Goal: Task Accomplishment & Management: Use online tool/utility

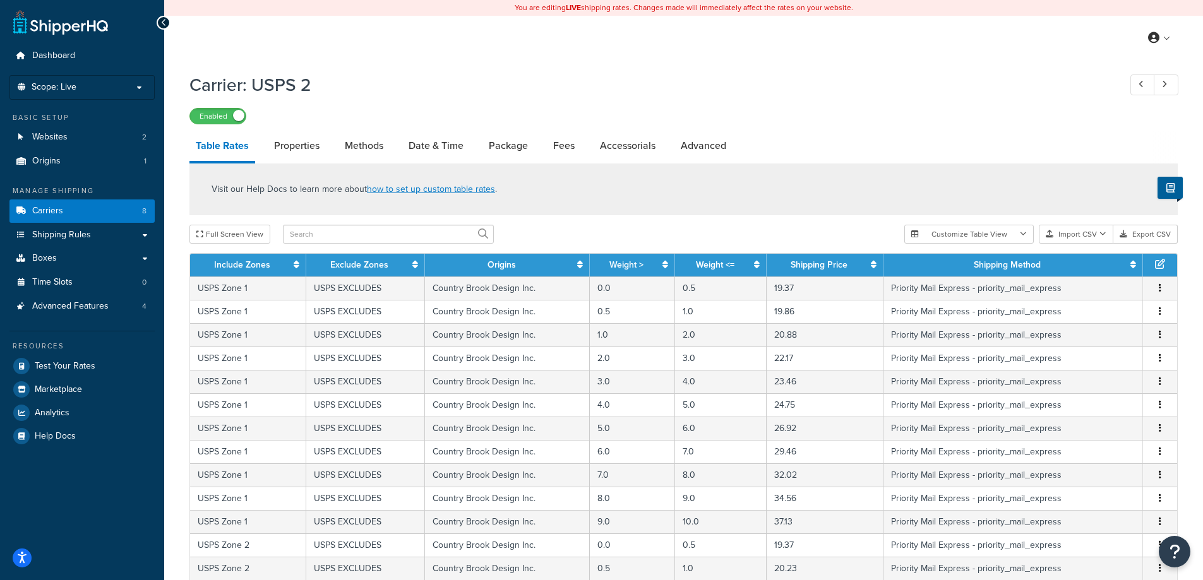
select select "25"
click at [92, 358] on link "Test Your Rates" at bounding box center [81, 366] width 145 height 23
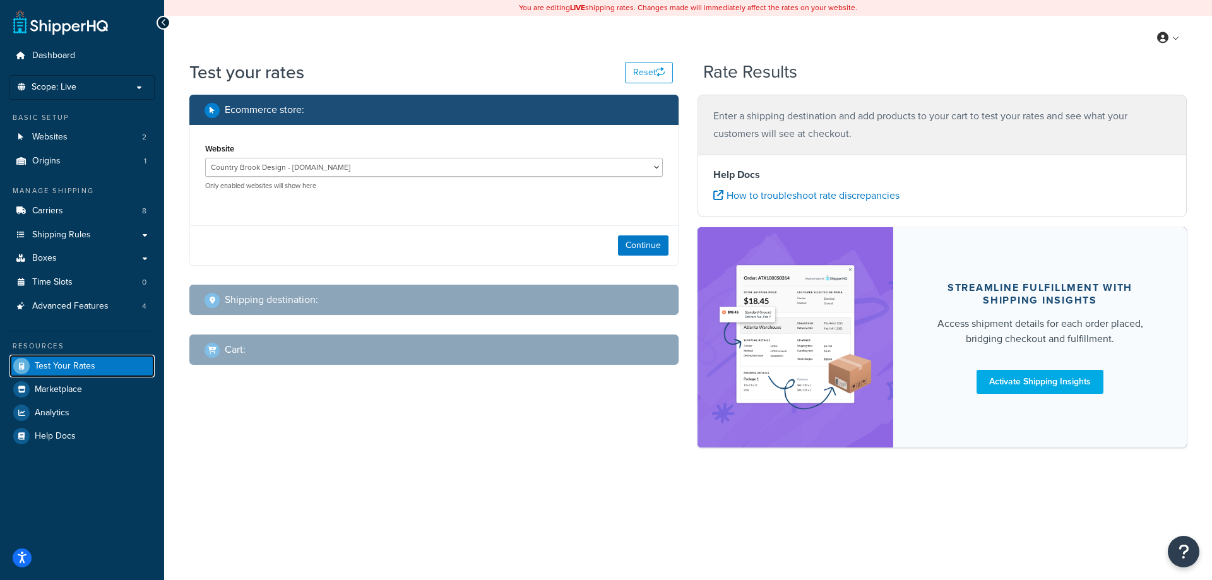
click at [50, 368] on span "Test Your Rates" at bounding box center [65, 366] width 61 height 11
click at [643, 164] on select "Country Brook Design - countrybrookdesign.com Country Brook Petz - cbpetz.com" at bounding box center [434, 167] width 458 height 19
select select "8371b0b3352f4aa4c9699aaacb0b398e"
click at [205, 158] on select "Country Brook Design - countrybrookdesign.com Country Brook Petz - cbpetz.com" at bounding box center [434, 167] width 458 height 19
click at [635, 241] on button "Continue" at bounding box center [643, 245] width 51 height 20
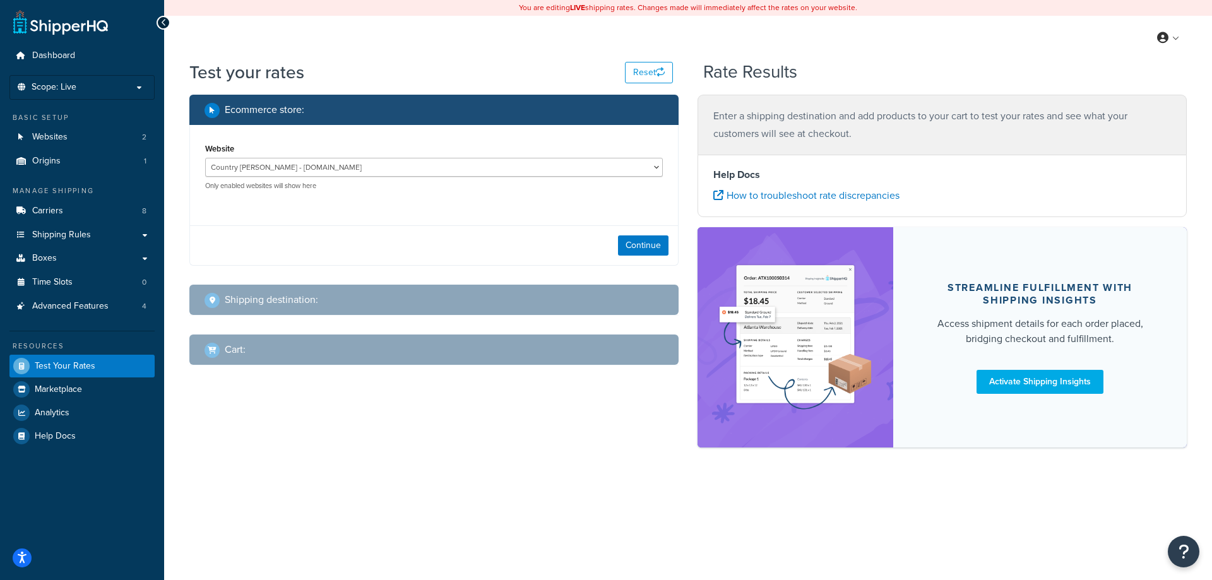
select select "TX"
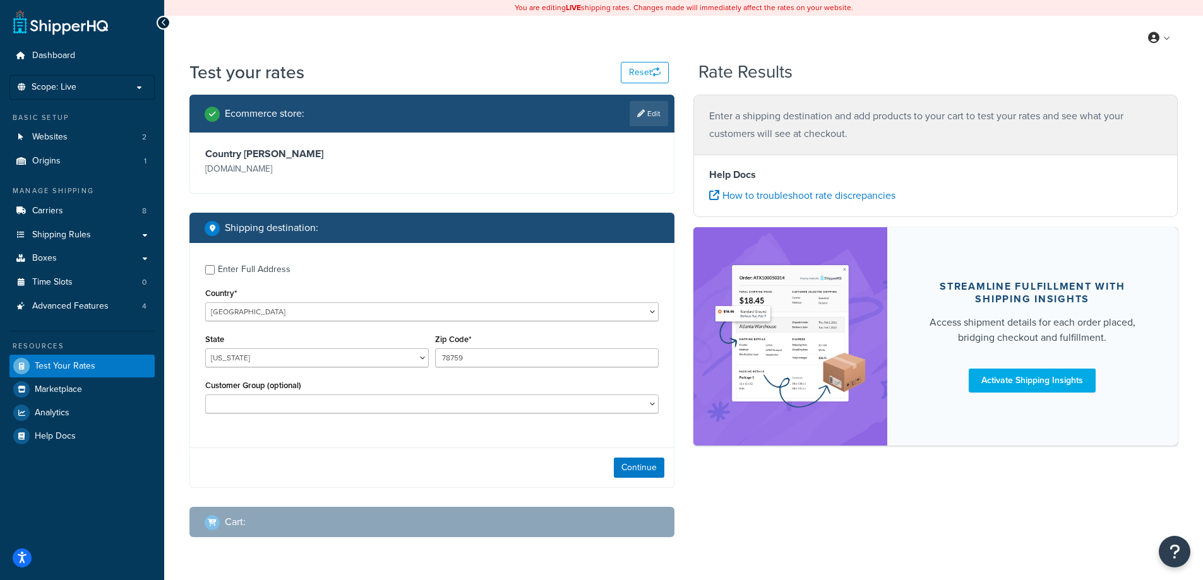
click at [244, 268] on div "Enter Full Address" at bounding box center [254, 270] width 73 height 18
click at [215, 268] on input "Enter Full Address" at bounding box center [209, 269] width 9 height 9
checkbox input "true"
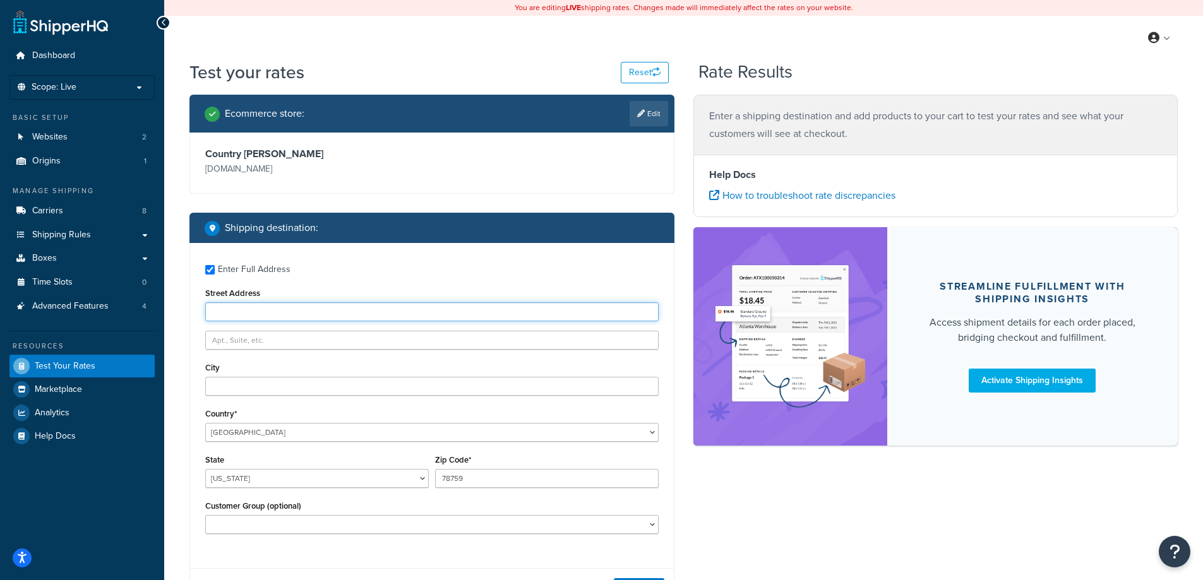
click at [283, 307] on input "Street Address" at bounding box center [431, 311] width 453 height 19
paste input "181415"
click at [256, 304] on input "181415" at bounding box center [431, 311] width 453 height 19
click at [256, 307] on input "181415" at bounding box center [431, 311] width 453 height 19
paste input "5317 STONYBROOK LN"
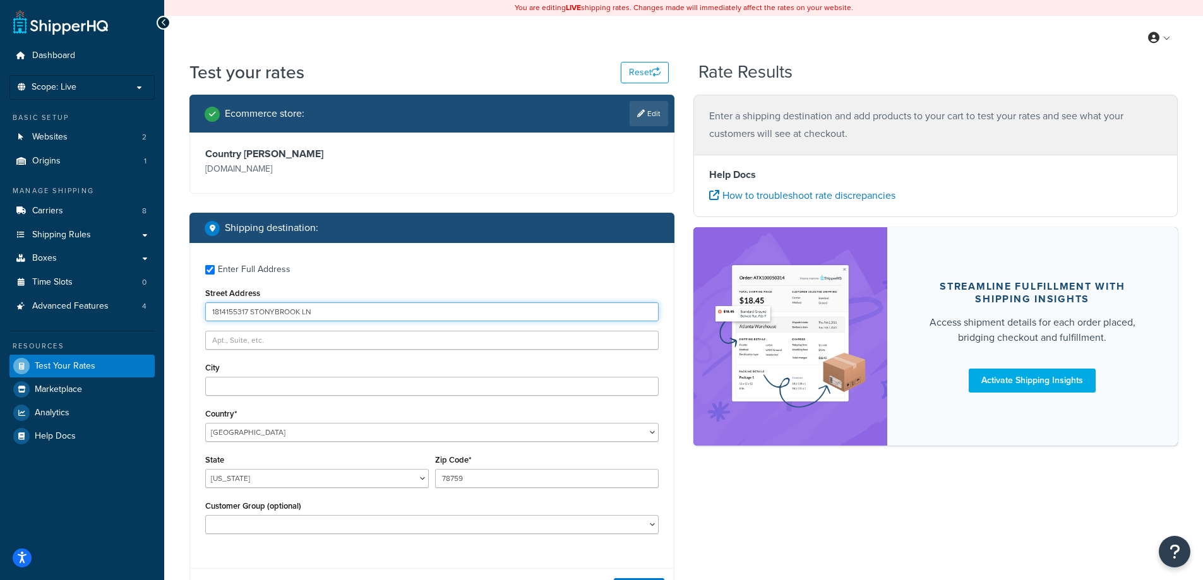
paste input "text"
type input "5317 STONYBROOK LN"
click at [278, 389] on input "City" at bounding box center [431, 386] width 453 height 19
paste input "5317 STONYBROOK LN"
click at [255, 383] on input "5317 STONYBROOK LN" at bounding box center [431, 386] width 453 height 19
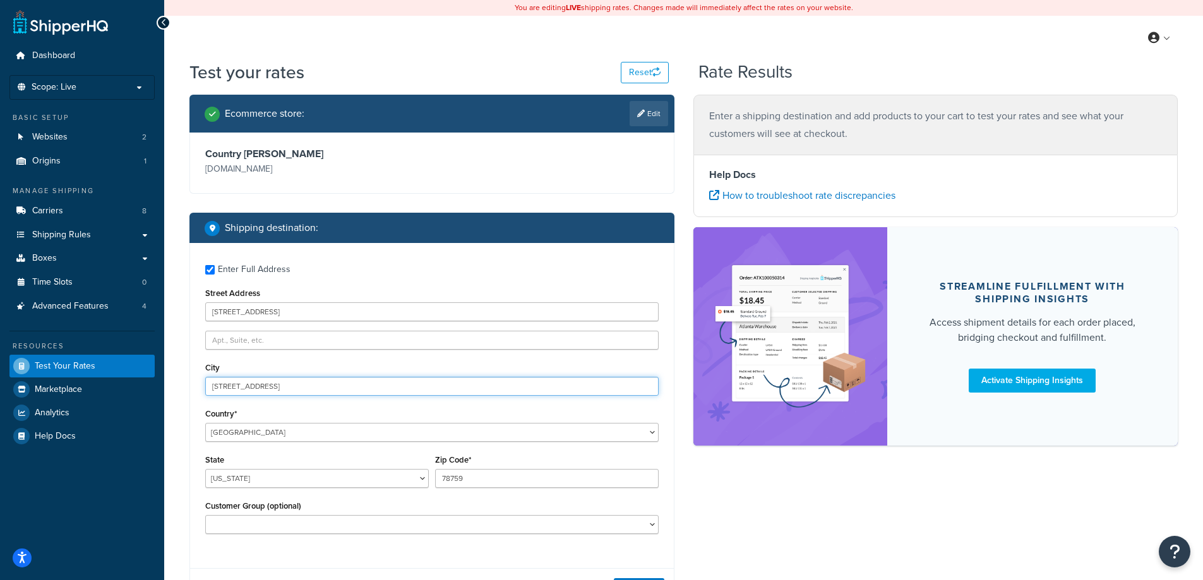
paste input "BOYNTON BEACH"
type input "BOYNTON BEACH"
click at [287, 487] on select "Alabama Alaska American Samoa Arizona Arkansas Armed Forces Americas Armed Forc…" at bounding box center [317, 478] width 224 height 19
select select "FL"
click at [205, 469] on select "Alabama Alaska American Samoa Arizona Arkansas Armed Forces Americas Armed Forc…" at bounding box center [317, 478] width 224 height 19
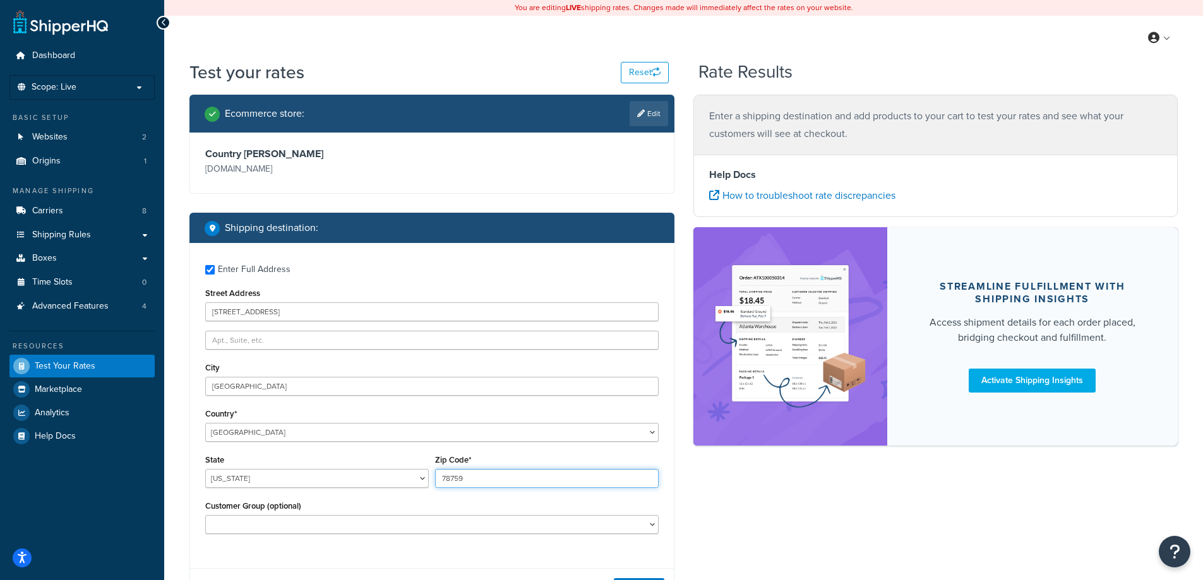
click at [518, 486] on input "78759" at bounding box center [547, 478] width 224 height 19
paste input "33437"
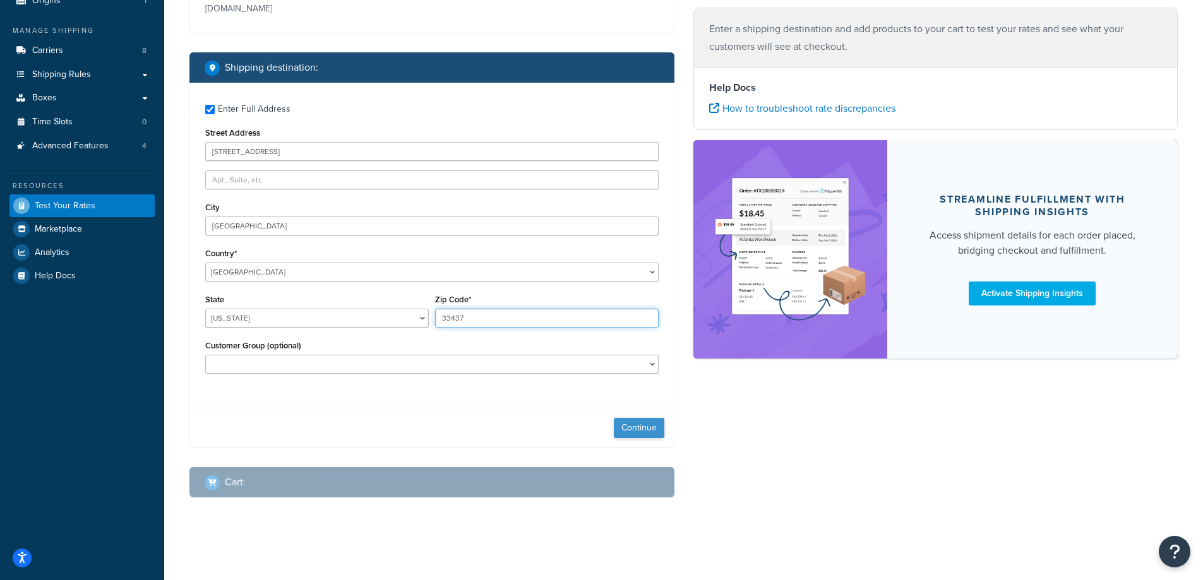
type input "33437"
click at [650, 425] on button "Continue" at bounding box center [639, 428] width 51 height 20
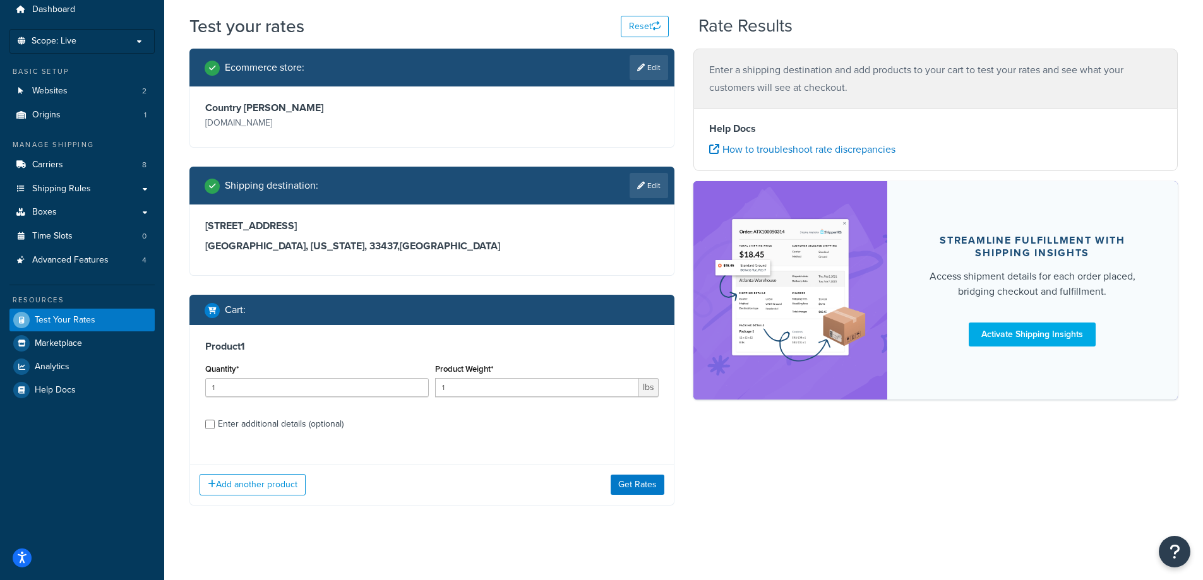
scroll to position [54, 0]
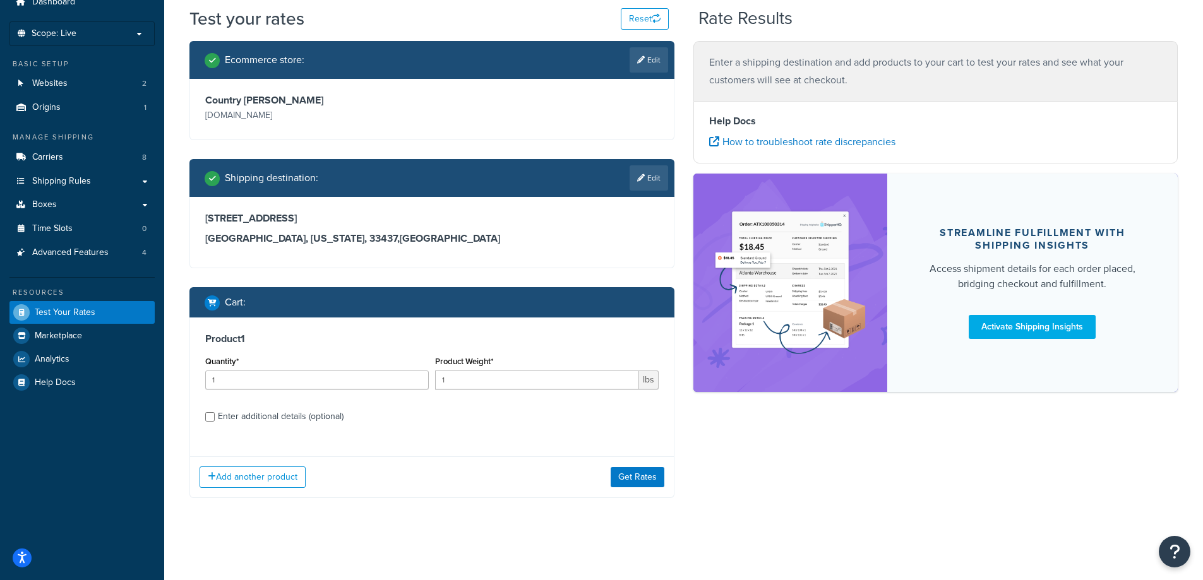
click at [297, 419] on div "Enter additional details (optional)" at bounding box center [281, 417] width 126 height 18
click at [215, 419] on input "Enter additional details (optional)" at bounding box center [209, 416] width 9 height 9
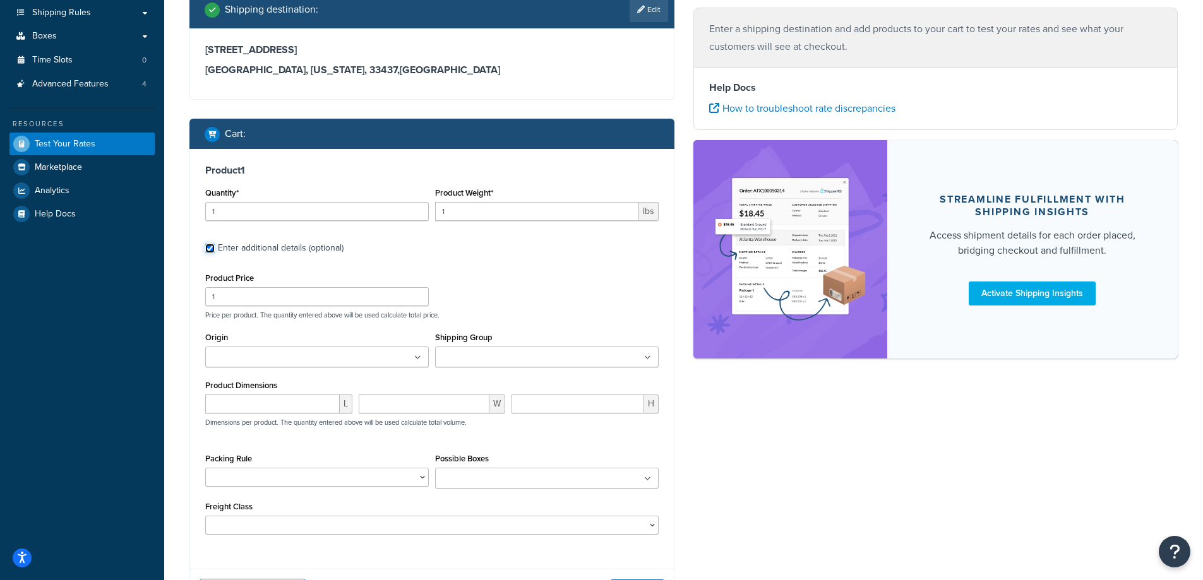
scroll to position [335, 0]
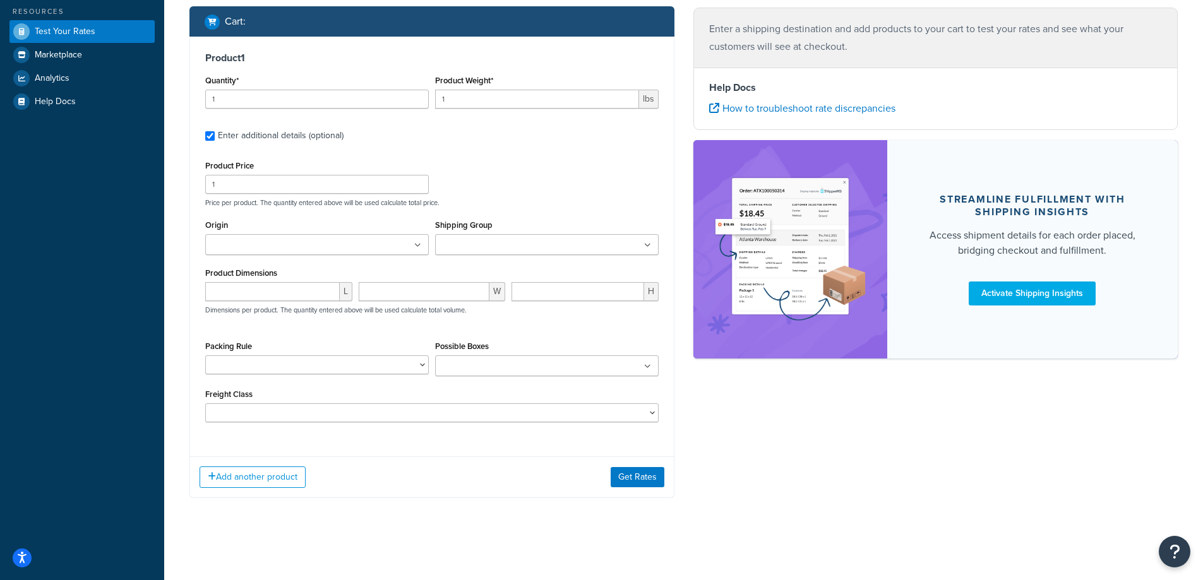
click at [302, 143] on div "Enter additional details (optional)" at bounding box center [281, 136] width 126 height 18
click at [215, 141] on input "Enter additional details (optional)" at bounding box center [209, 135] width 9 height 9
checkbox input "false"
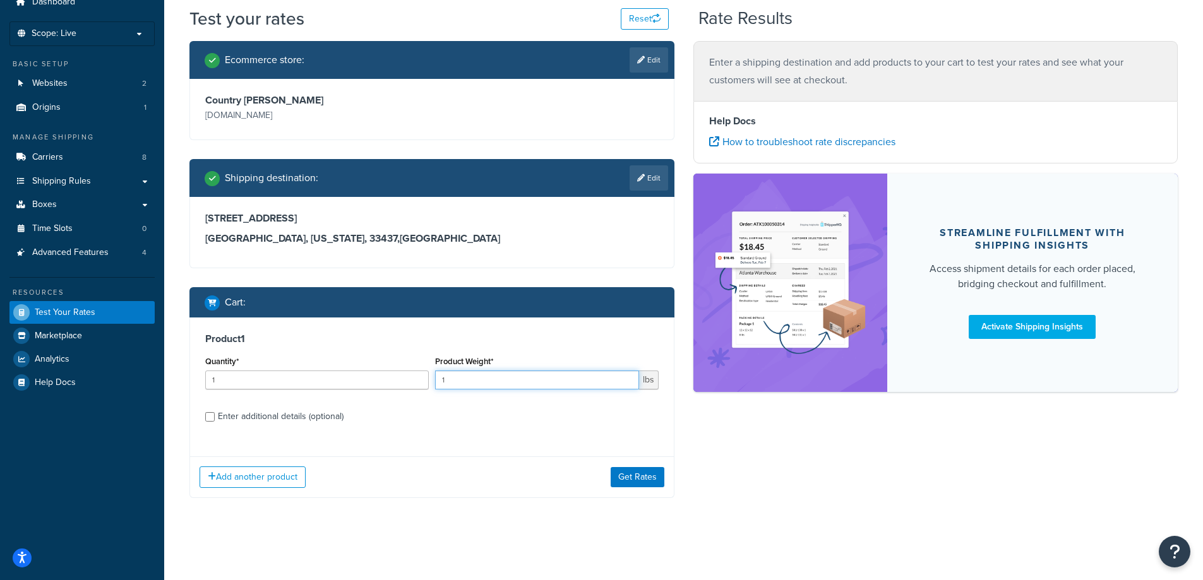
drag, startPoint x: 487, startPoint y: 383, endPoint x: 371, endPoint y: 382, distance: 116.2
click at [371, 382] on div "Quantity* 1 Product Weight* 1 lbs" at bounding box center [432, 376] width 460 height 46
type input ".09"
click at [279, 417] on div "Enter additional details (optional)" at bounding box center [281, 417] width 126 height 18
click at [215, 417] on input "Enter additional details (optional)" at bounding box center [209, 416] width 9 height 9
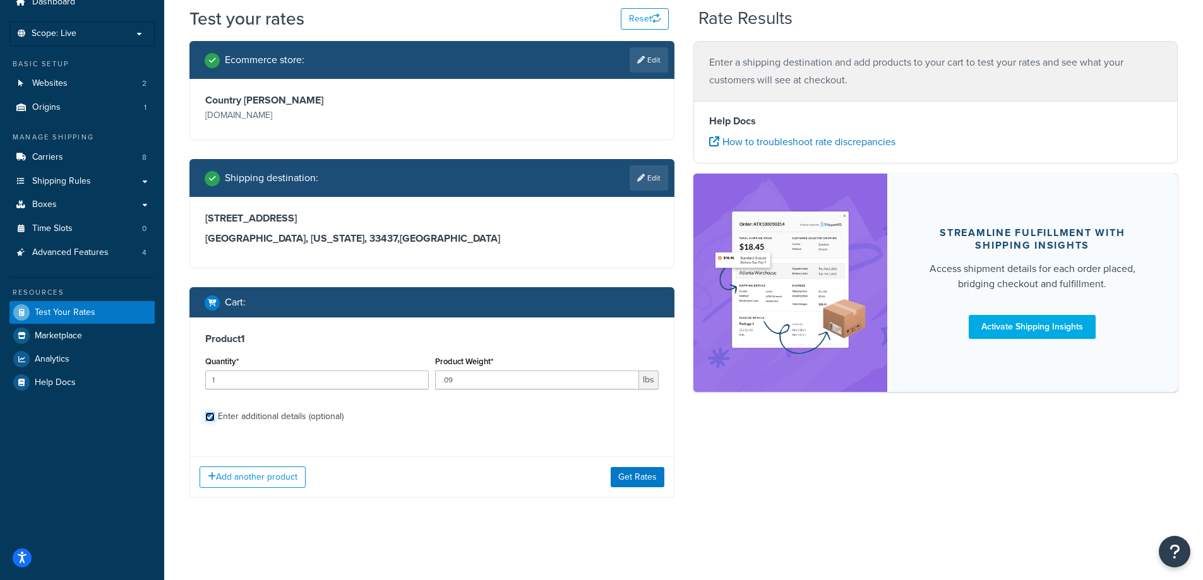
checkbox input "true"
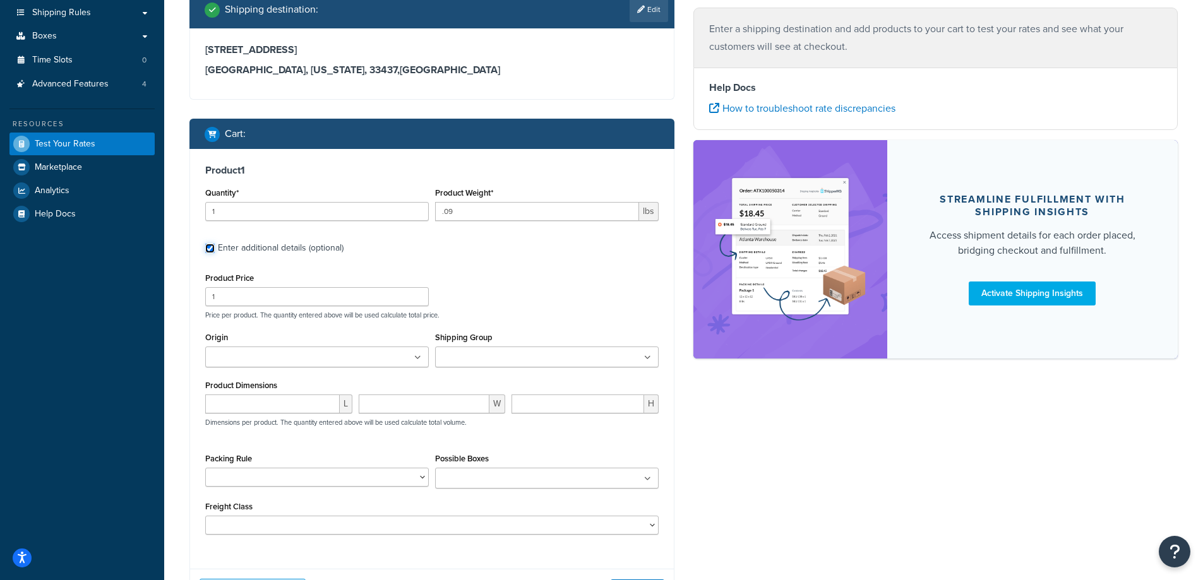
scroll to position [335, 0]
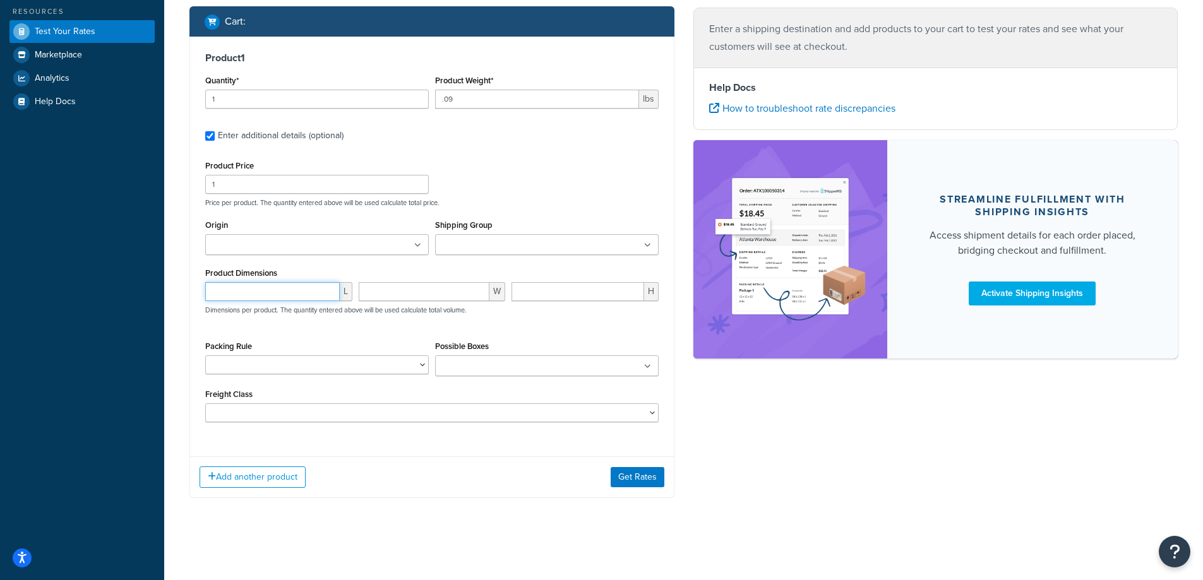
click at [267, 299] on input "number" at bounding box center [272, 291] width 134 height 19
type input "7"
type input "4"
click at [524, 290] on input ".0625" at bounding box center [577, 291] width 133 height 19
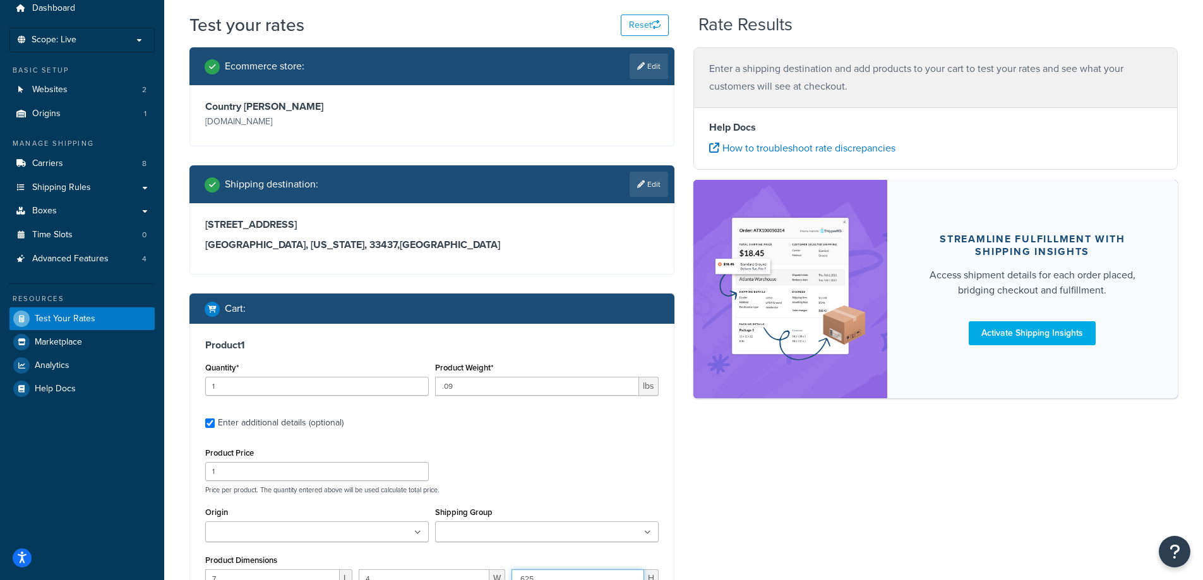
scroll to position [0, 0]
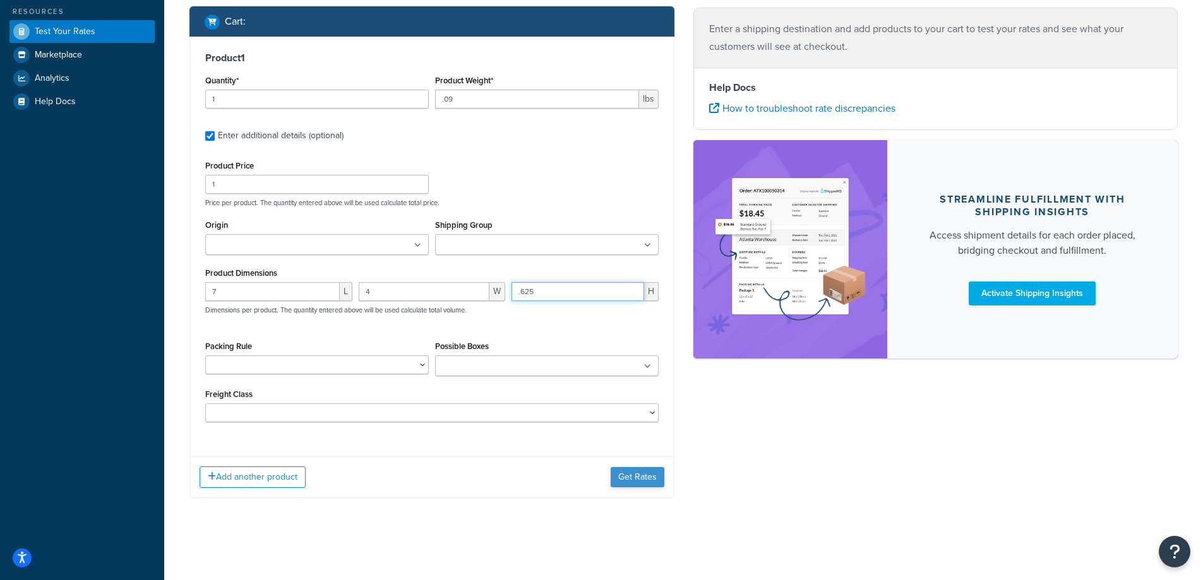
type input ".625"
click at [641, 482] on button "Get Rates" at bounding box center [638, 477] width 54 height 20
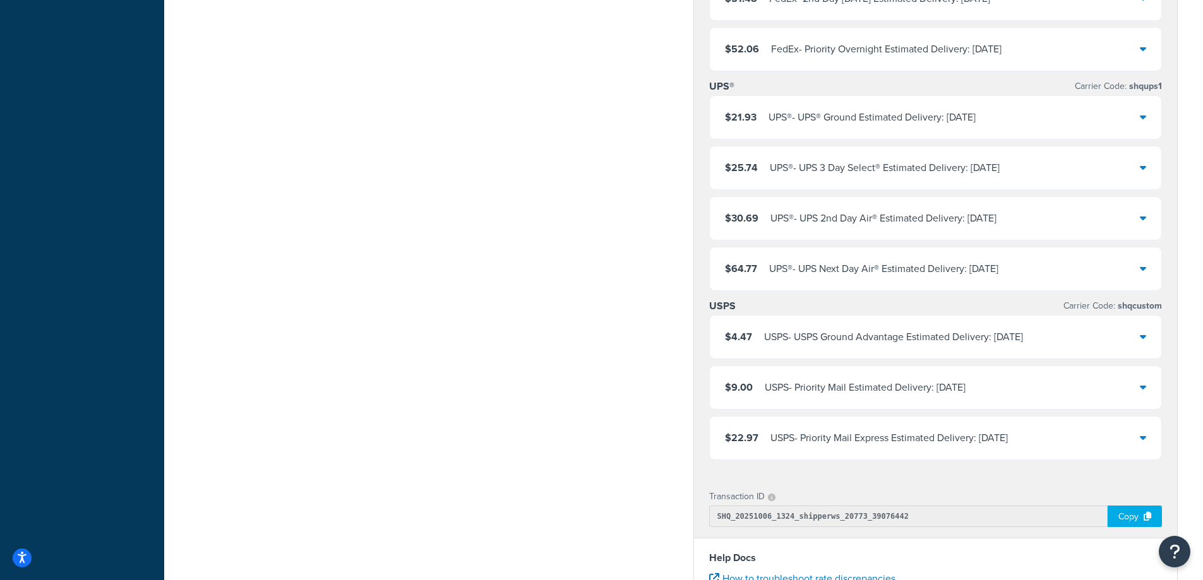
scroll to position [674, 0]
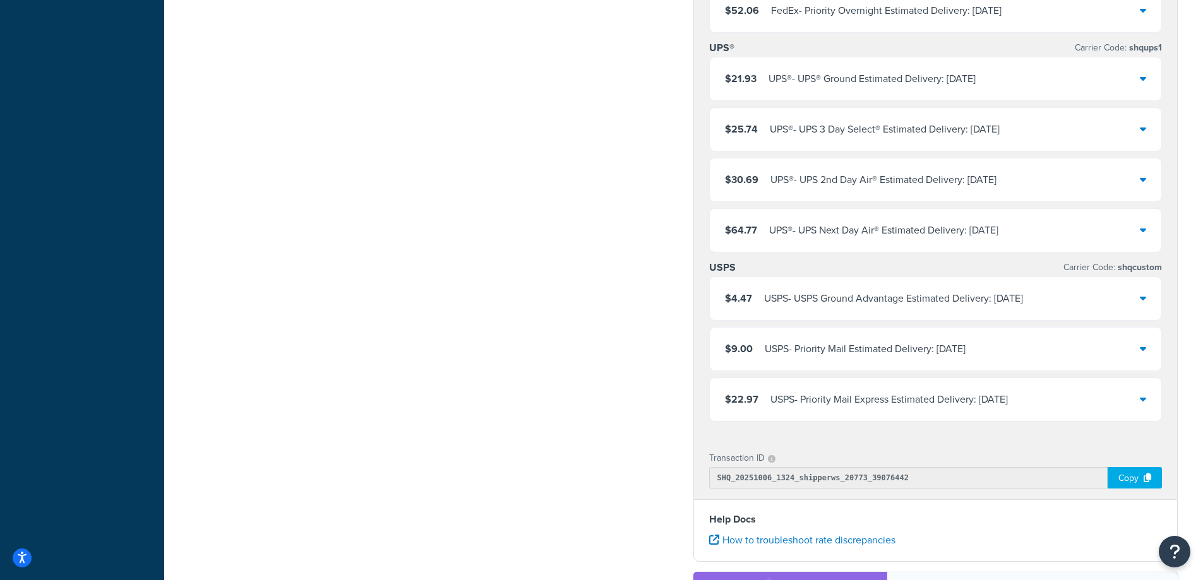
click at [885, 306] on div "USPS - USPS Ground Advantage Estimated Delivery: [DATE]" at bounding box center [893, 299] width 259 height 18
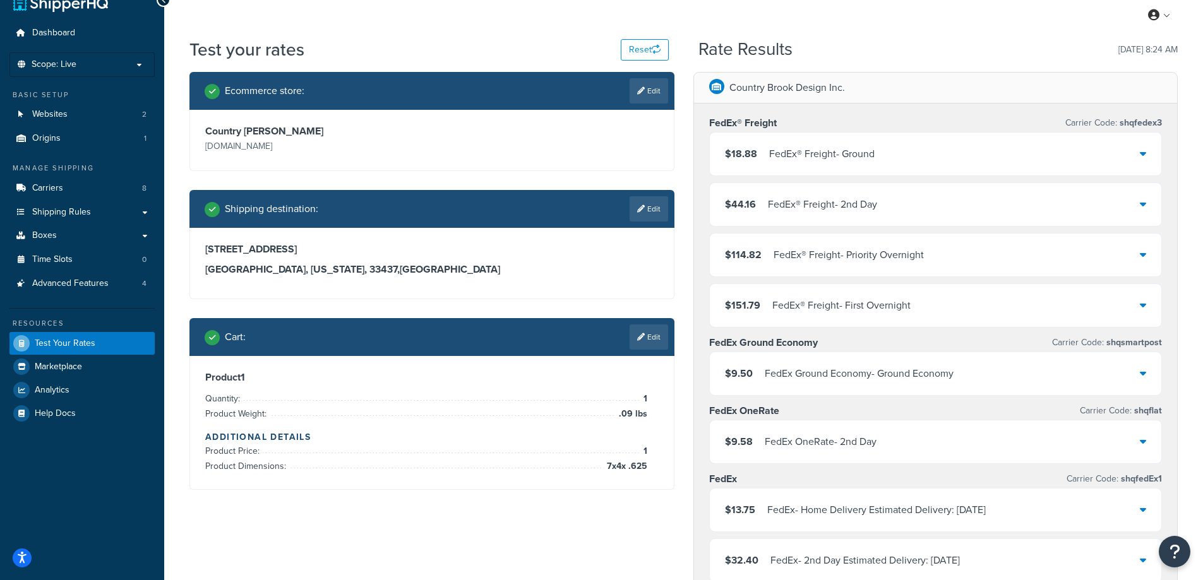
scroll to position [0, 0]
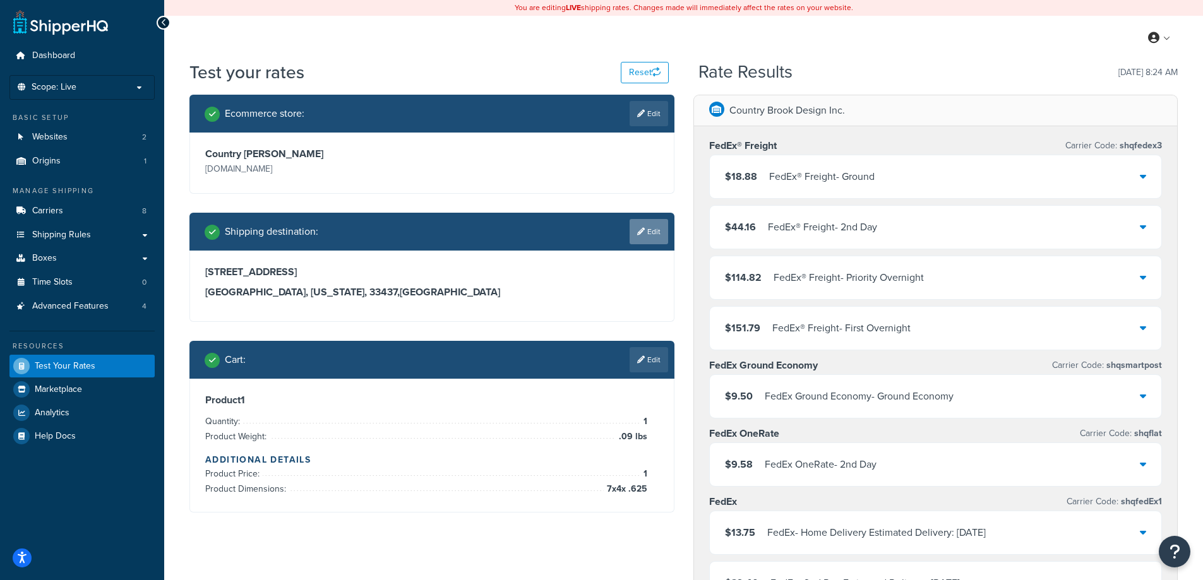
click at [657, 236] on link "Edit" at bounding box center [648, 231] width 39 height 25
select select "FL"
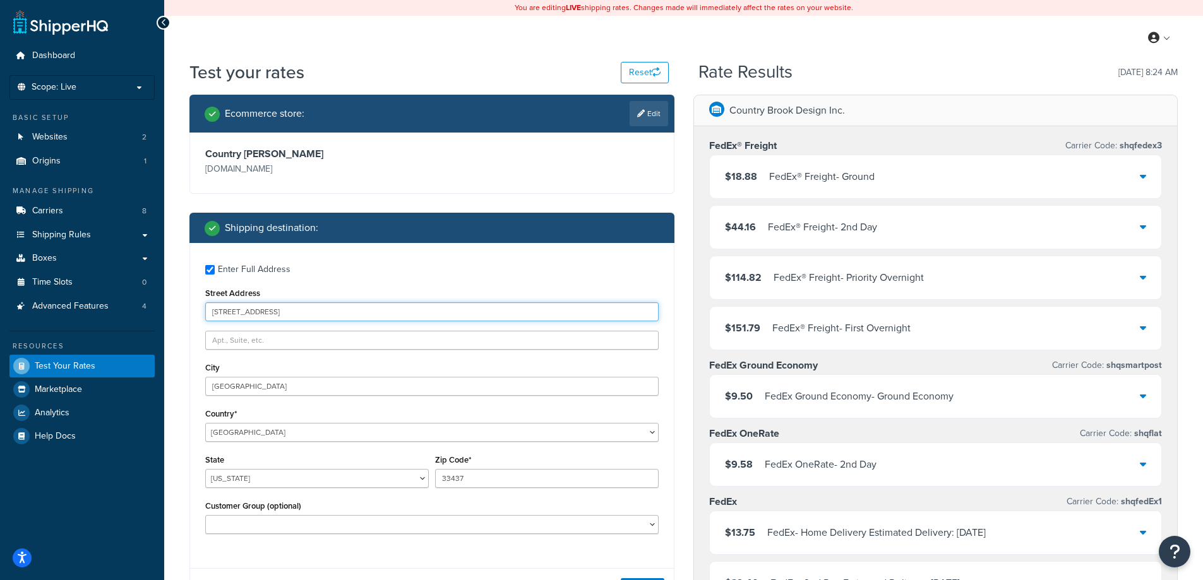
click at [334, 309] on input "5317 STONYBROOK LN" at bounding box center [431, 311] width 453 height 19
paste input "GLORY FIRE STUDIO"
click at [302, 318] on input "GLORY FIRE STUDIO" at bounding box center [431, 311] width 453 height 19
paste input "4901 N DAWN CIR"
type input "4901 N DAWN CIR"
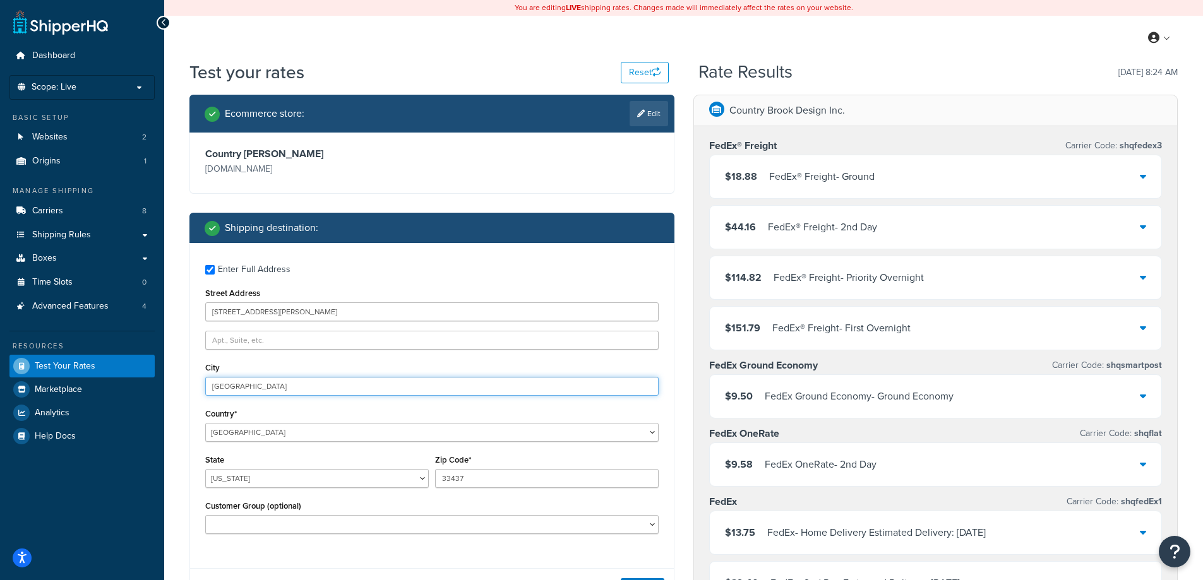
click at [300, 383] on input "BOYNTON BEACH" at bounding box center [431, 386] width 453 height 19
paste input "PRESCOTT VLY"
type input "PRESCOTT VLY"
click at [328, 430] on select "United States United Kingdom Afghanistan Åland Islands Albania Algeria American…" at bounding box center [431, 432] width 453 height 19
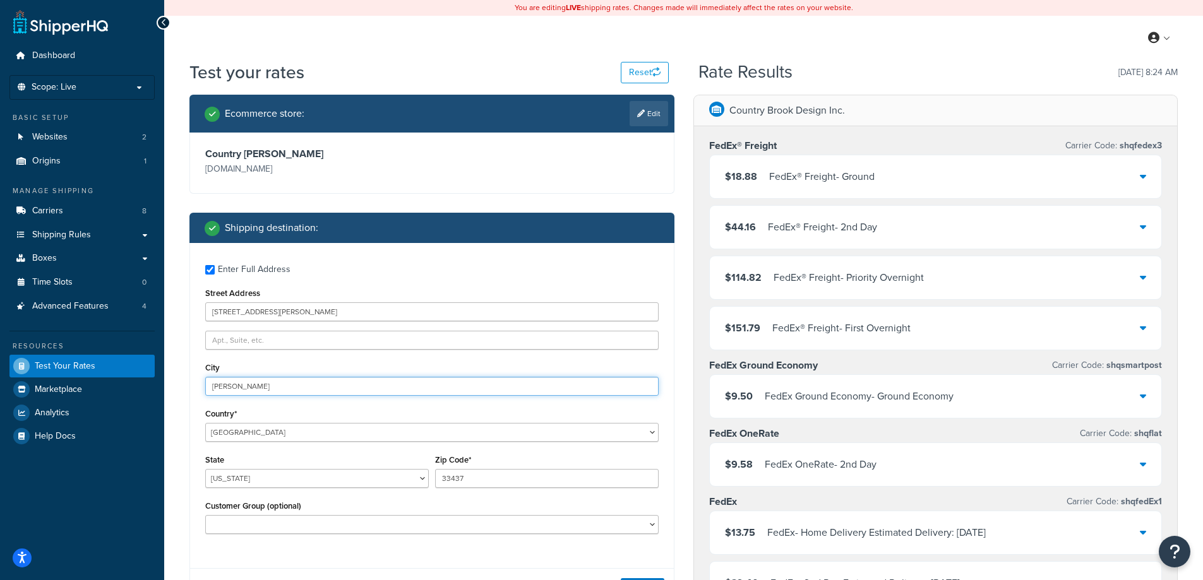
click at [313, 390] on input "PRESCOTT VLY" at bounding box center [431, 386] width 453 height 19
click at [383, 486] on select "Alabama Alaska American Samoa Arizona Arkansas Armed Forces Americas Armed Forc…" at bounding box center [317, 478] width 224 height 19
select select "AZ"
click at [205, 469] on select "Alabama Alaska American Samoa Arizona Arkansas Armed Forces Americas Armed Forc…" at bounding box center [317, 478] width 224 height 19
click at [528, 476] on input "33437" at bounding box center [547, 478] width 224 height 19
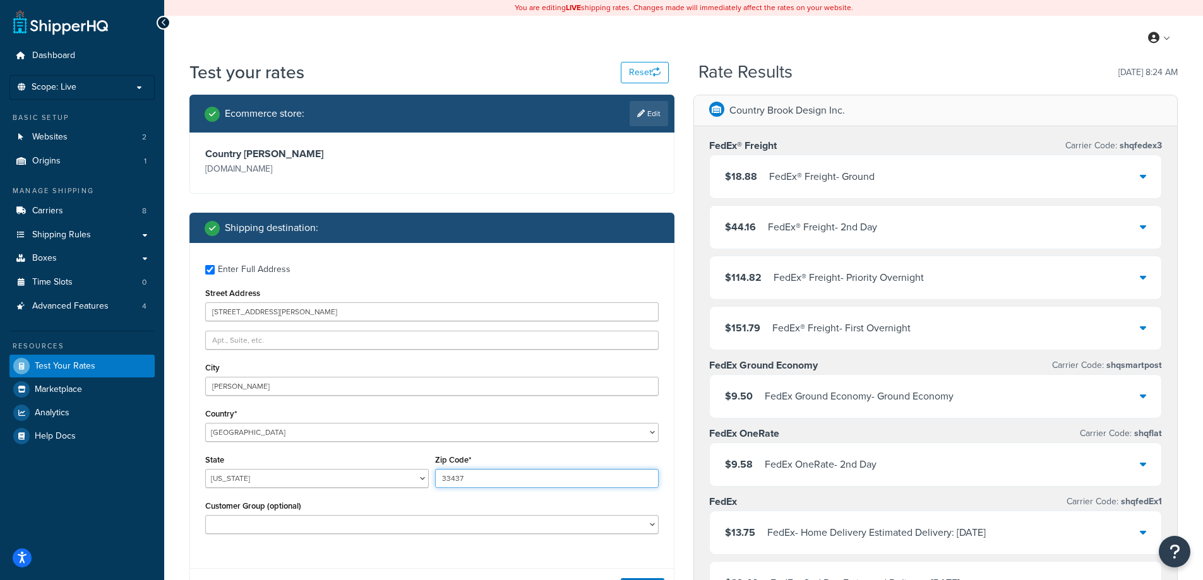
click at [528, 476] on input "33437" at bounding box center [547, 478] width 224 height 19
paste input "86314"
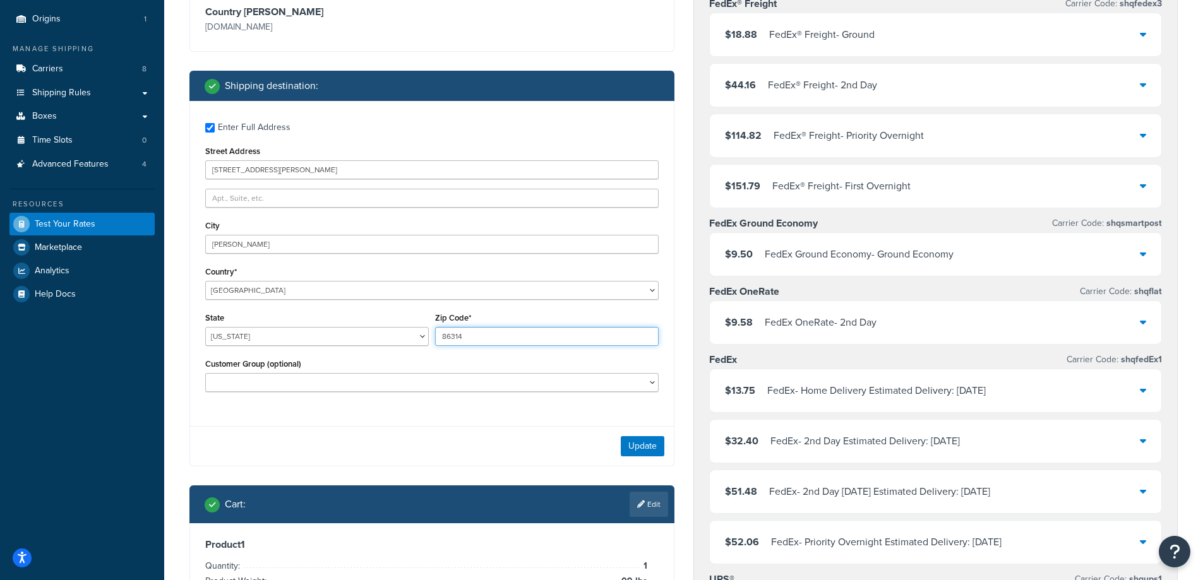
scroll to position [337, 0]
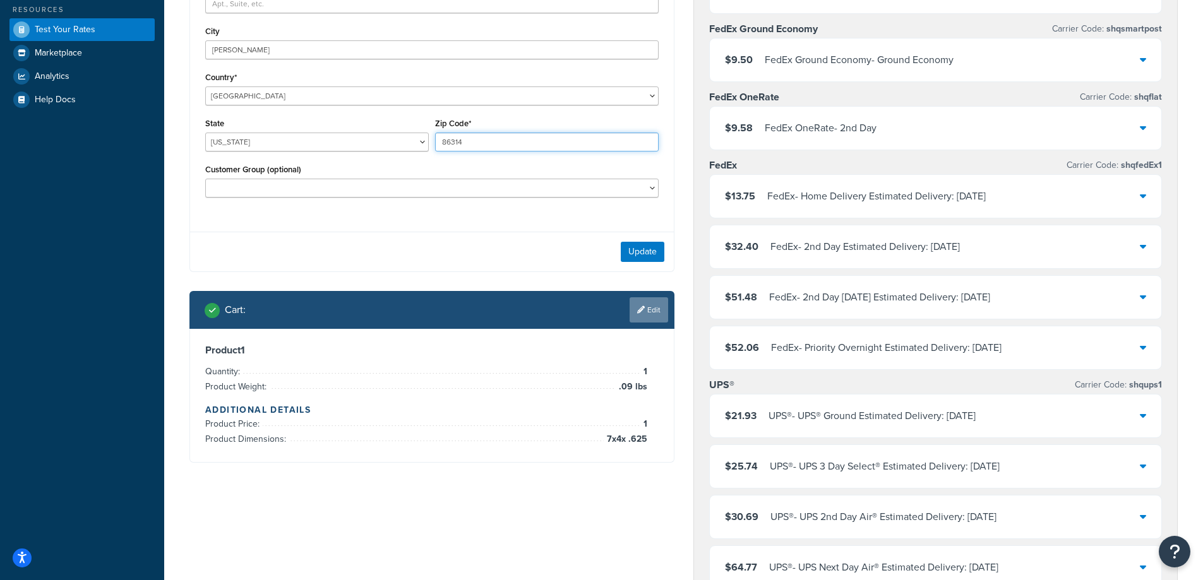
type input "86314"
click at [659, 314] on link "Edit" at bounding box center [648, 309] width 39 height 25
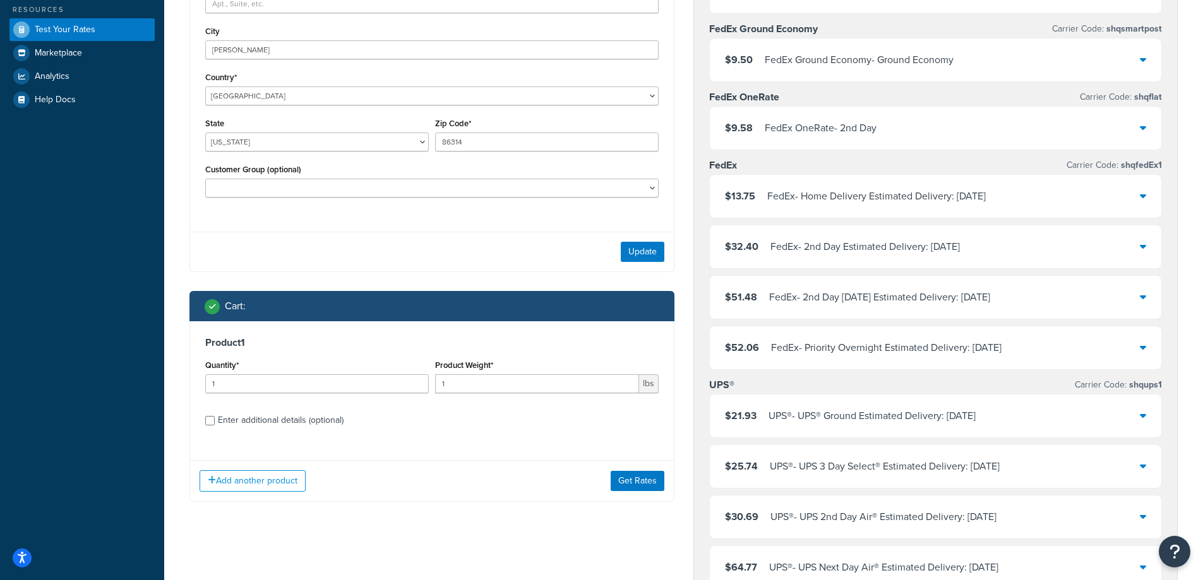
scroll to position [505, 0]
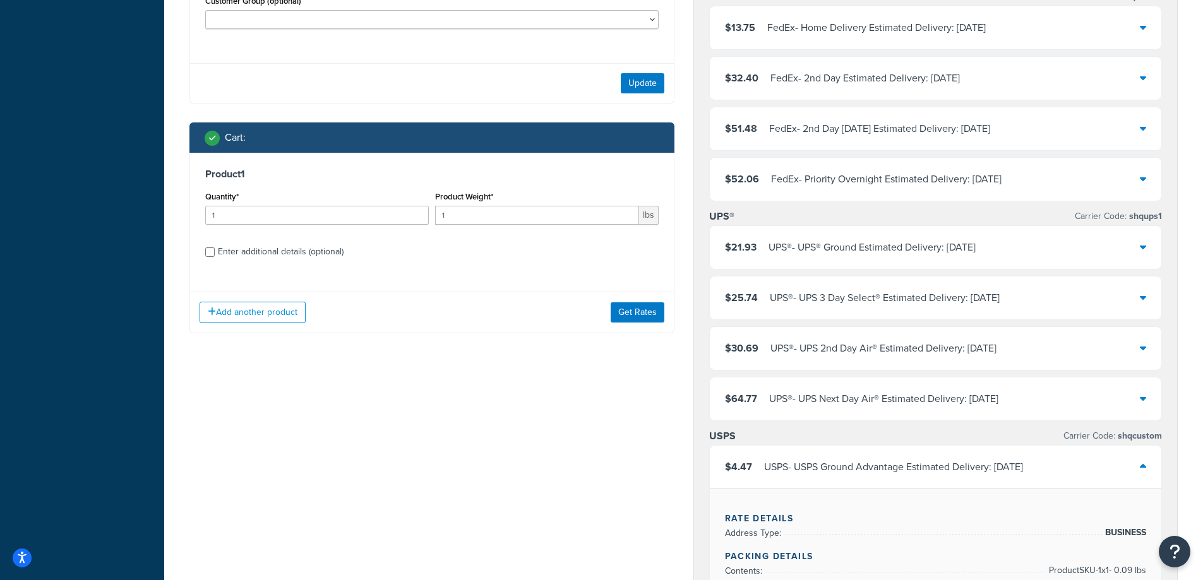
click at [273, 249] on div "Enter additional details (optional)" at bounding box center [281, 252] width 126 height 18
click at [215, 249] on input "Enter additional details (optional)" at bounding box center [209, 251] width 9 height 9
checkbox input "true"
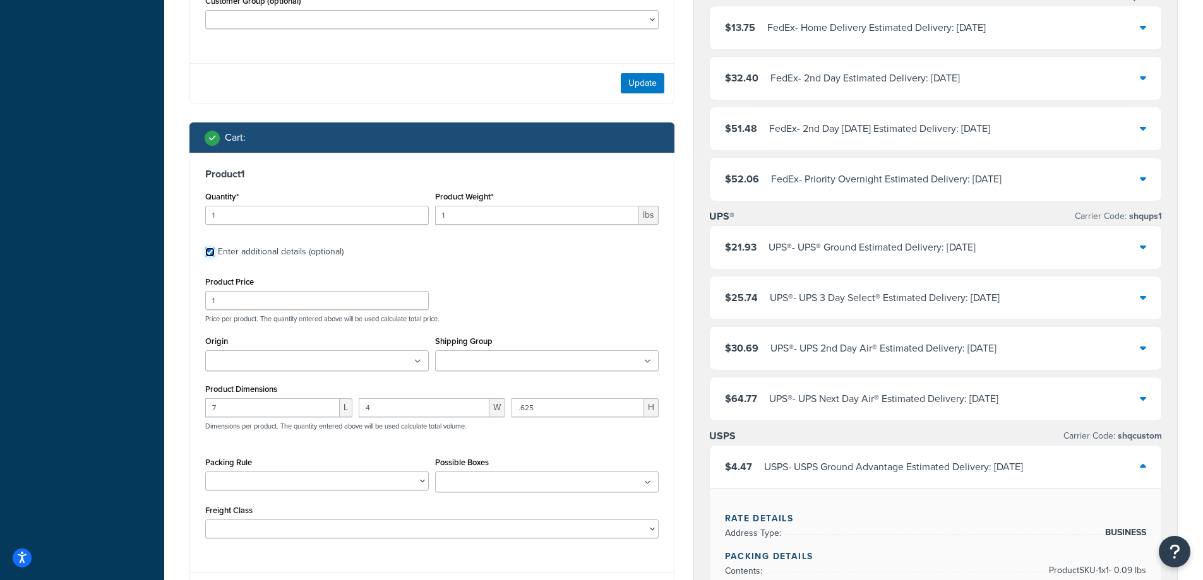
scroll to position [674, 0]
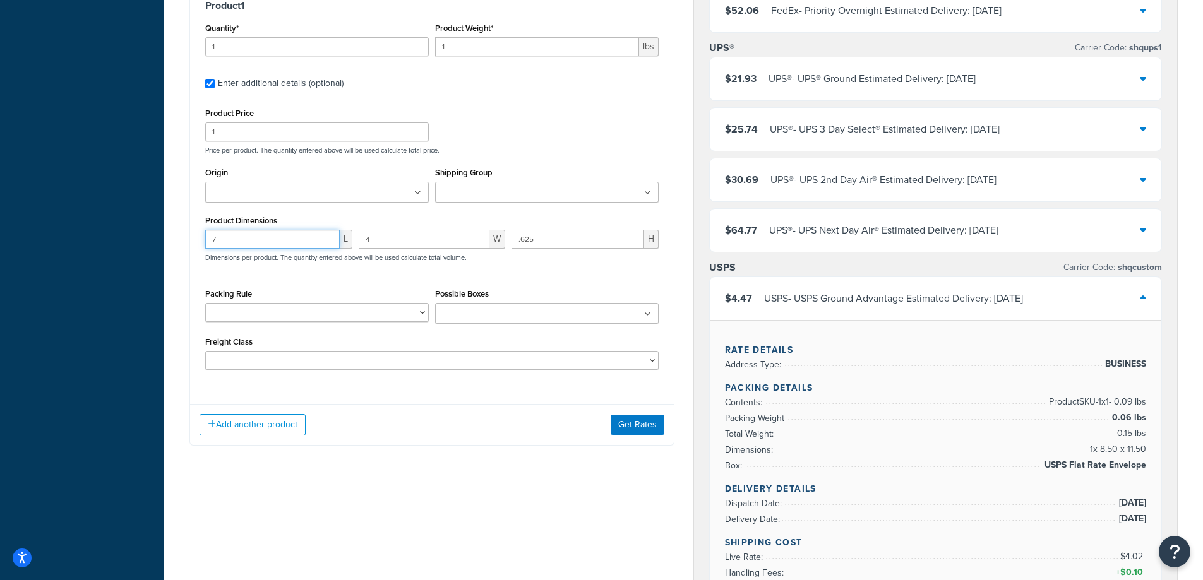
drag, startPoint x: 275, startPoint y: 237, endPoint x: 107, endPoint y: 235, distance: 168.0
click at [107, 235] on div "Dashboard Scope: Live Basic Setup Websites 2 Origins 1 Manage Shipping Carriers…" at bounding box center [601, 283] width 1203 height 1914
type input "9.5"
type input "7"
type input "1.5"
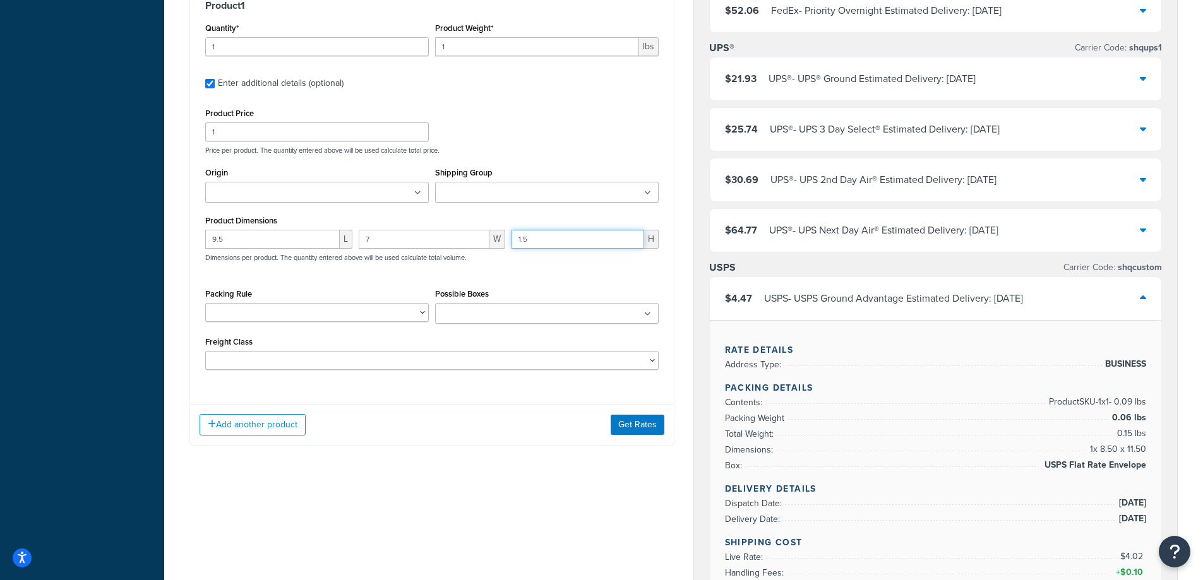
scroll to position [505, 0]
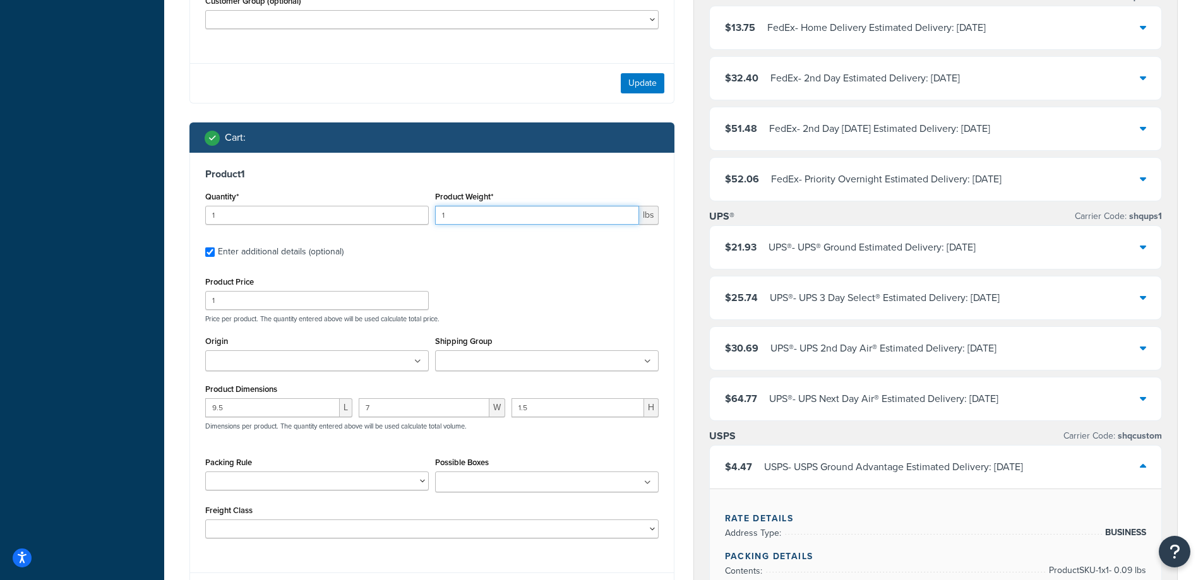
drag, startPoint x: 483, startPoint y: 222, endPoint x: 420, endPoint y: 232, distance: 63.4
click at [420, 232] on div "Quantity* 1 Product Weight* 1 lbs" at bounding box center [432, 211] width 460 height 46
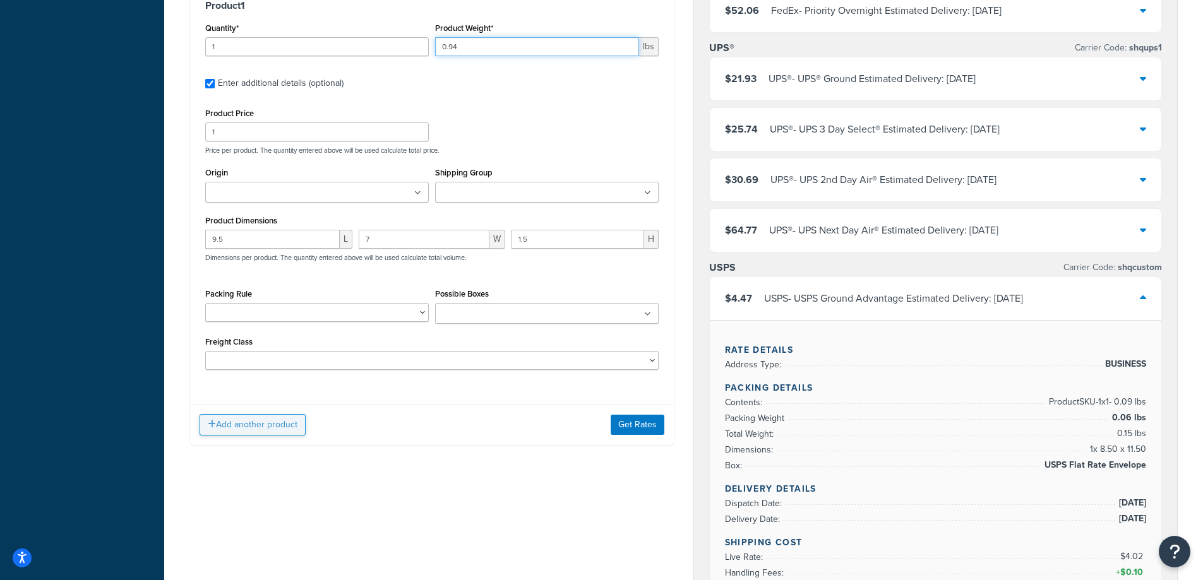
type input "0.94"
click at [240, 428] on button "Add another product" at bounding box center [253, 424] width 106 height 21
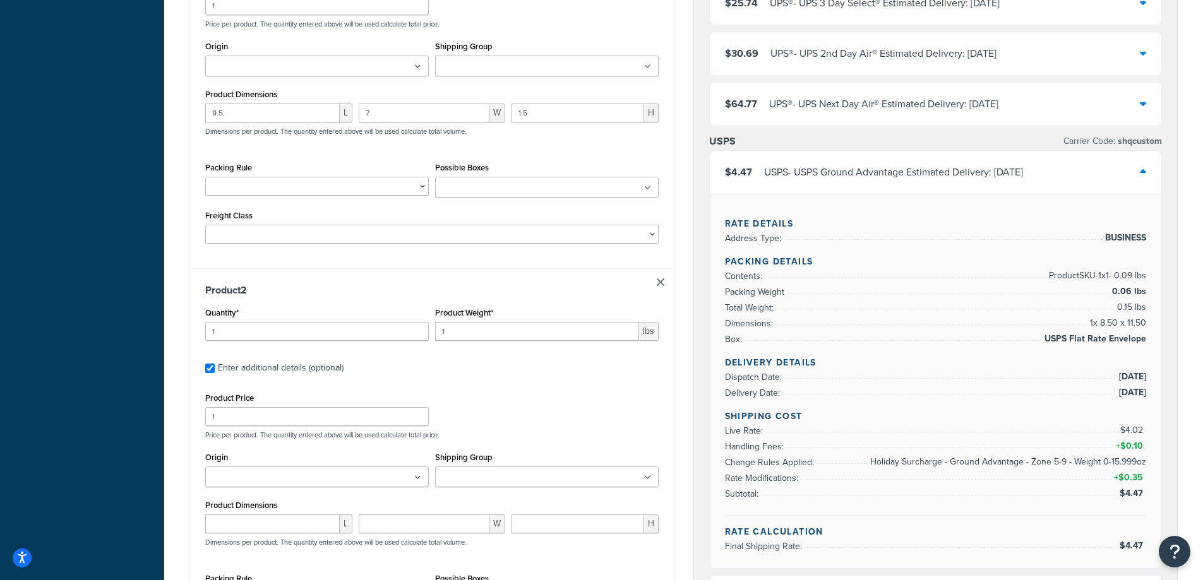
scroll to position [842, 0]
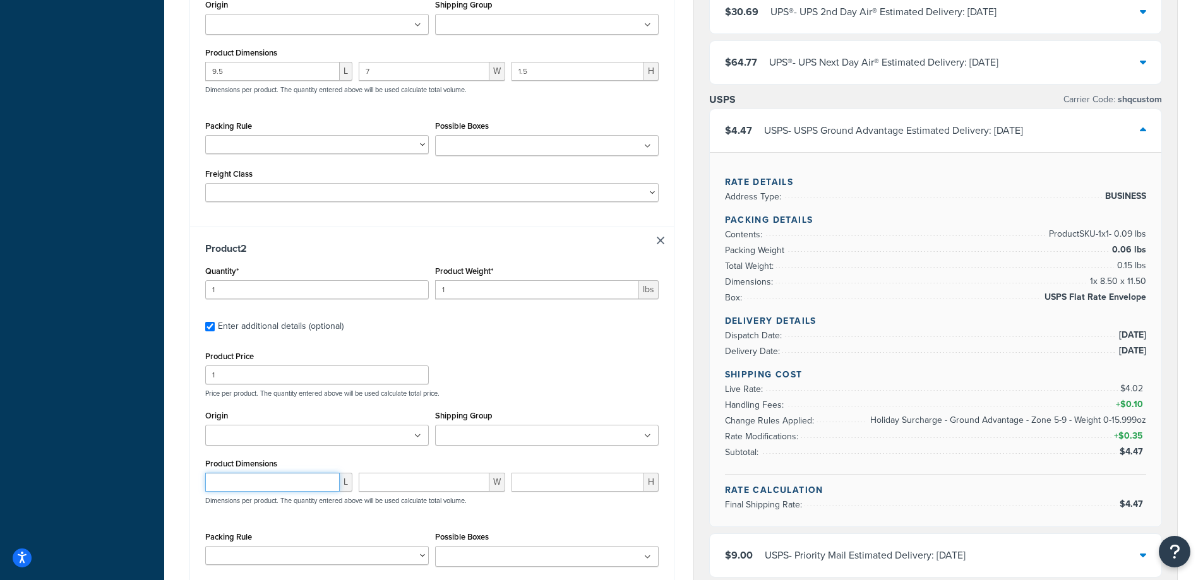
click at [238, 480] on input "number" at bounding box center [272, 482] width 134 height 19
type input "4"
type input "7"
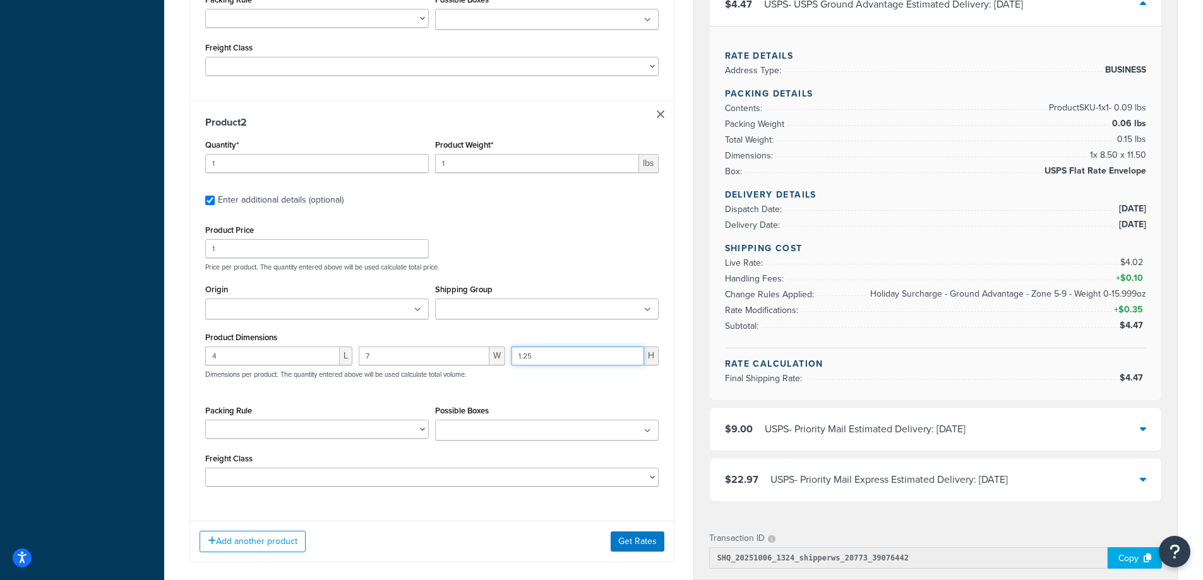
scroll to position [1010, 0]
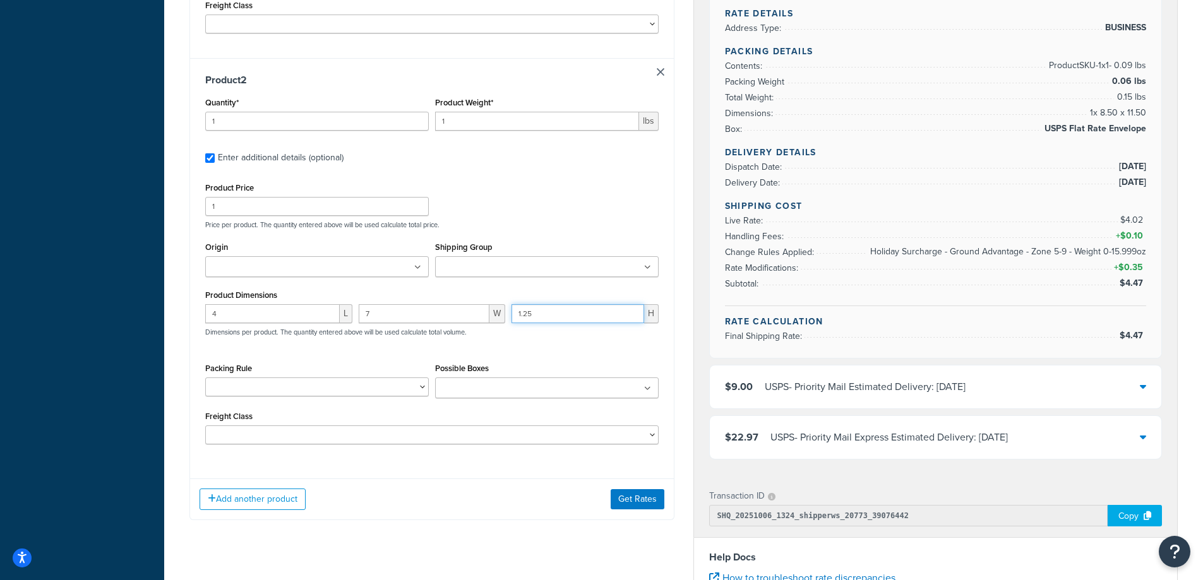
type input "1.25"
click at [463, 128] on input "1" at bounding box center [537, 121] width 204 height 19
drag, startPoint x: 499, startPoint y: 127, endPoint x: 397, endPoint y: 132, distance: 102.4
click at [397, 132] on div "Quantity* 1 Product Weight* 1 lbs" at bounding box center [432, 117] width 460 height 46
type input ".09"
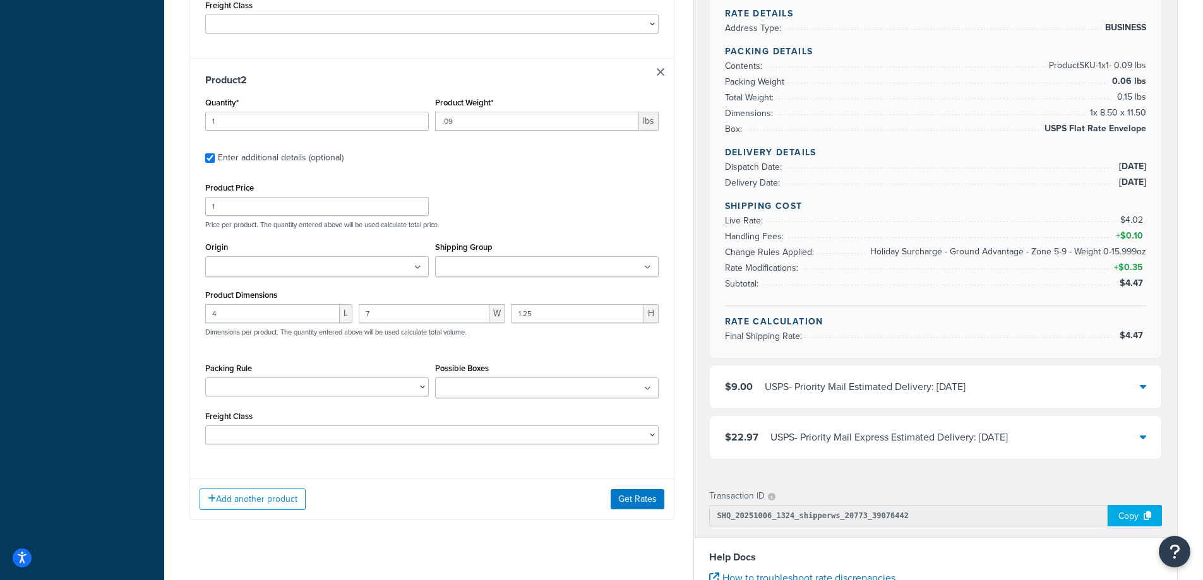
click at [566, 213] on div "Product Price 1 Price per product. The quantity entered above will be used calc…" at bounding box center [432, 204] width 460 height 50
click at [518, 392] on input "Possible Boxes" at bounding box center [495, 389] width 112 height 14
click at [655, 503] on button "Get Rates" at bounding box center [638, 499] width 54 height 20
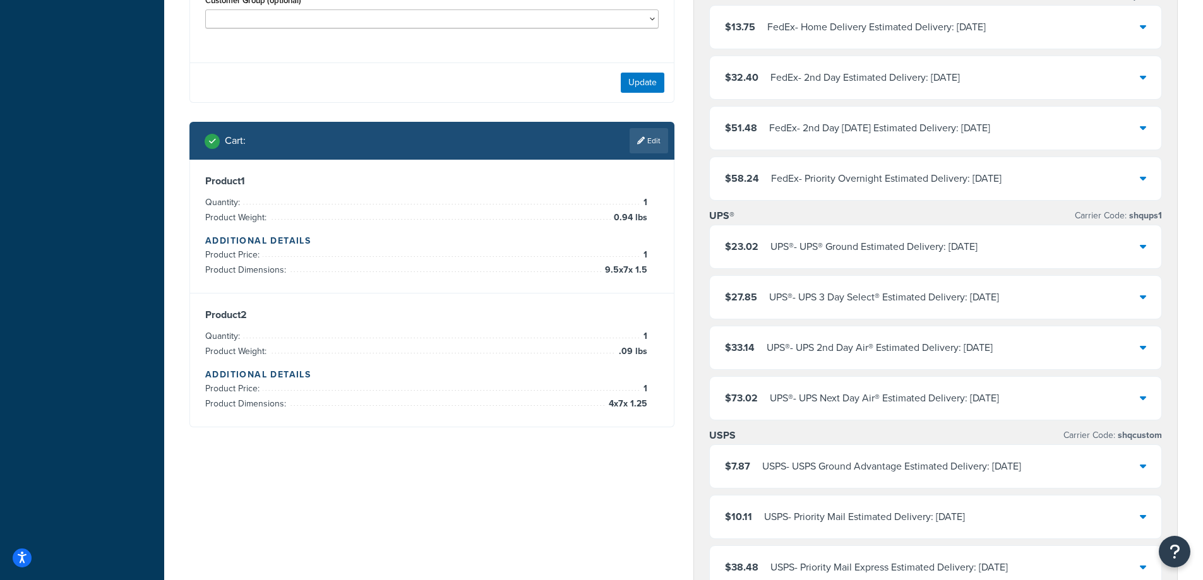
scroll to position [505, 0]
click at [662, 138] on link "Edit" at bounding box center [648, 141] width 39 height 25
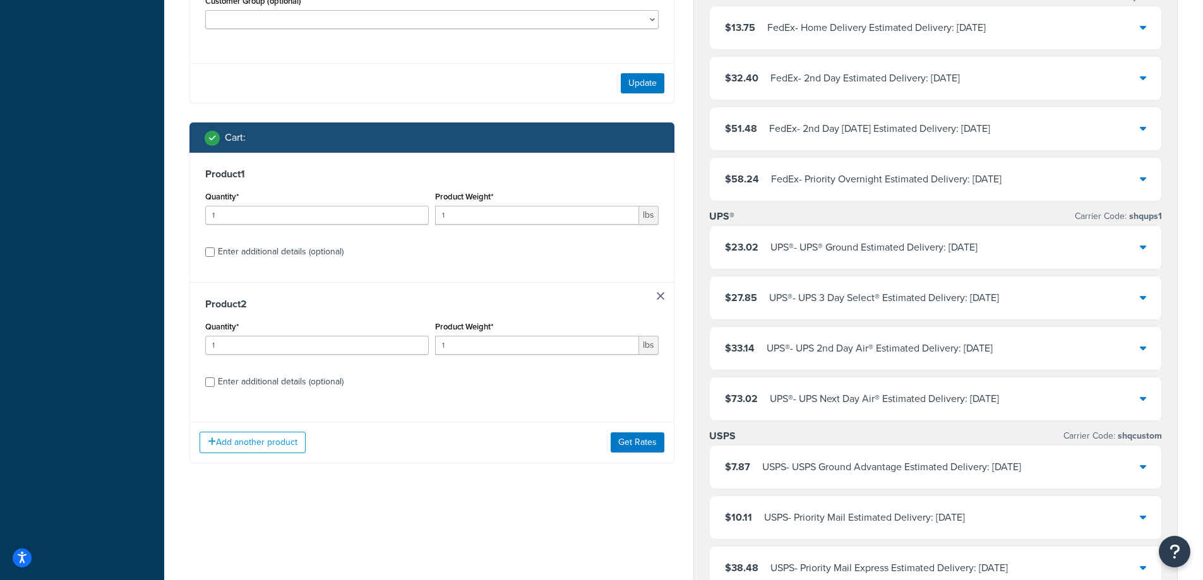
click at [315, 256] on div "Enter additional details (optional)" at bounding box center [281, 252] width 126 height 18
click at [215, 256] on input "Enter additional details (optional)" at bounding box center [209, 251] width 9 height 9
checkbox input "true"
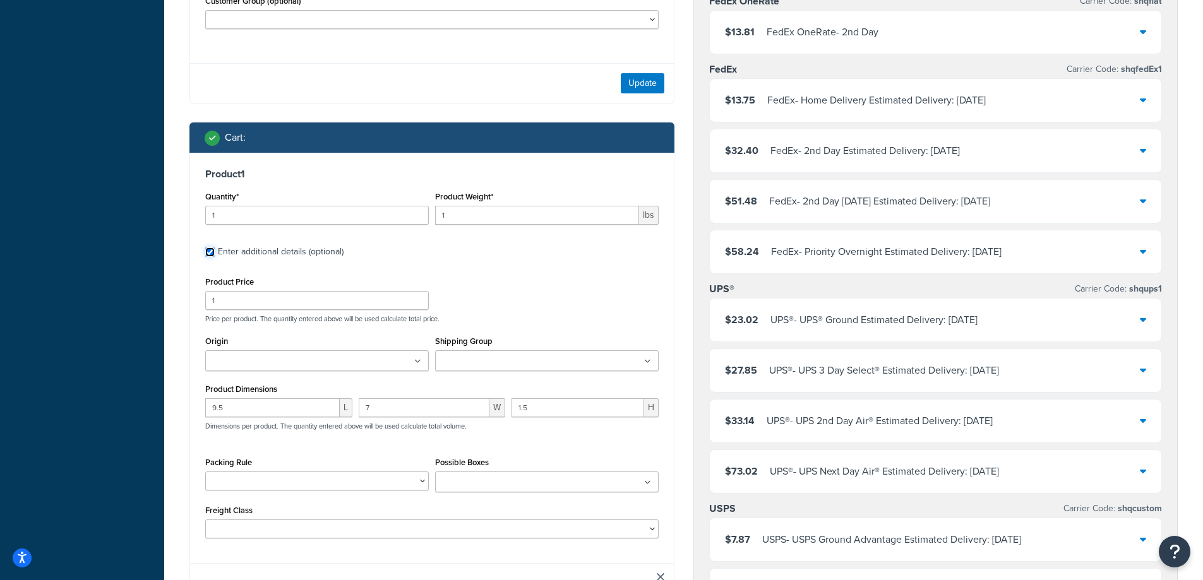
scroll to position [674, 0]
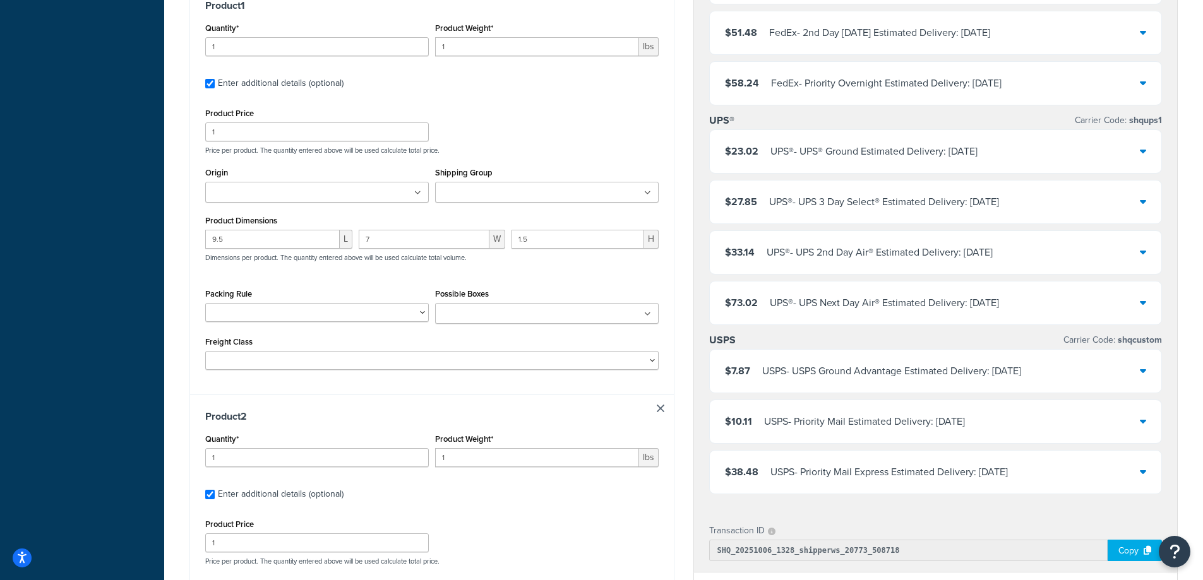
click at [506, 198] on input "Shipping Group" at bounding box center [495, 193] width 112 height 14
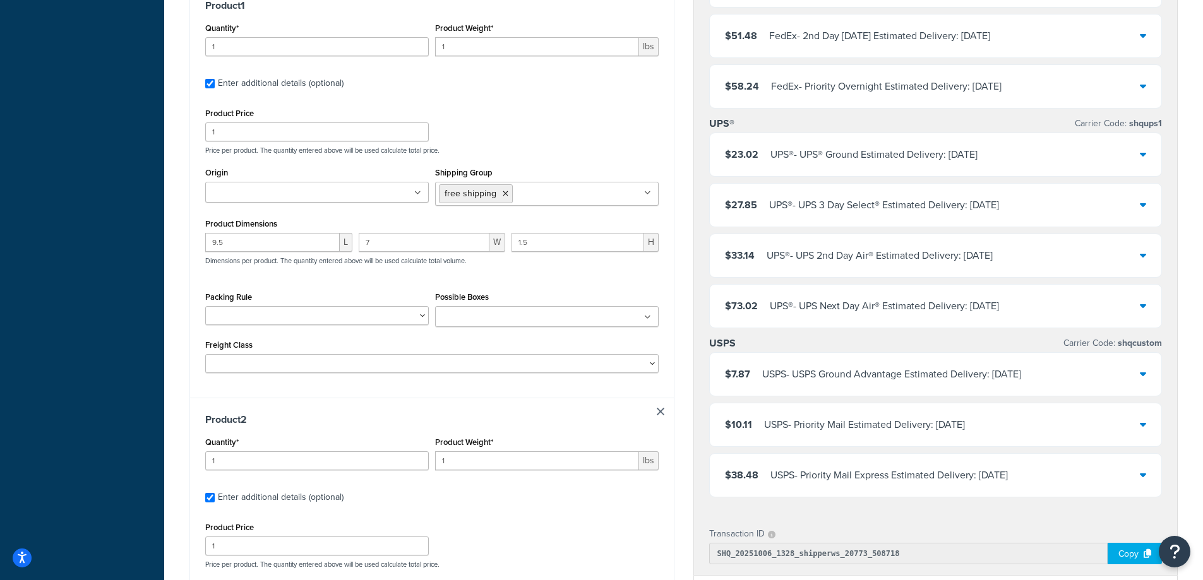
click at [540, 135] on div "Product Price 1 Price per product. The quantity entered above will be used calc…" at bounding box center [432, 130] width 460 height 50
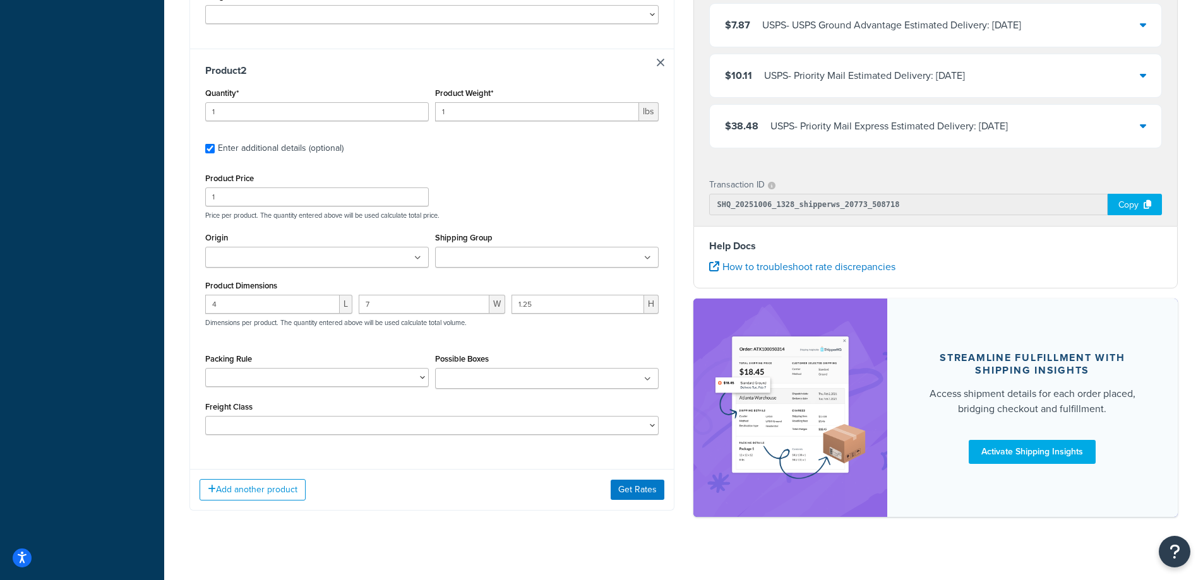
scroll to position [1035, 0]
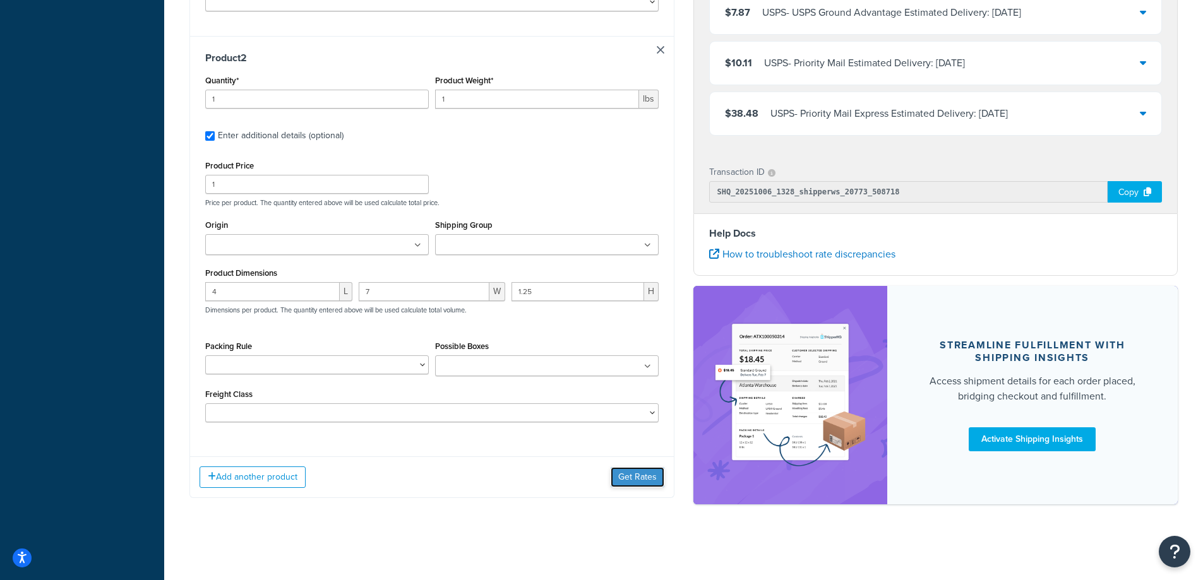
click at [626, 472] on button "Get Rates" at bounding box center [638, 477] width 54 height 20
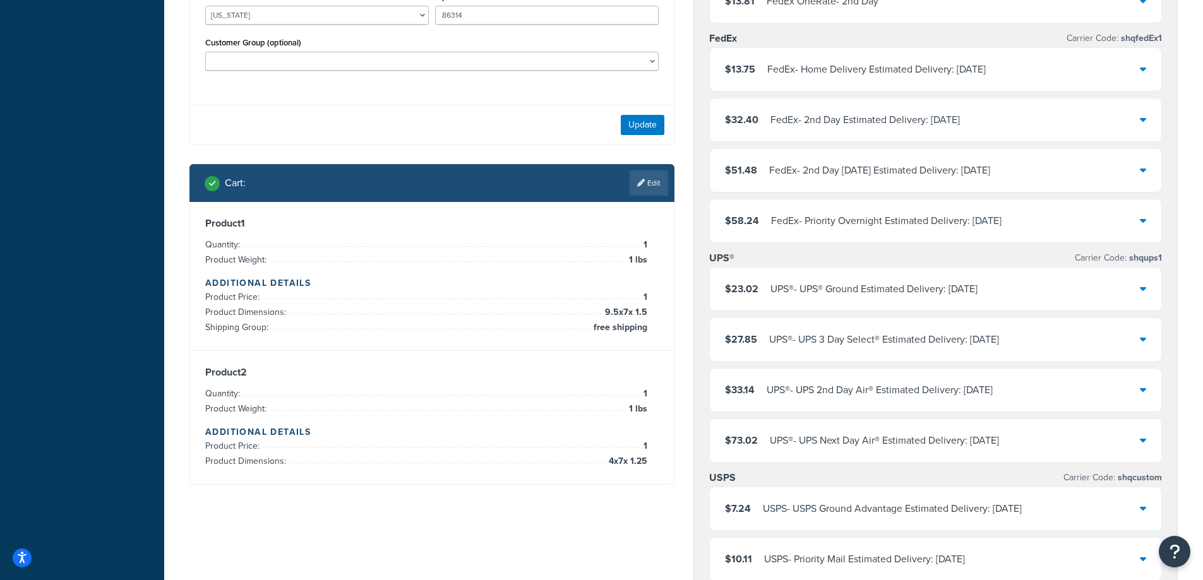
scroll to position [505, 0]
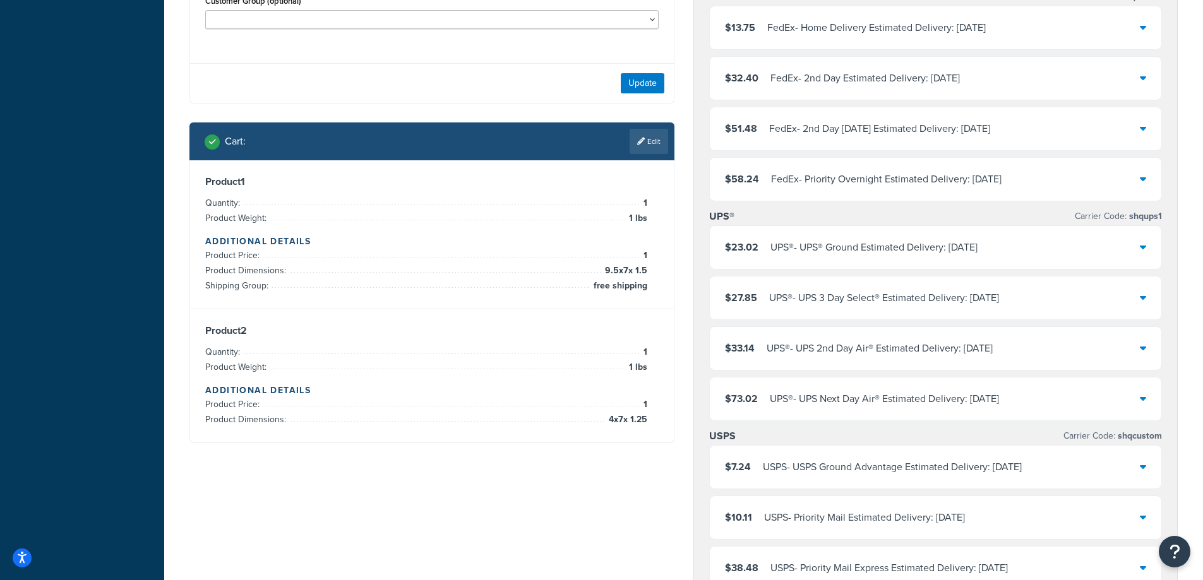
click at [755, 252] on span "$23.02" at bounding box center [741, 247] width 33 height 15
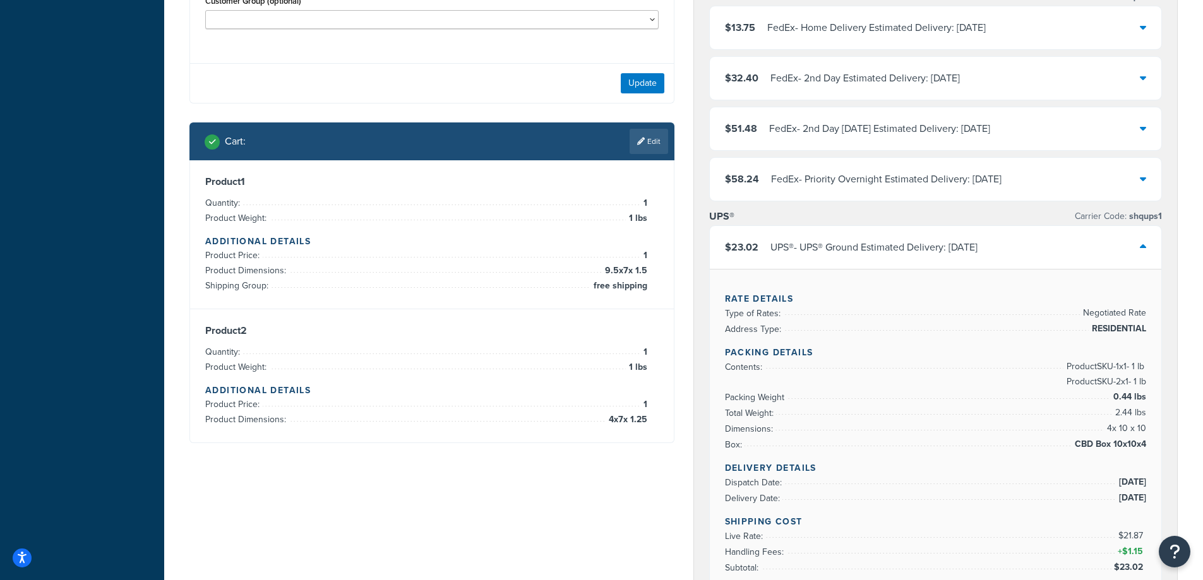
click at [755, 252] on span "$23.02" at bounding box center [741, 247] width 33 height 15
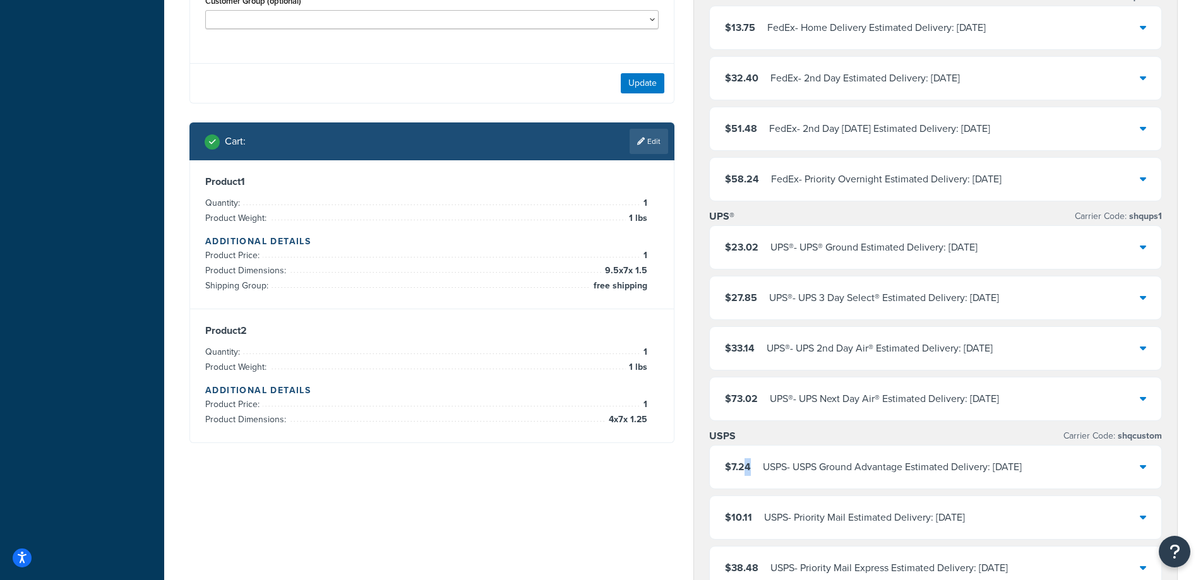
click at [747, 452] on div "$7.24 USPS - USPS Ground Advantage Estimated Delivery: Mon, Oct 13" at bounding box center [936, 467] width 452 height 43
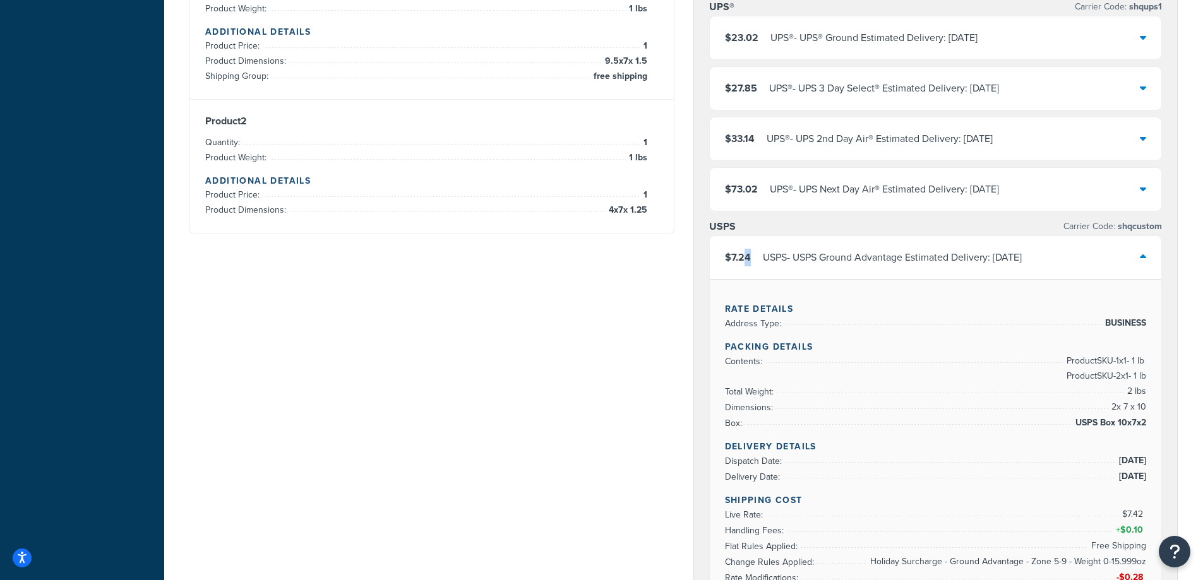
scroll to position [842, 0]
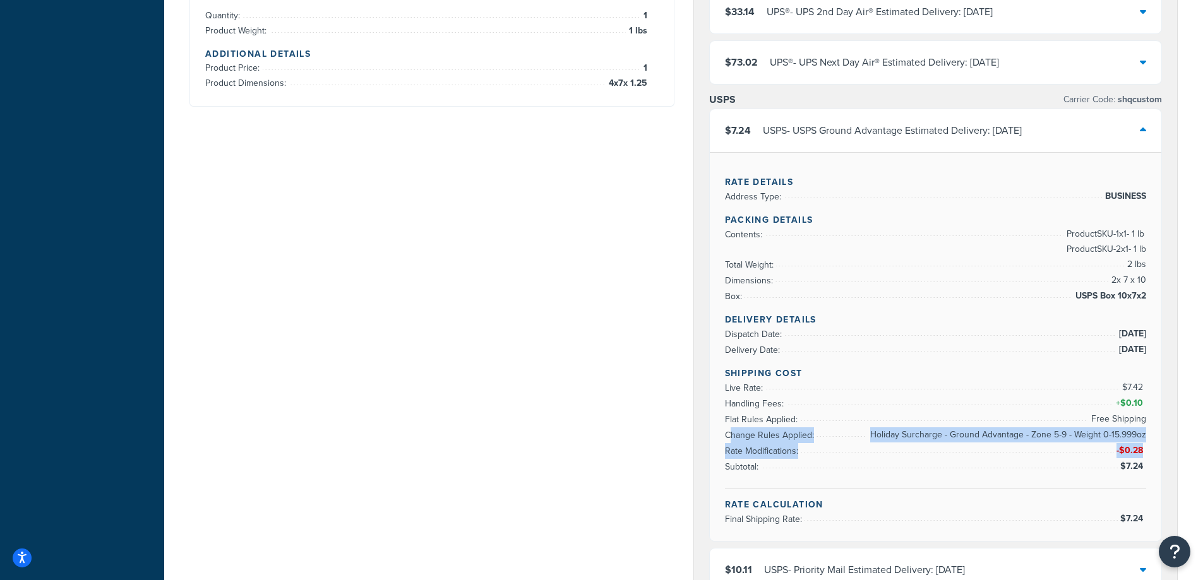
drag, startPoint x: 1145, startPoint y: 450, endPoint x: 730, endPoint y: 434, distance: 415.1
click at [730, 434] on ul "Live Rate: $7.42 Handling Fees: + $0.10 Flat Rules Applied: Free Shipping Chang…" at bounding box center [936, 427] width 422 height 95
click at [929, 433] on span "Holiday Surcharge - Ground Advantage - Zone 5-9 - Weight 0-15.999oz" at bounding box center [1006, 434] width 279 height 15
drag, startPoint x: 950, startPoint y: 434, endPoint x: 1144, endPoint y: 436, distance: 193.8
click at [1144, 436] on span "Holiday Surcharge - Ground Advantage - Zone 5-9 - Weight 0-15.999oz" at bounding box center [1006, 434] width 279 height 15
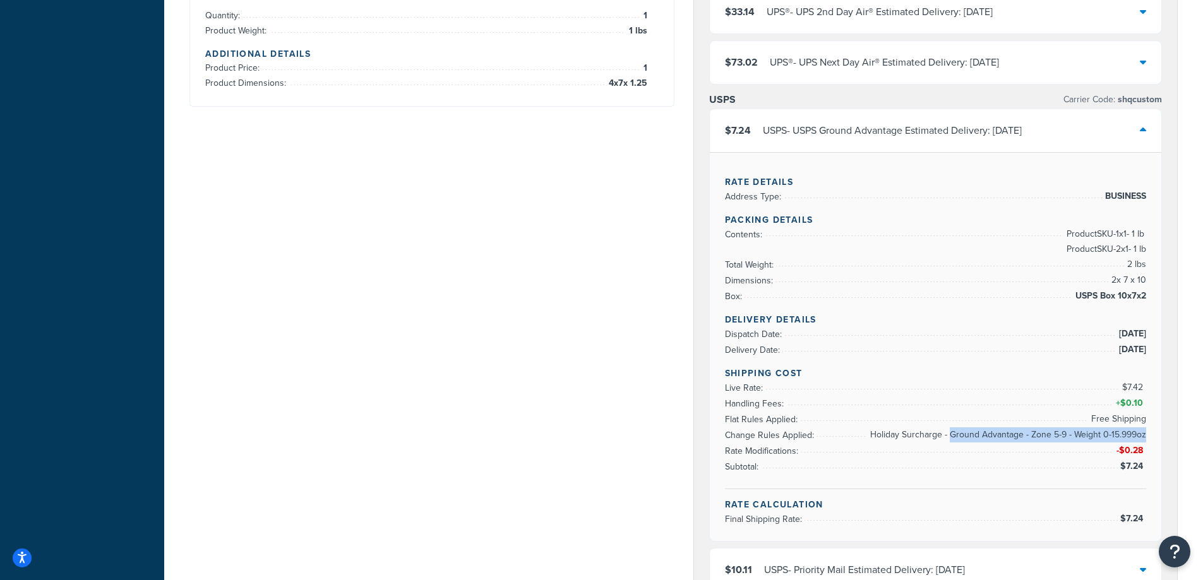
copy span "Ground Advantage - Zone 5-9 - Weight 0-15.999oz"
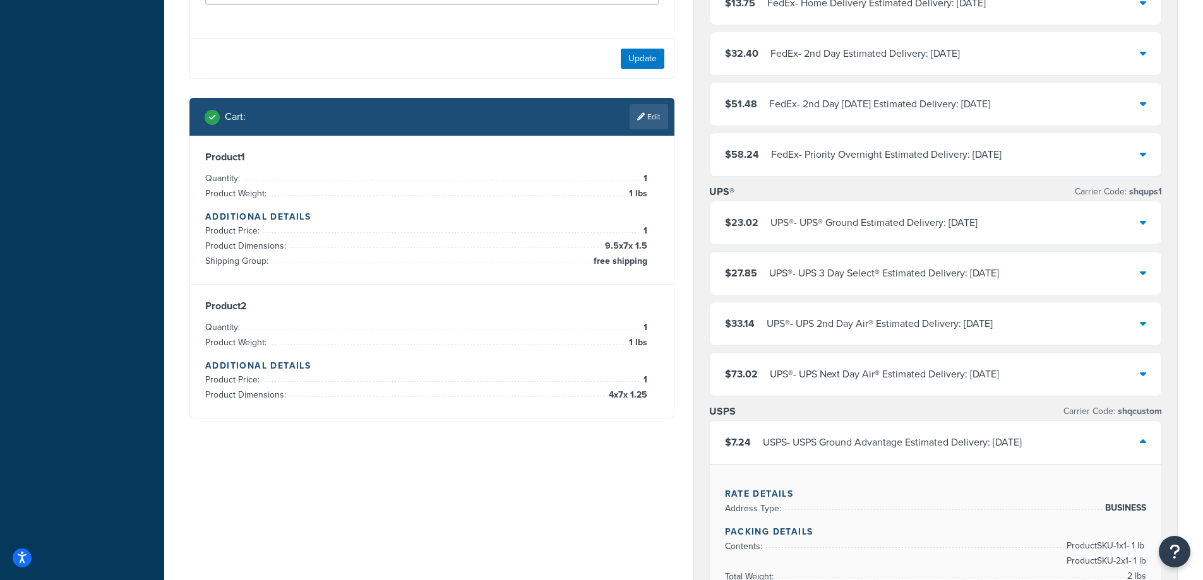
scroll to position [505, 0]
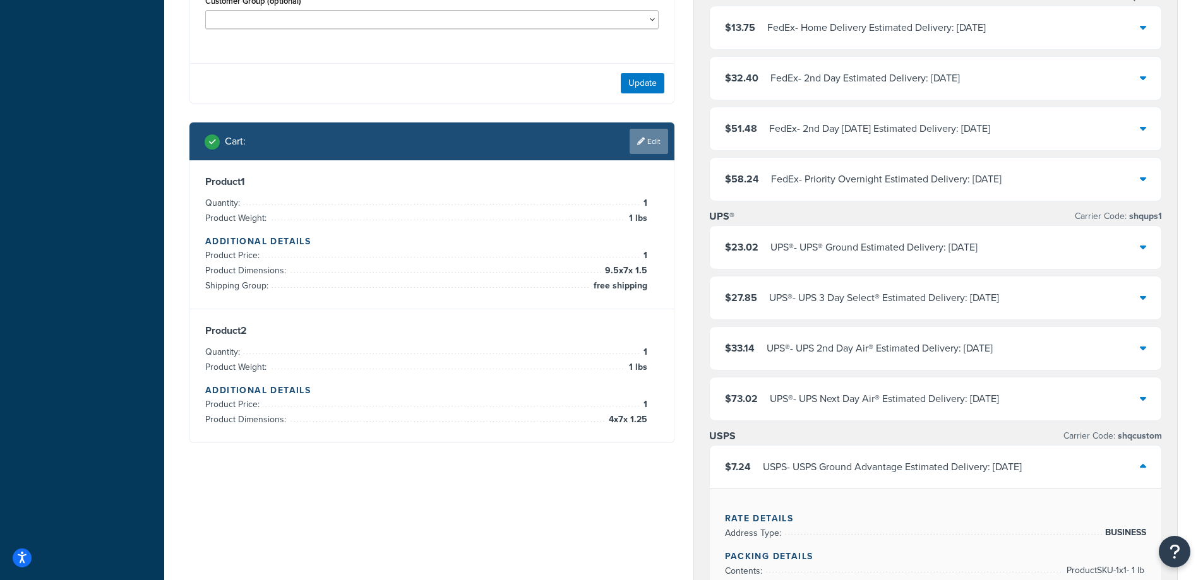
click at [655, 141] on link "Edit" at bounding box center [648, 141] width 39 height 25
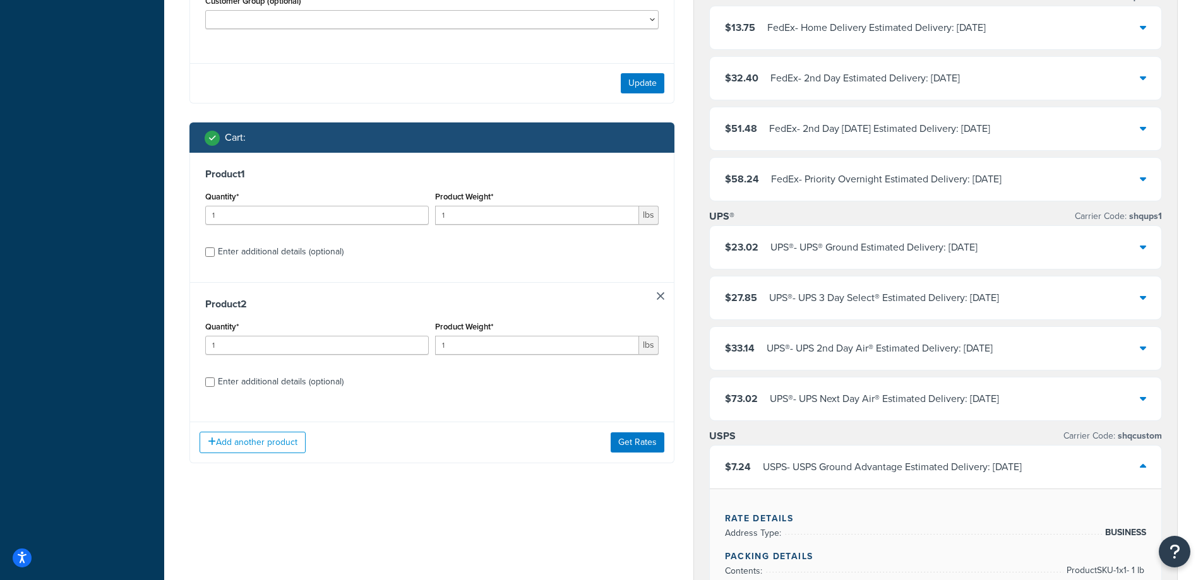
click at [292, 386] on div "Enter additional details (optional)" at bounding box center [281, 382] width 126 height 18
click at [215, 386] on input "Enter additional details (optional)" at bounding box center [209, 382] width 9 height 9
checkbox input "true"
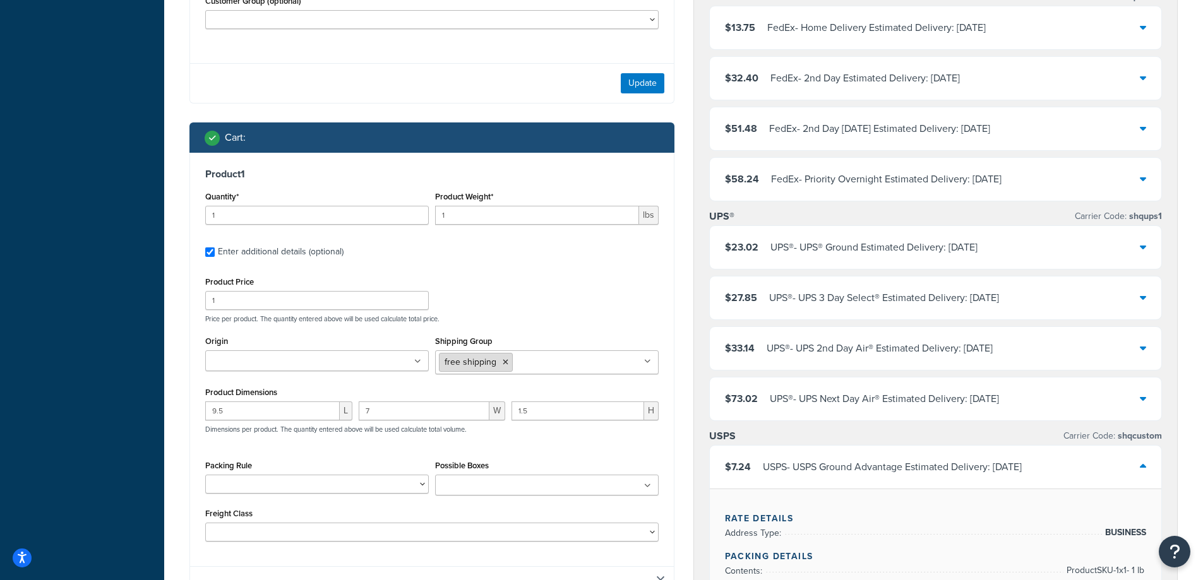
click at [506, 359] on icon at bounding box center [506, 363] width 6 height 8
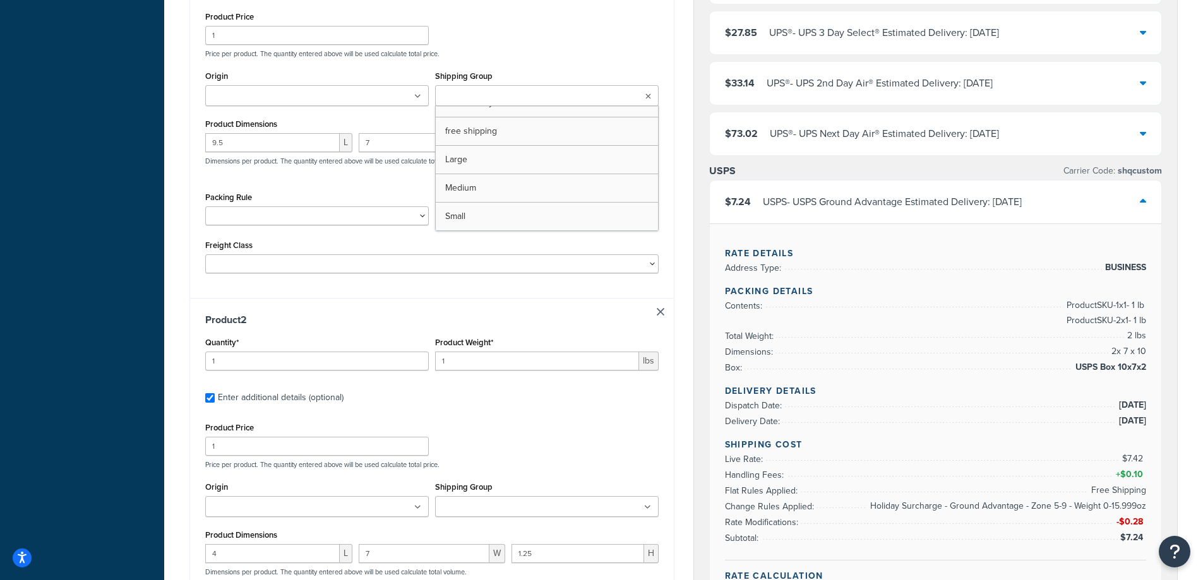
scroll to position [1010, 0]
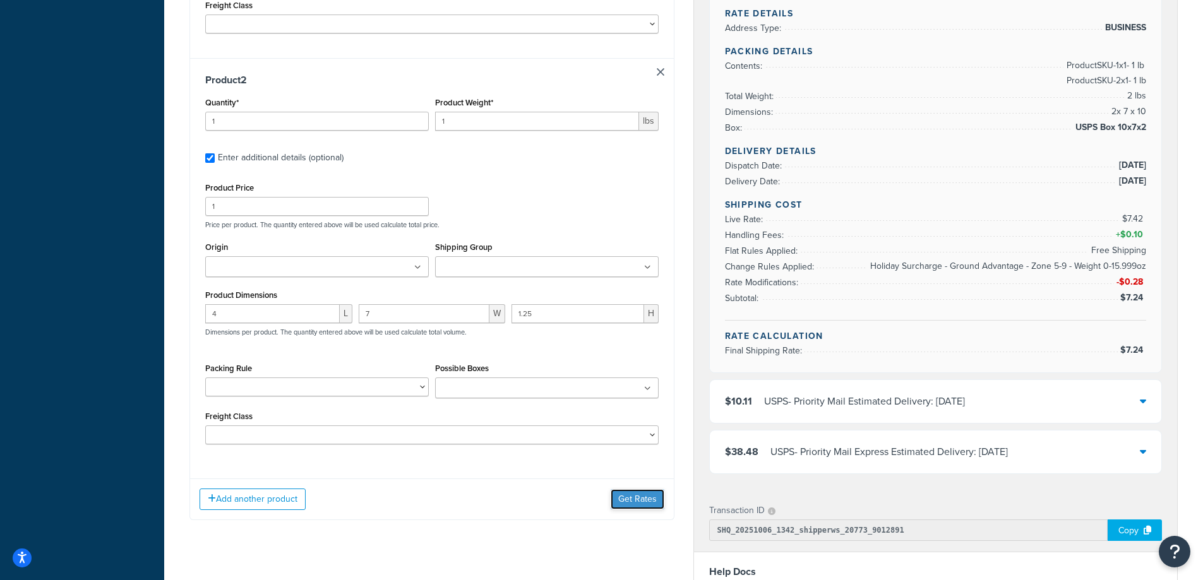
click at [635, 499] on button "Get Rates" at bounding box center [638, 499] width 54 height 20
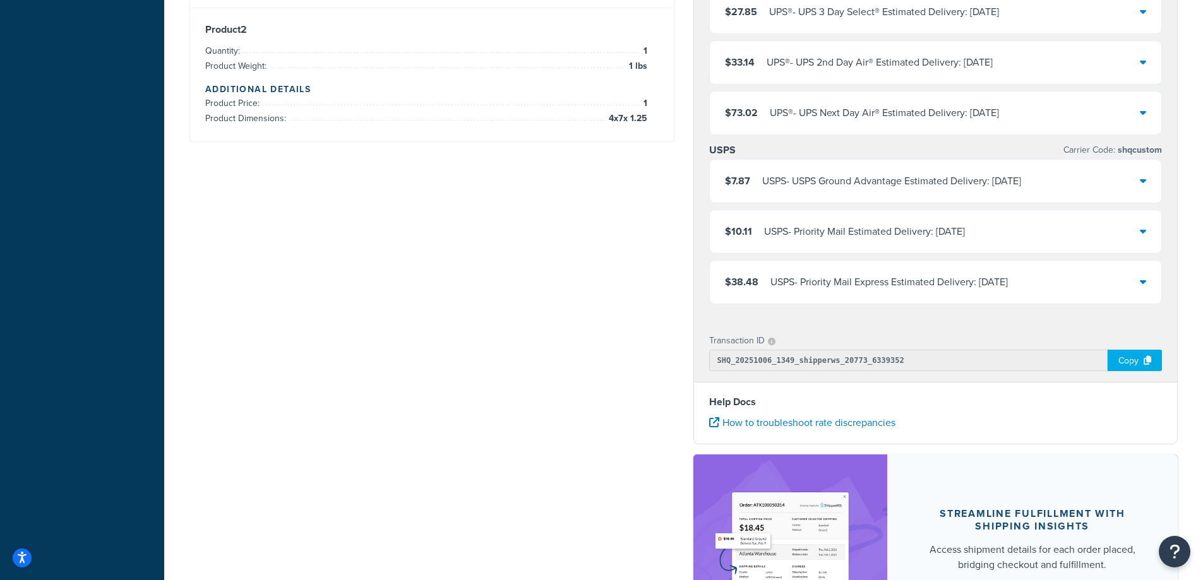
scroll to position [623, 0]
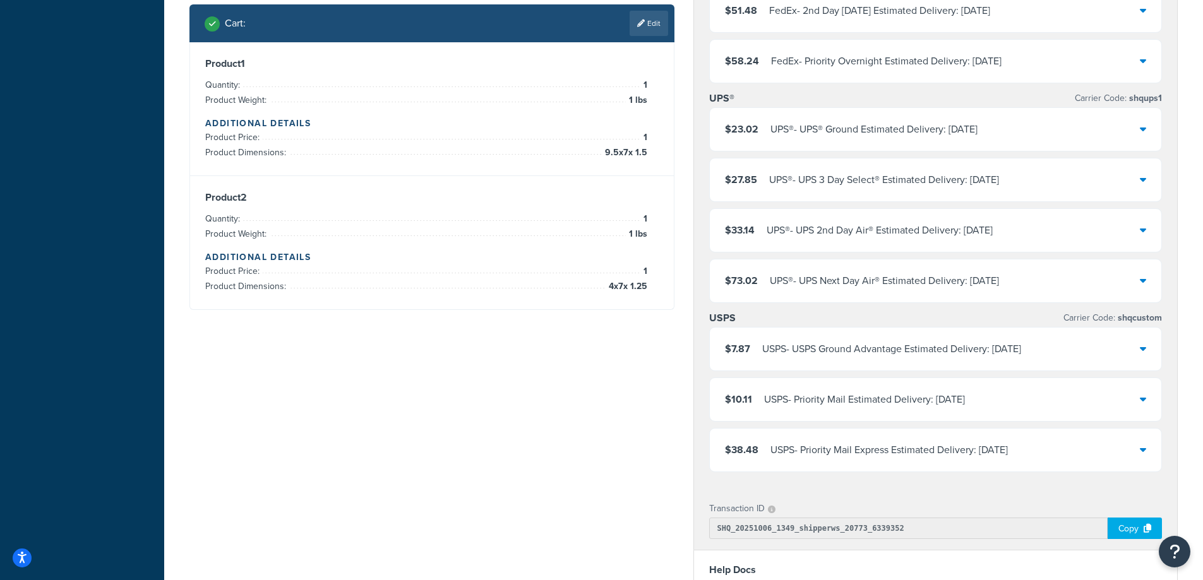
click at [835, 349] on div "USPS - USPS Ground Advantage Estimated Delivery: [DATE]" at bounding box center [891, 349] width 259 height 18
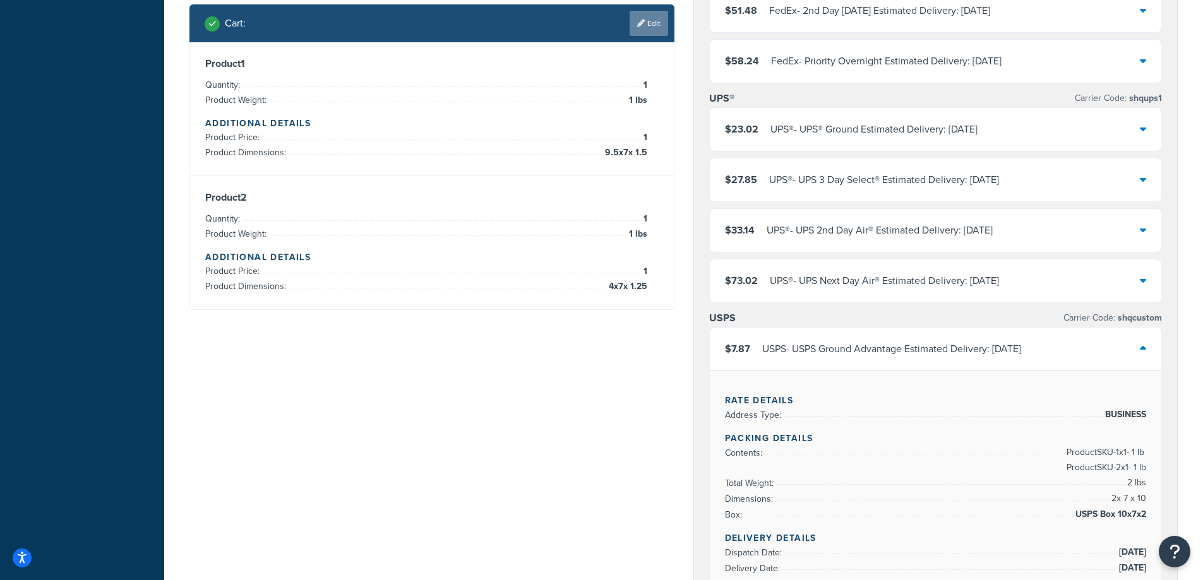
click at [656, 35] on link "Edit" at bounding box center [648, 23] width 39 height 25
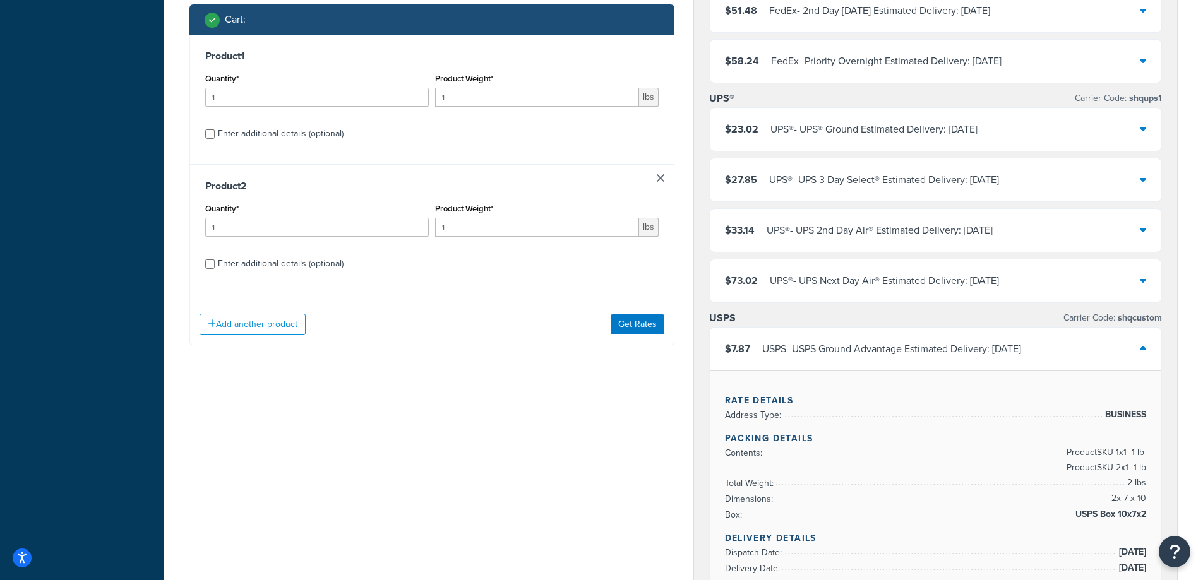
click at [328, 138] on div "Enter additional details (optional)" at bounding box center [281, 134] width 126 height 18
click at [215, 138] on input "Enter additional details (optional)" at bounding box center [209, 133] width 9 height 9
checkbox input "true"
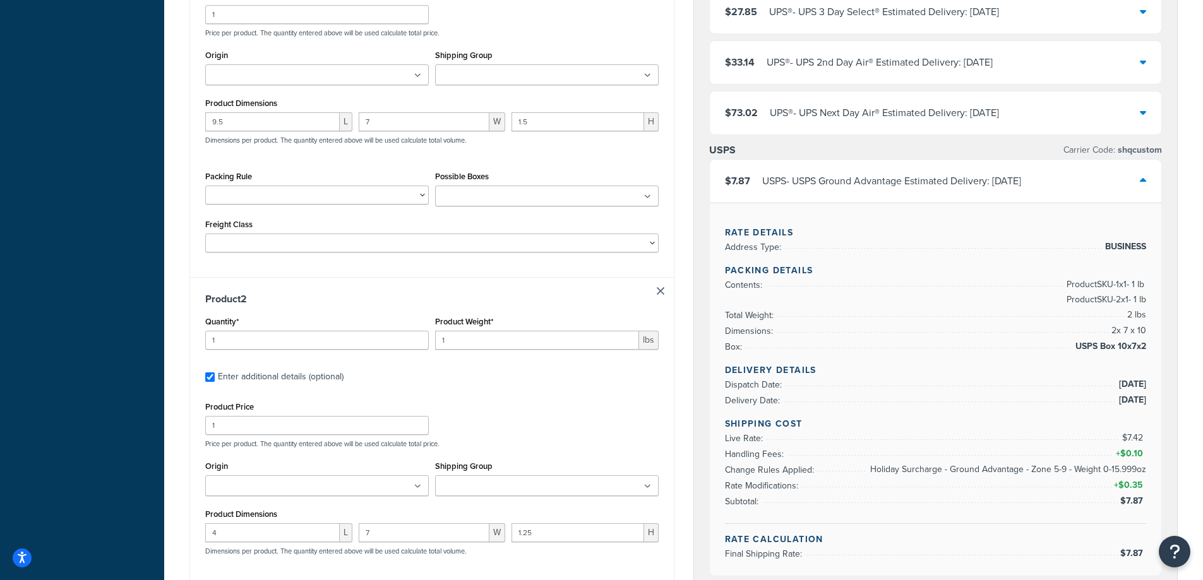
scroll to position [960, 0]
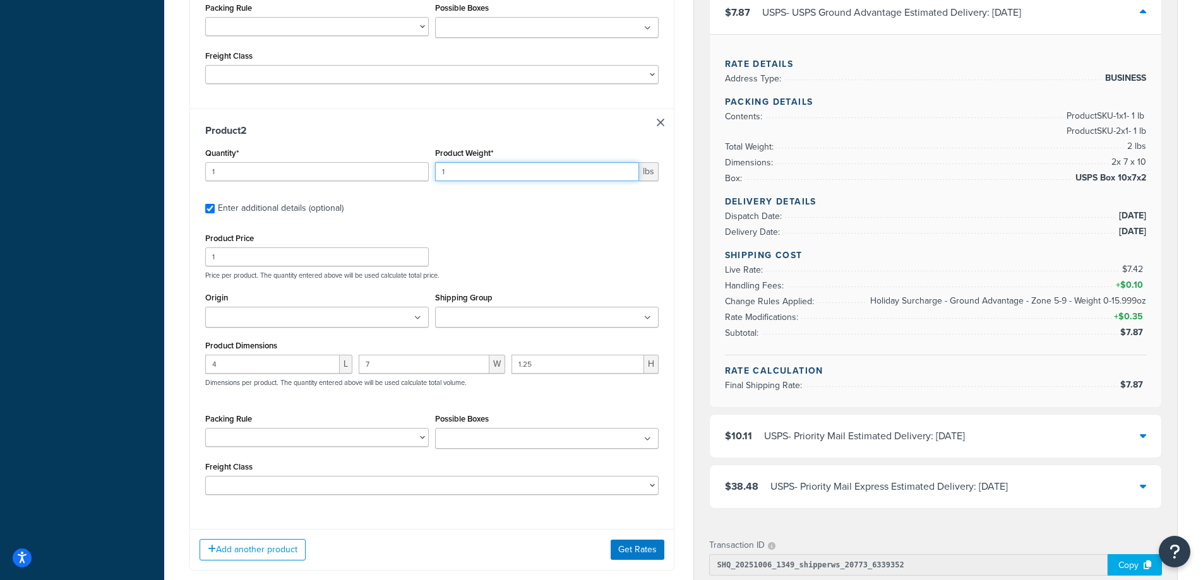
drag, startPoint x: 420, startPoint y: 175, endPoint x: 377, endPoint y: 166, distance: 43.8
click at [377, 166] on div "Quantity* 1 Product Weight* 1 lbs" at bounding box center [432, 168] width 460 height 46
type input ".09"
click at [649, 558] on button "Get Rates" at bounding box center [638, 550] width 54 height 20
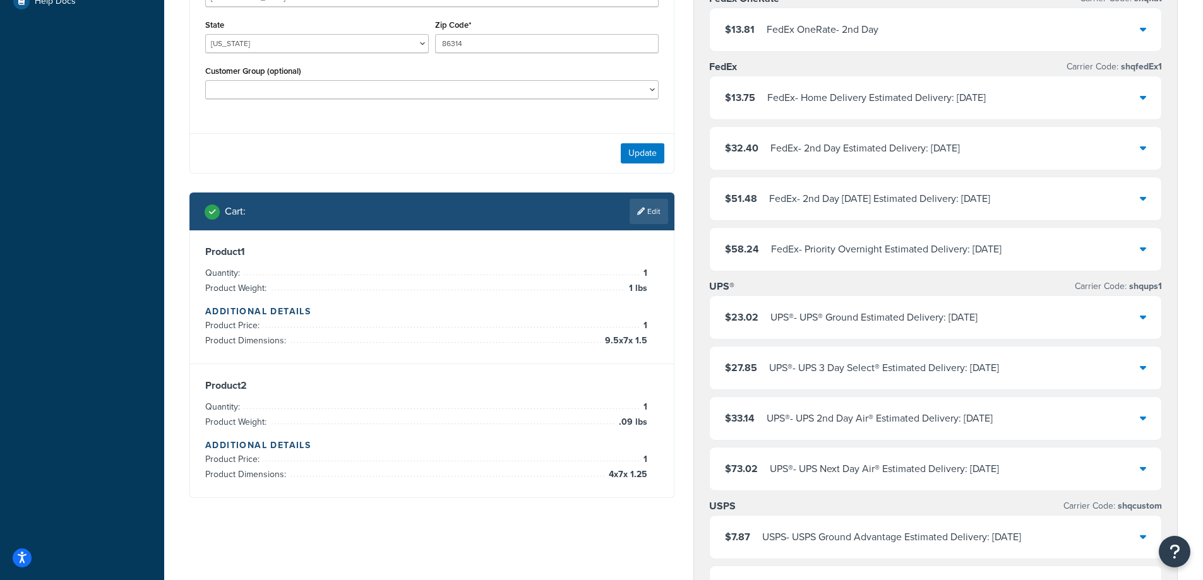
scroll to position [604, 0]
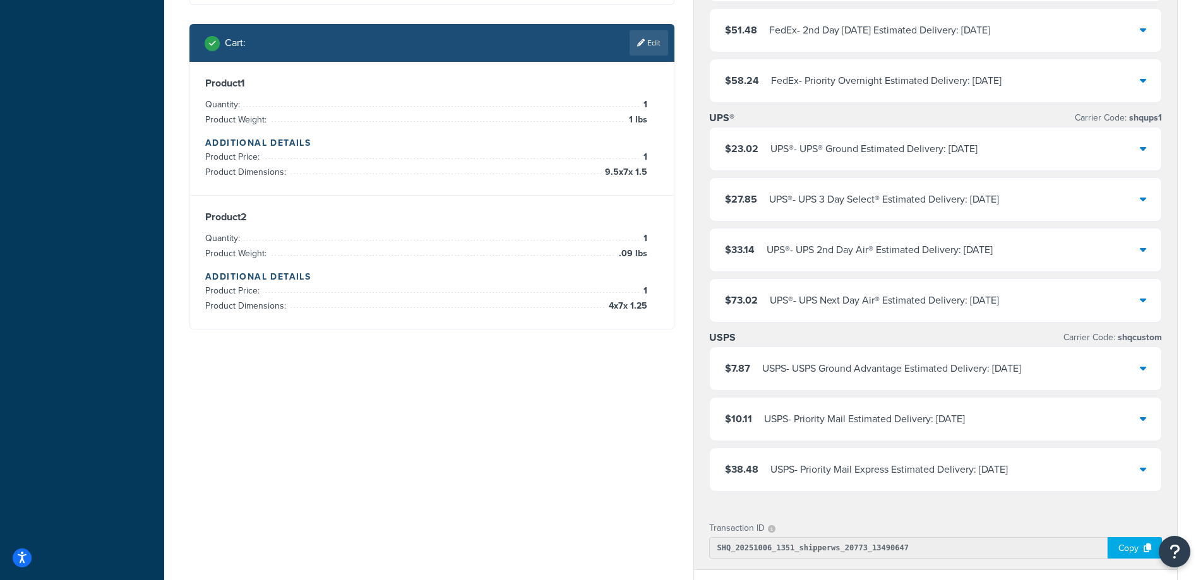
click at [849, 377] on div "USPS - USPS Ground Advantage Estimated Delivery: [DATE]" at bounding box center [891, 369] width 259 height 18
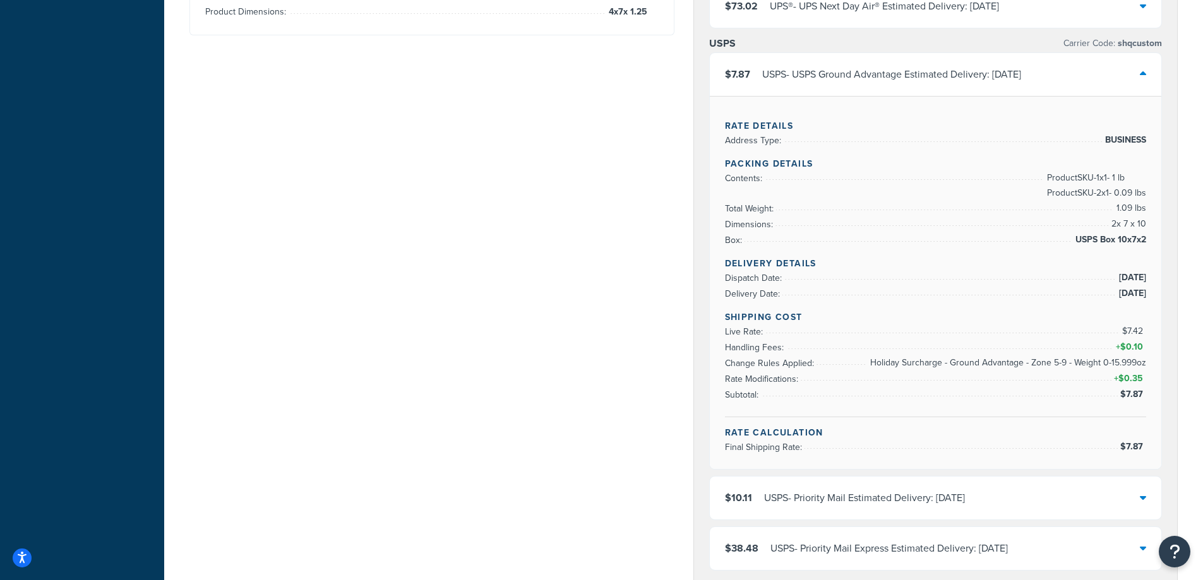
scroll to position [940, 0]
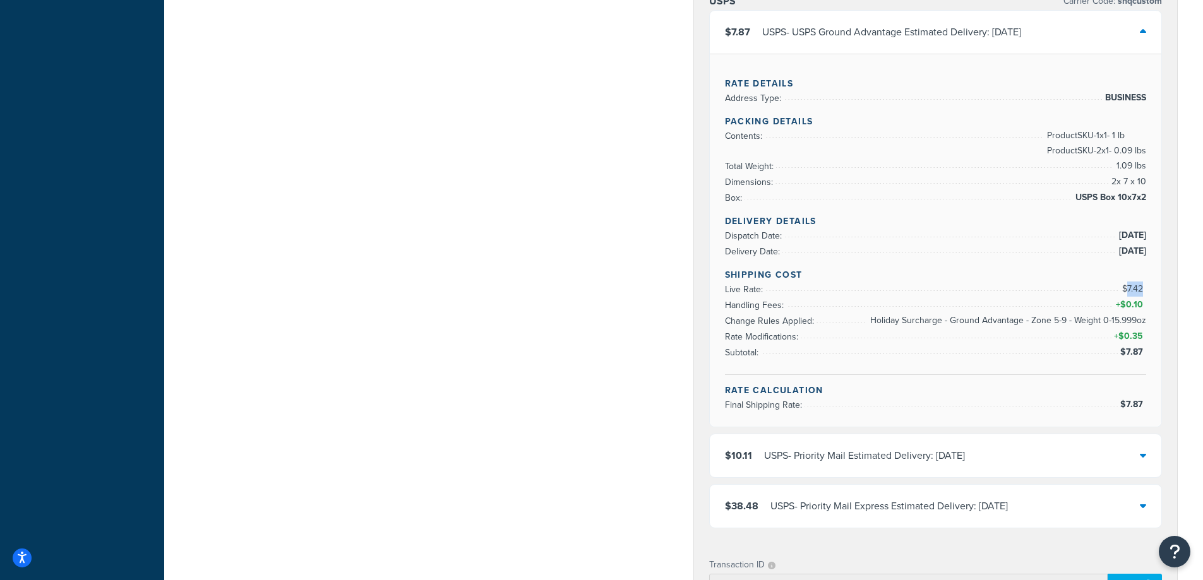
drag, startPoint x: 1141, startPoint y: 283, endPoint x: 1127, endPoint y: 284, distance: 13.9
click at [1127, 284] on span "$7.42" at bounding box center [1134, 288] width 24 height 13
copy span "7.42"
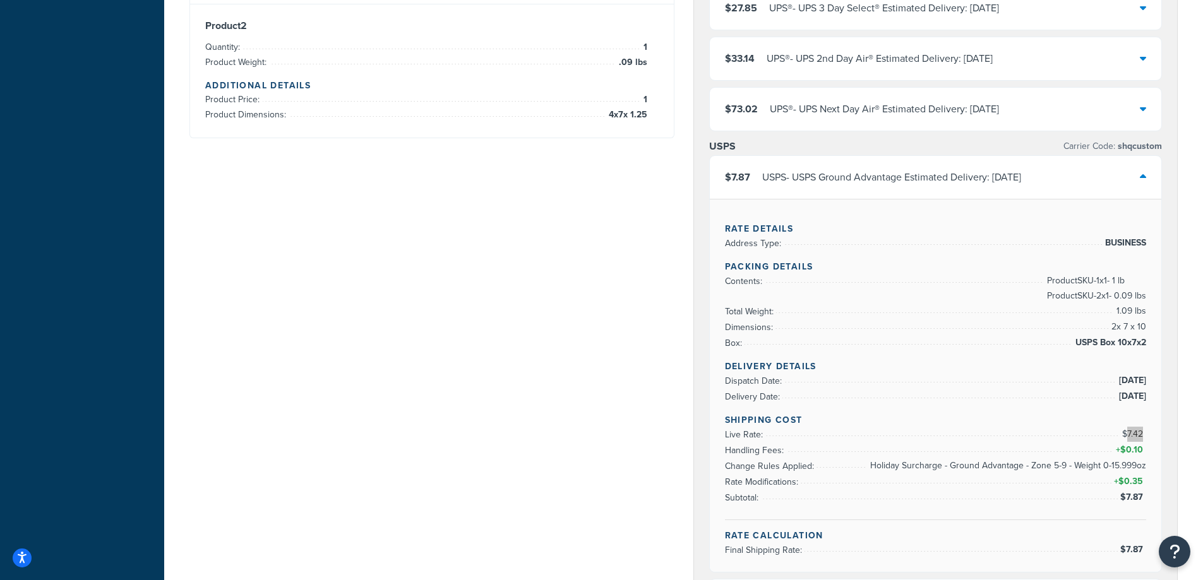
scroll to position [842, 0]
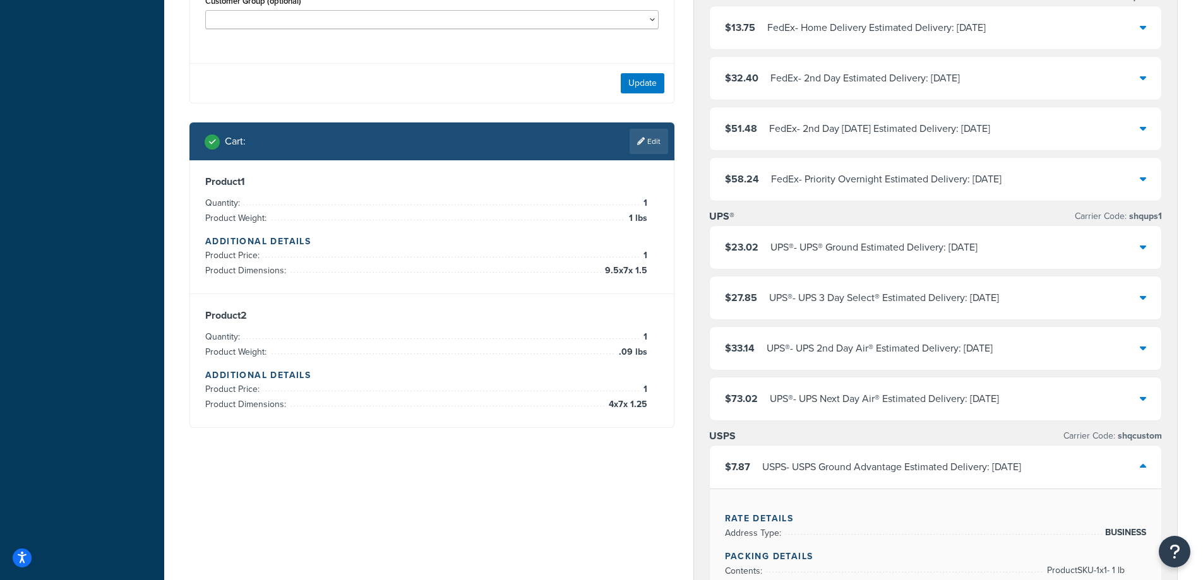
scroll to position [337, 0]
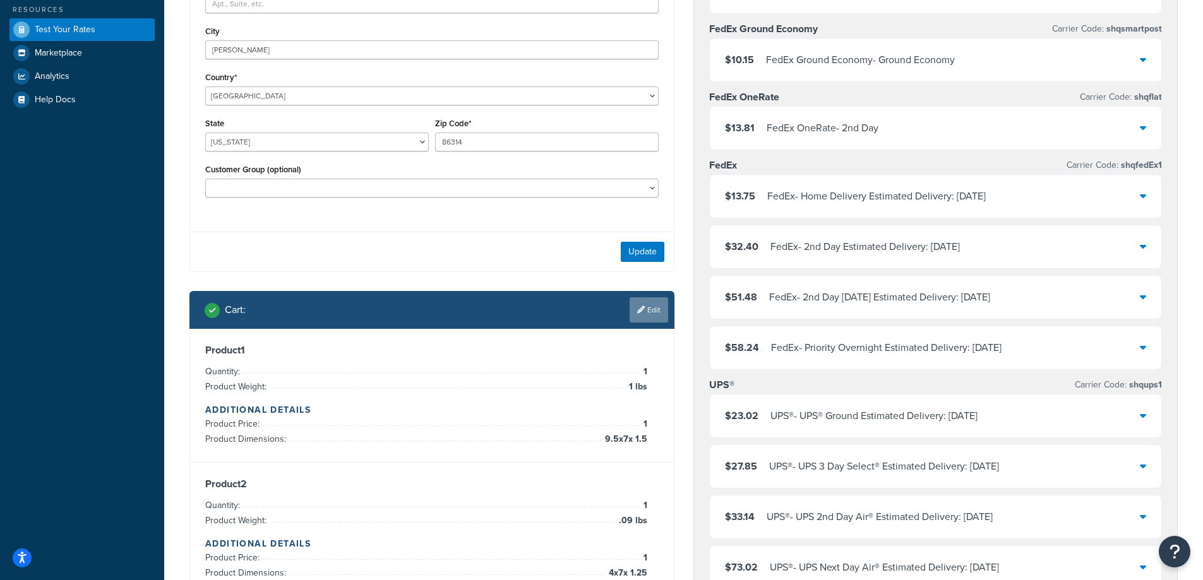
click at [663, 307] on link "Edit" at bounding box center [648, 309] width 39 height 25
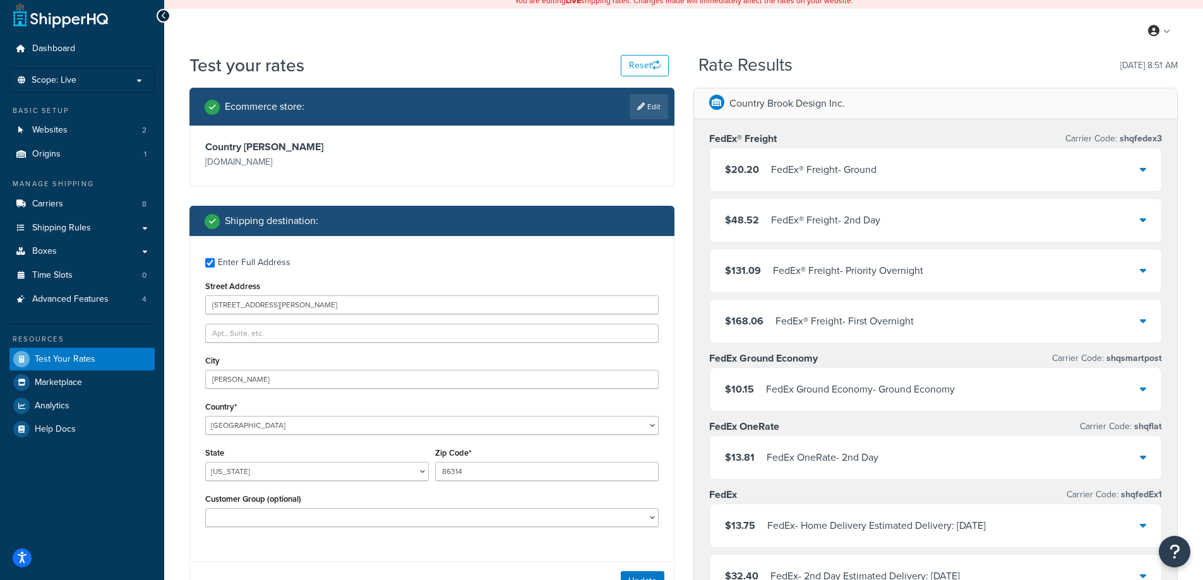
scroll to position [0, 0]
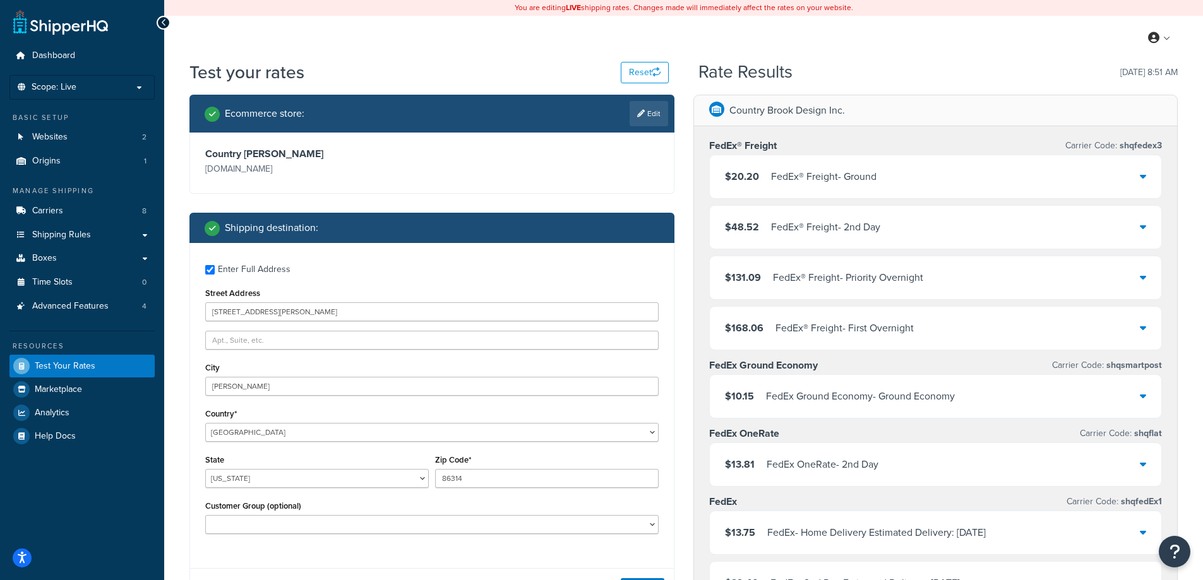
click at [309, 301] on div "Street Address 4901 N DAWN CIR" at bounding box center [431, 303] width 453 height 37
drag, startPoint x: 306, startPoint y: 308, endPoint x: 156, endPoint y: 300, distance: 149.9
paste input "1 AUSTIN CT"
type input "1 AUSTIN CT"
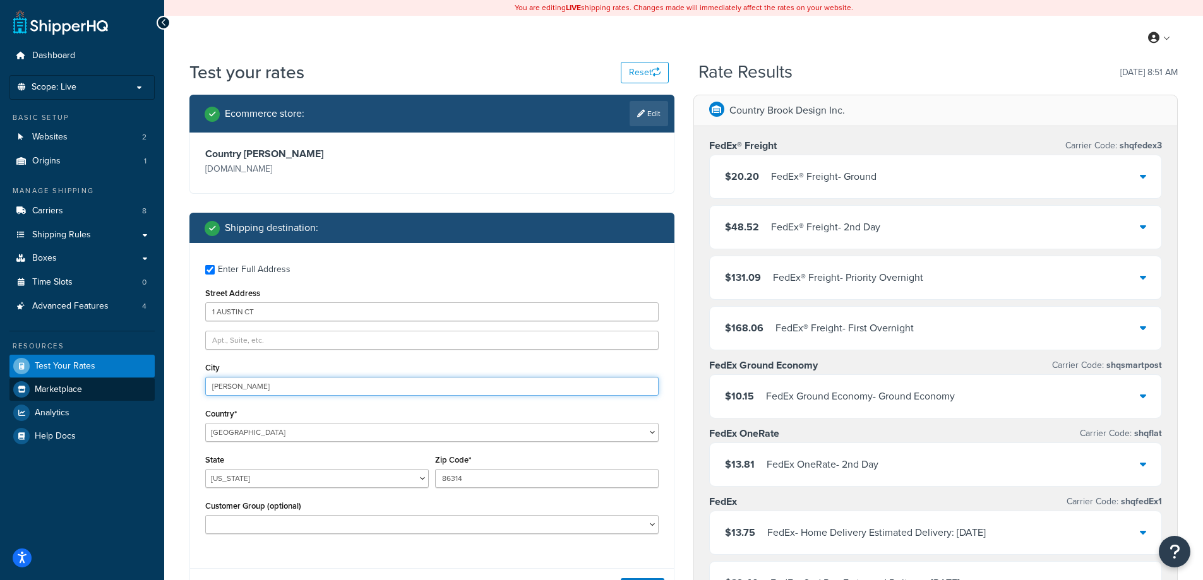
drag, startPoint x: 292, startPoint y: 387, endPoint x: 143, endPoint y: 383, distance: 149.0
paste input "COLB"
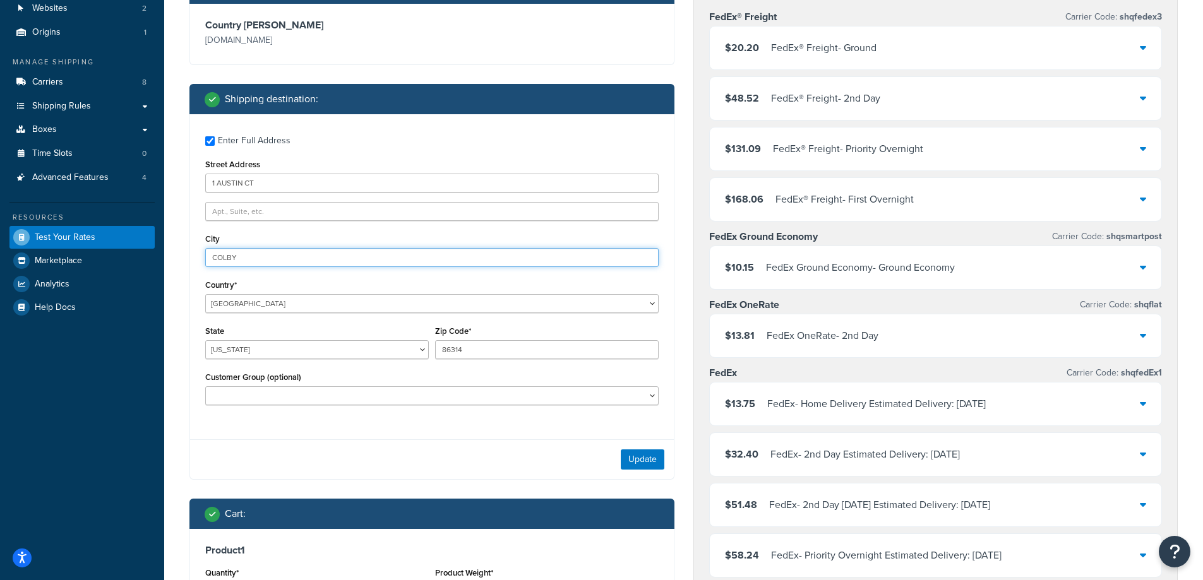
scroll to position [169, 0]
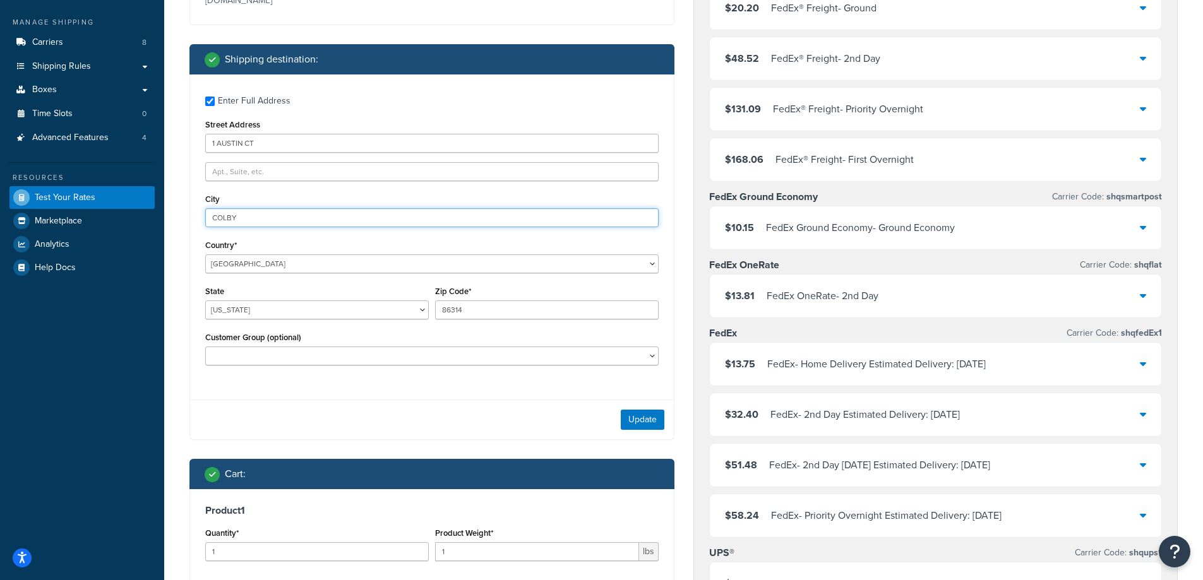
type input "COLBY"
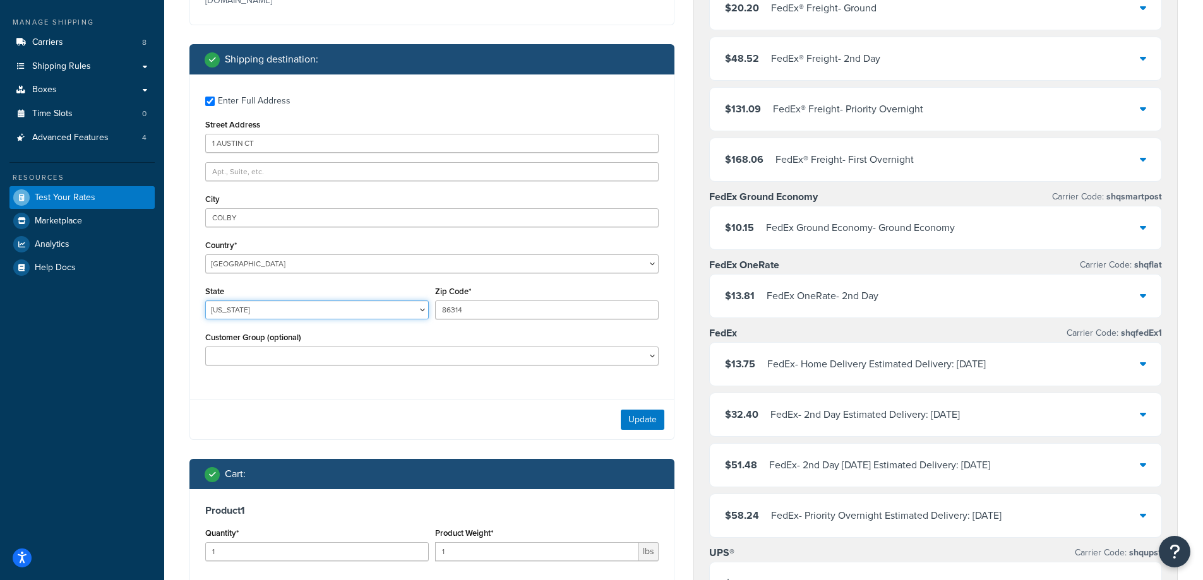
click at [272, 314] on select "Alabama Alaska American Samoa Arizona Arkansas Armed Forces Americas Armed Forc…" at bounding box center [317, 310] width 224 height 19
select select "KS"
click at [205, 301] on select "Alabama Alaska American Samoa Arizona Arkansas Armed Forces Americas Armed Forc…" at bounding box center [317, 310] width 224 height 19
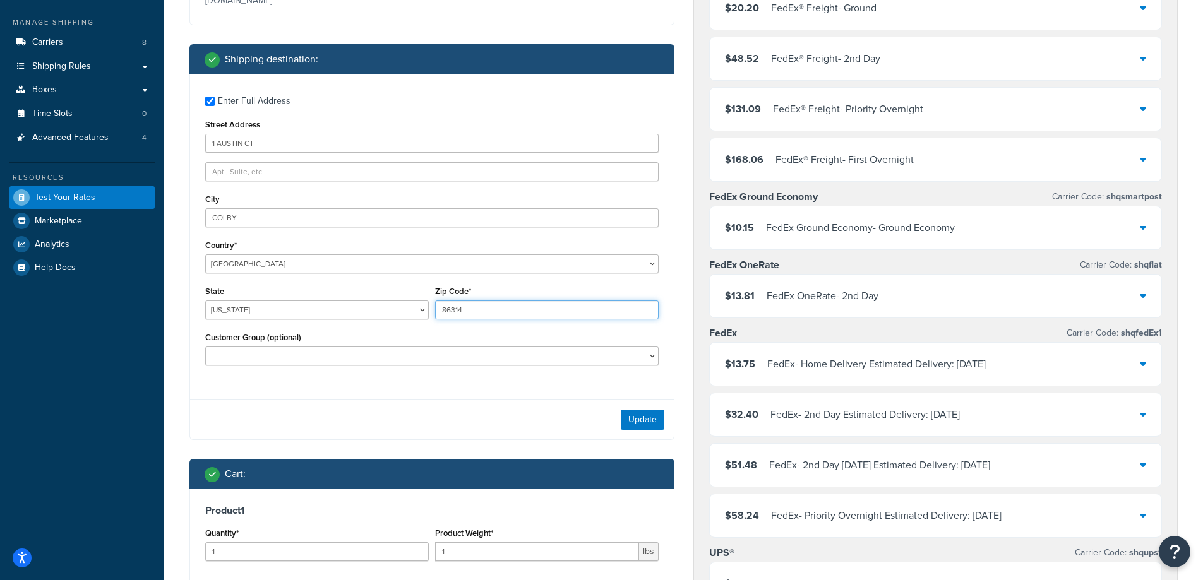
click at [470, 306] on input "86314" at bounding box center [547, 310] width 224 height 19
click at [471, 306] on input "86314" at bounding box center [547, 310] width 224 height 19
paste input "67701"
type input "67701"
click at [645, 422] on button "Update" at bounding box center [643, 420] width 44 height 20
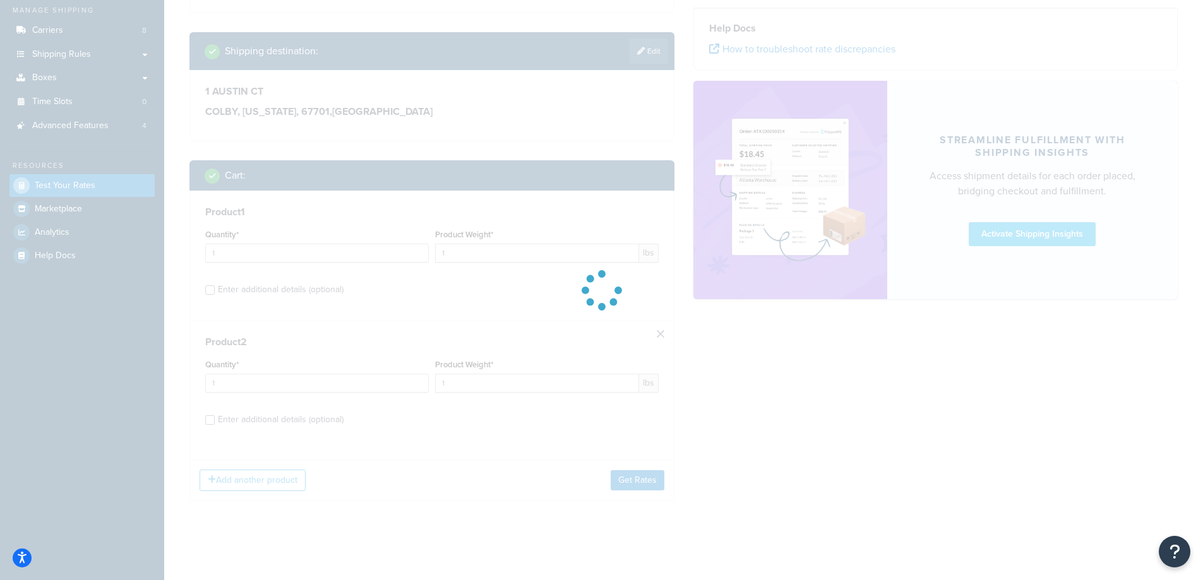
scroll to position [184, 0]
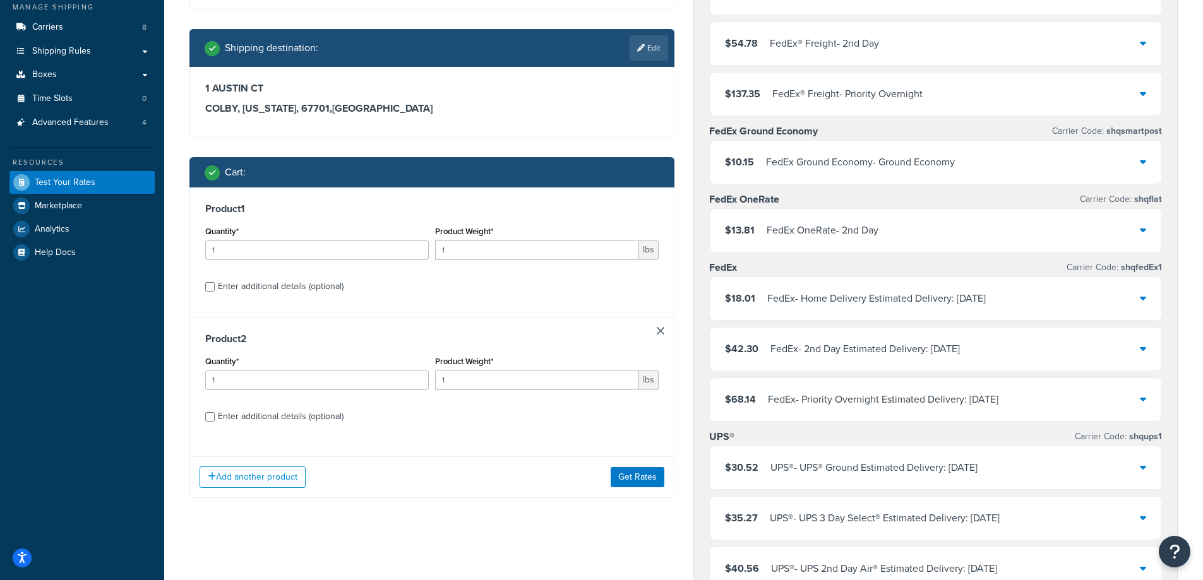
click at [664, 335] on div "Product 2 Quantity* 1 Product Weight* 1 lbs Enter additional details (optional)" at bounding box center [432, 382] width 484 height 130
click at [662, 333] on link at bounding box center [661, 331] width 8 height 8
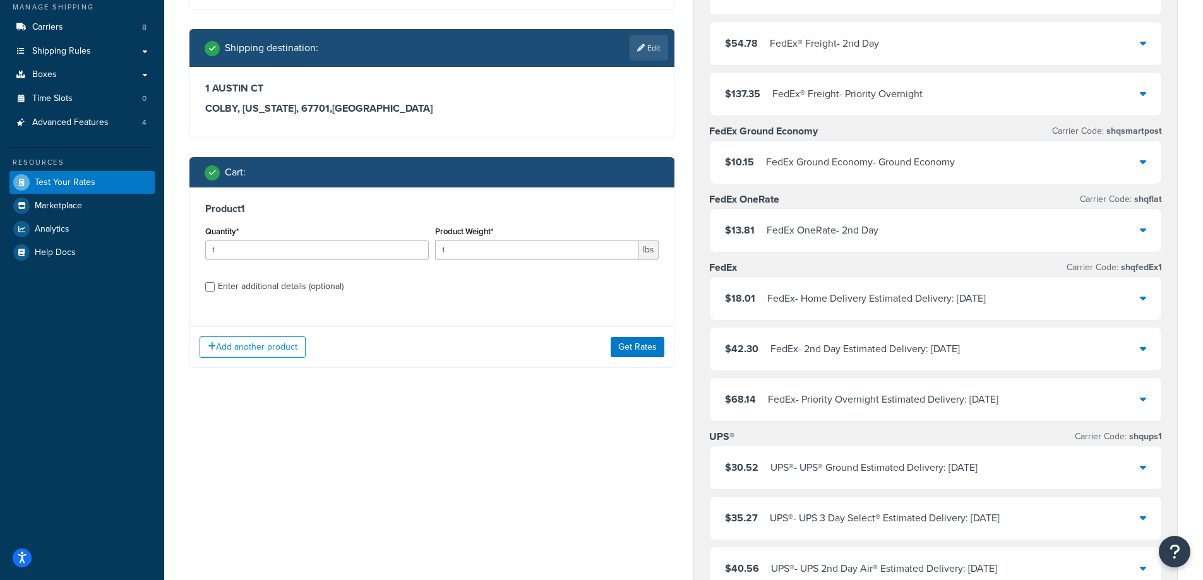
click at [342, 282] on div "Enter additional details (optional)" at bounding box center [281, 287] width 126 height 18
click at [215, 282] on input "Enter additional details (optional)" at bounding box center [209, 286] width 9 height 9
checkbox input "true"
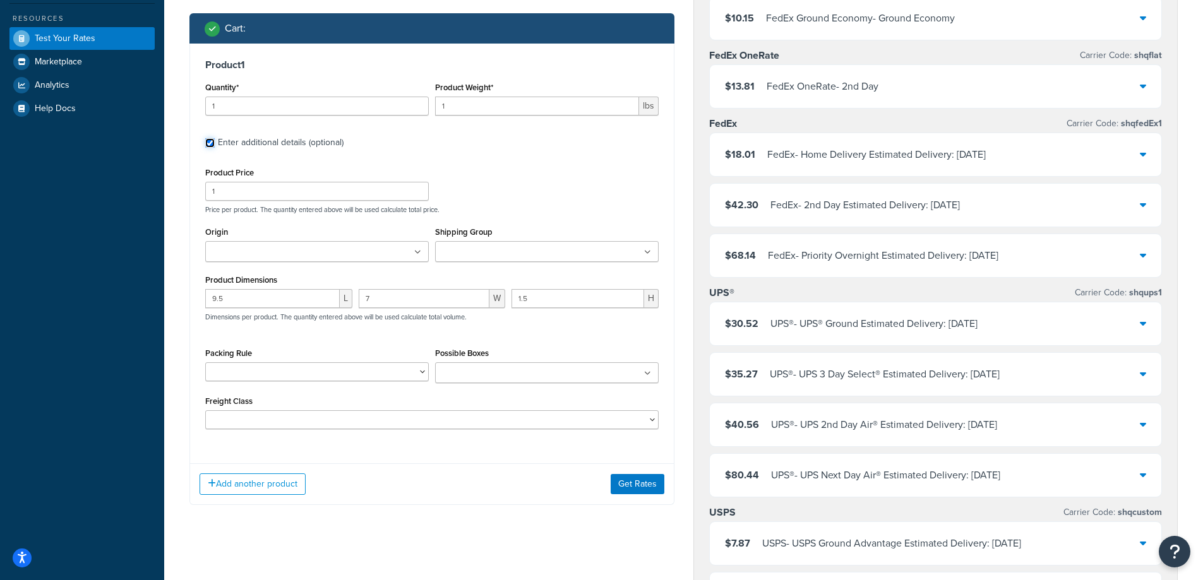
scroll to position [352, 0]
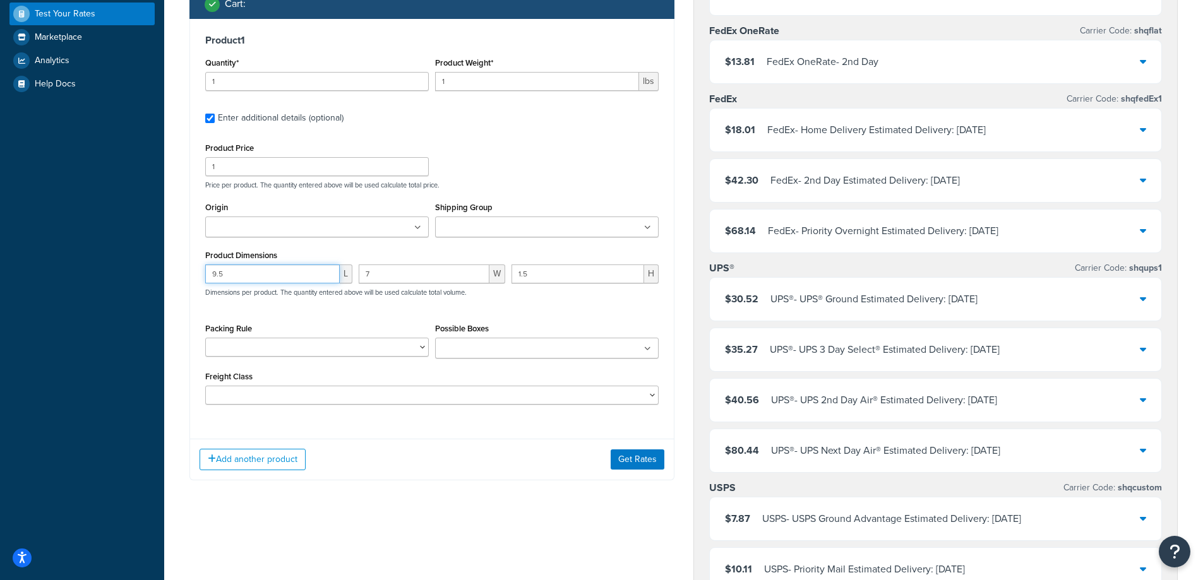
drag, startPoint x: 296, startPoint y: 277, endPoint x: 131, endPoint y: 289, distance: 165.2
click at [131, 289] on div "Dashboard Scope: Live Basic Setup Websites 2 Origins 1 Manage Shipping Carriers…" at bounding box center [601, 367] width 1203 height 1439
type input "5"
type input ".25"
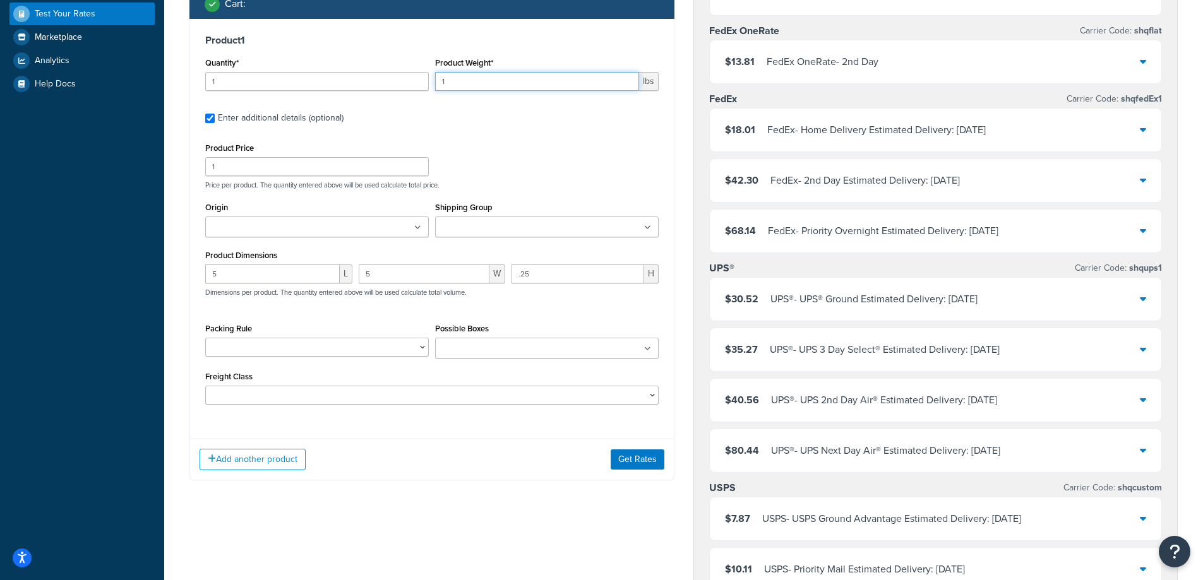
click at [484, 76] on input "1" at bounding box center [537, 81] width 204 height 19
drag, startPoint x: 484, startPoint y: 76, endPoint x: 436, endPoint y: 94, distance: 51.4
click at [436, 94] on div "Product Weight* 1 lbs" at bounding box center [547, 77] width 230 height 46
type input ".25"
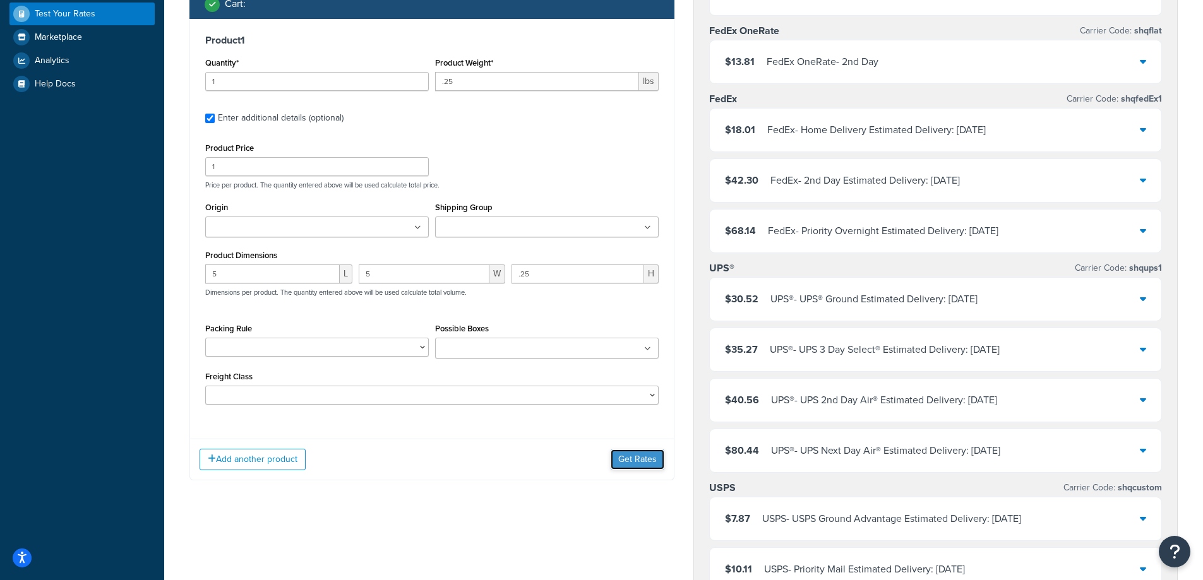
click at [631, 465] on button "Get Rates" at bounding box center [638, 460] width 54 height 20
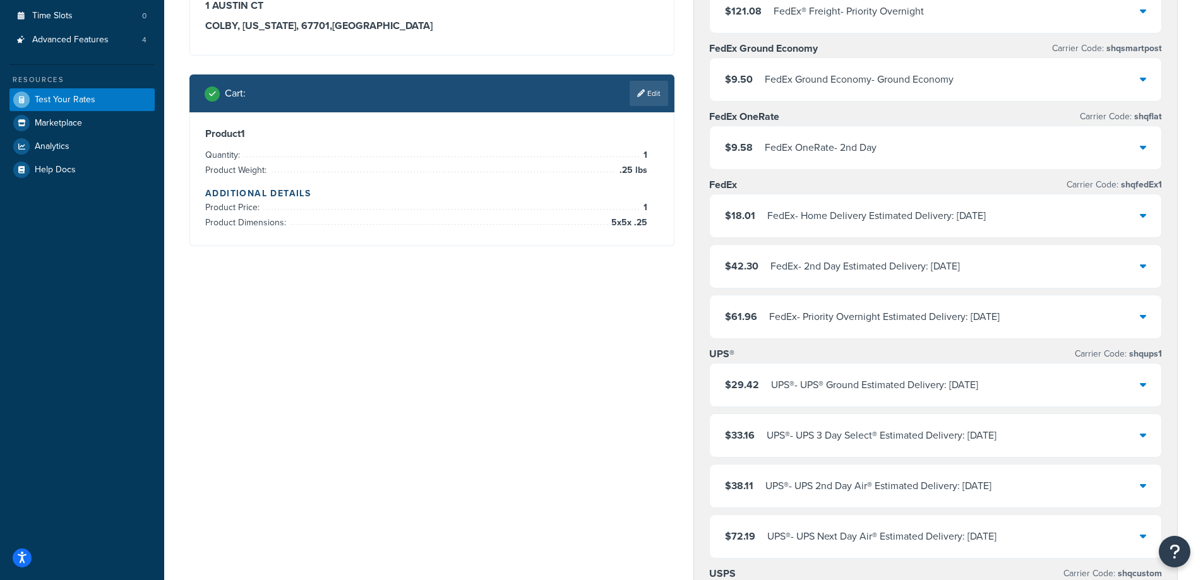
scroll to position [184, 0]
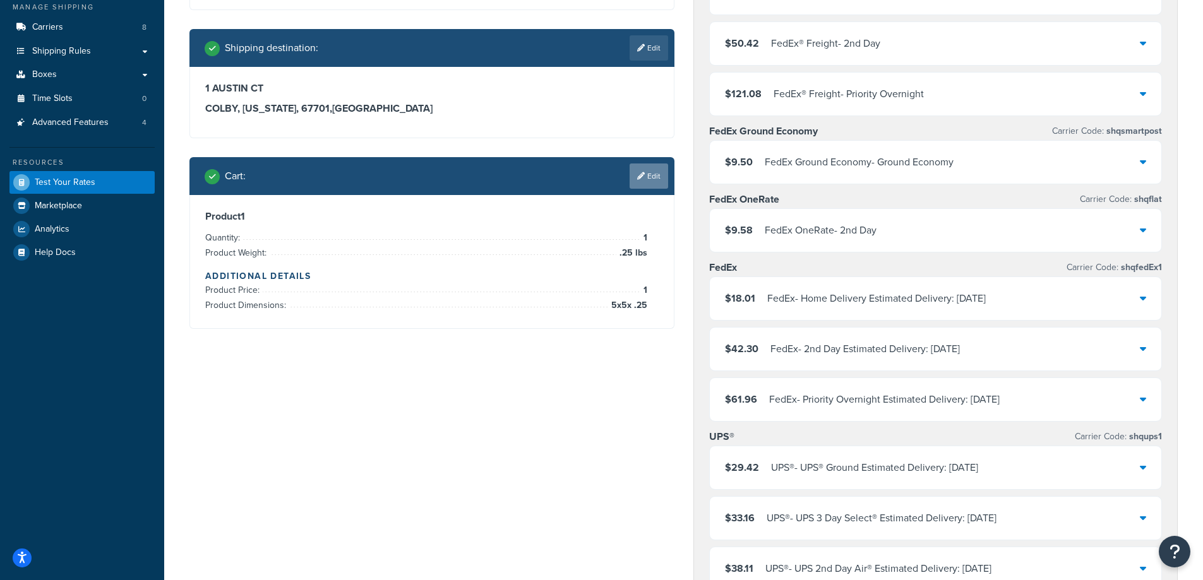
click at [648, 164] on link "Edit" at bounding box center [648, 176] width 39 height 25
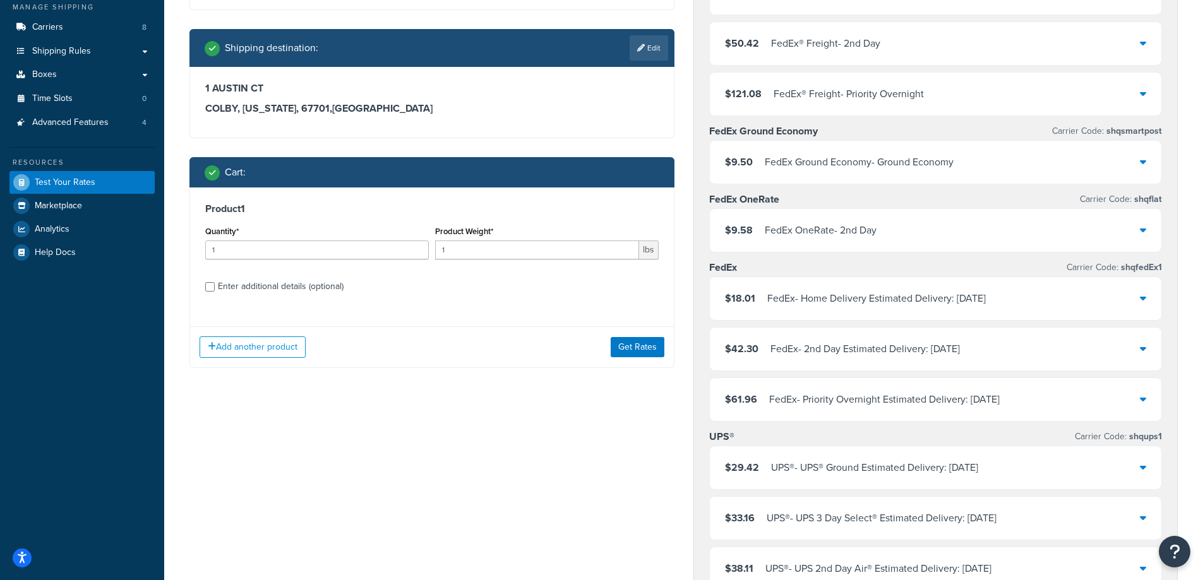
click at [275, 286] on div "Enter additional details (optional)" at bounding box center [281, 287] width 126 height 18
click at [215, 286] on input "Enter additional details (optional)" at bounding box center [209, 286] width 9 height 9
checkbox input "true"
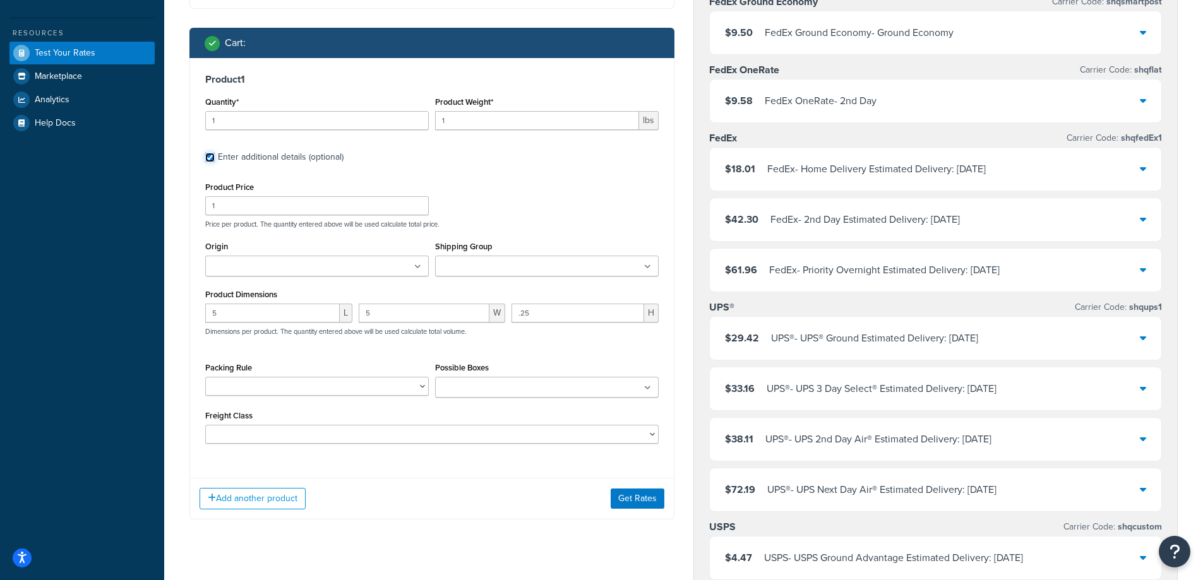
scroll to position [352, 0]
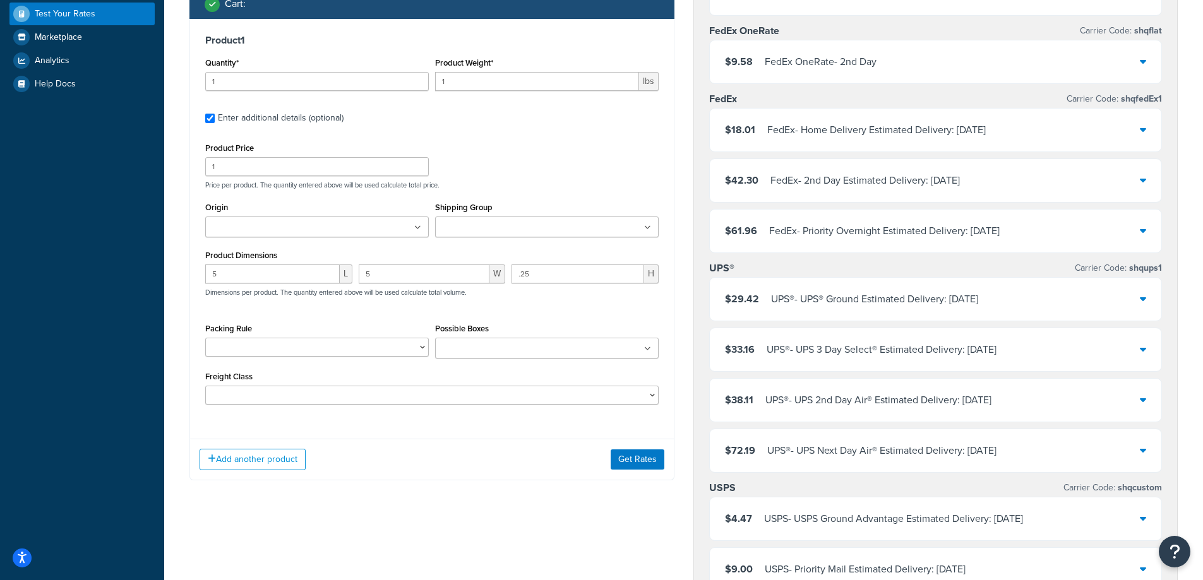
click at [487, 225] on input "Shipping Group" at bounding box center [495, 228] width 112 height 14
click at [633, 443] on button "Get Rates" at bounding box center [638, 453] width 54 height 20
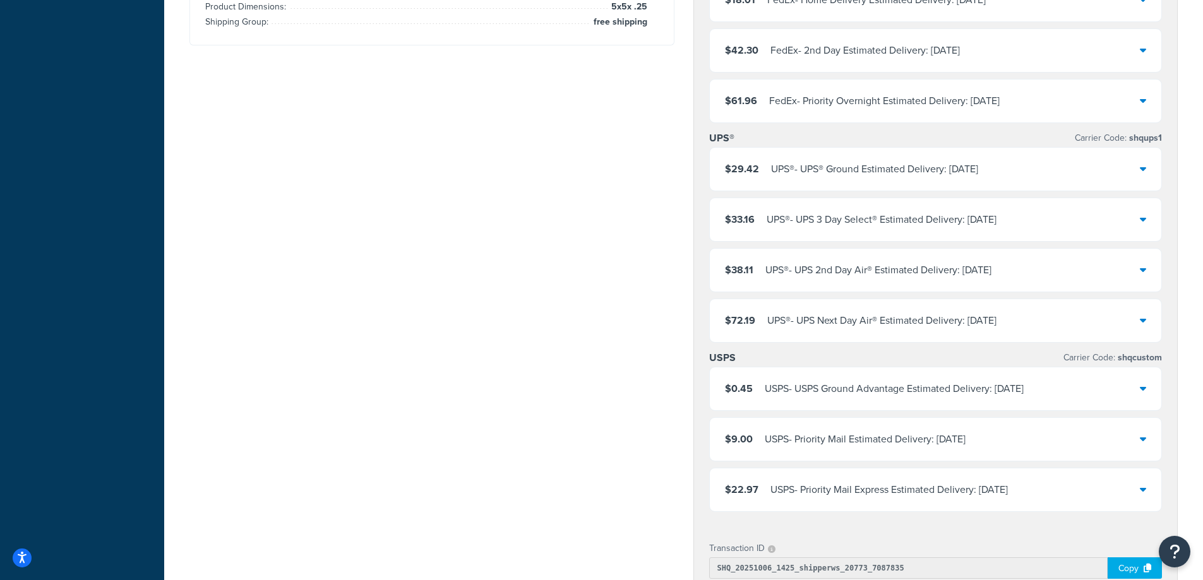
scroll to position [520, 0]
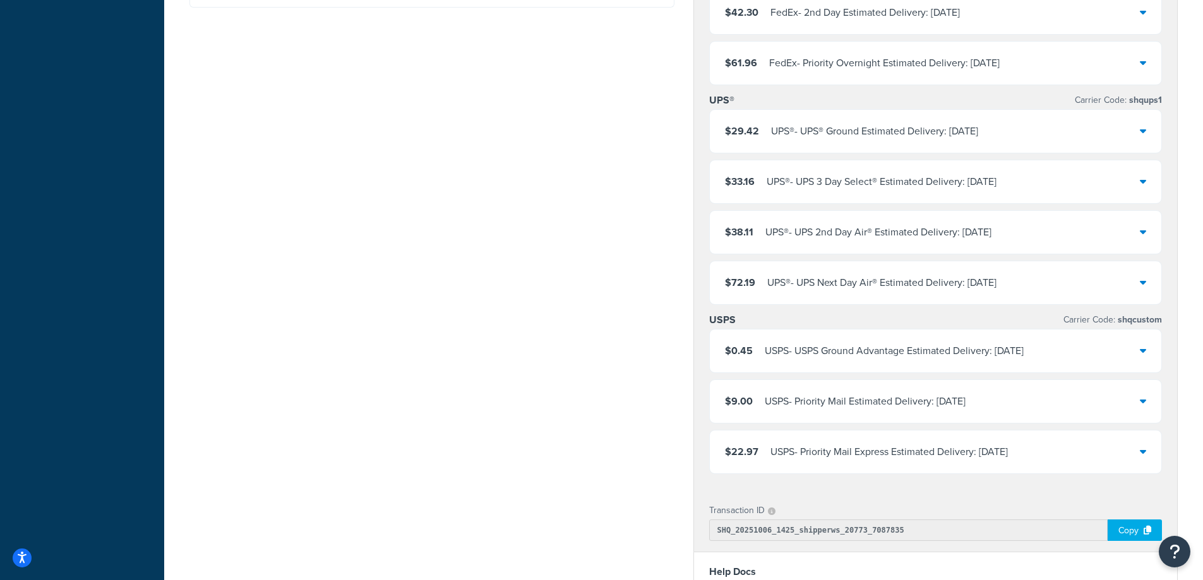
click at [879, 348] on div "USPS - USPS Ground Advantage Estimated Delivery: [DATE]" at bounding box center [894, 351] width 259 height 18
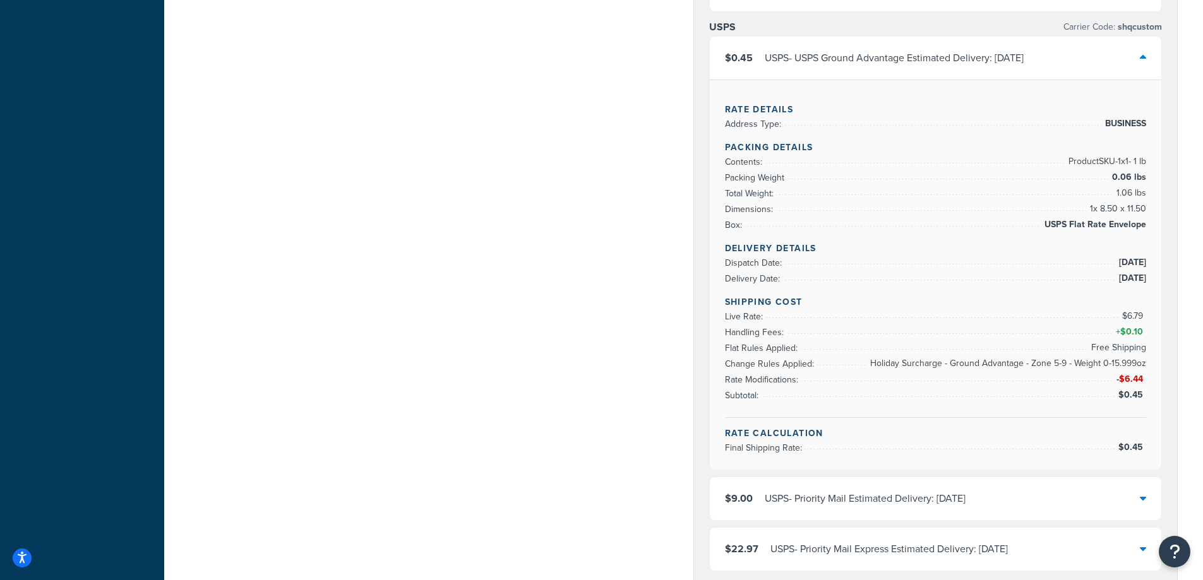
scroll to position [857, 0]
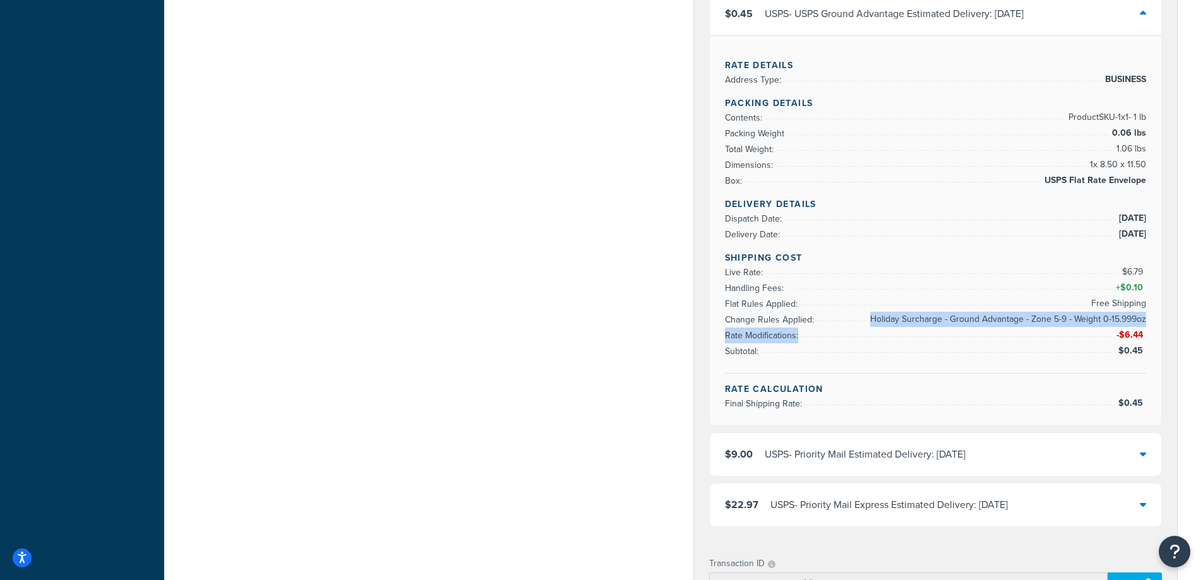
drag, startPoint x: 1147, startPoint y: 319, endPoint x: 1030, endPoint y: 329, distance: 117.2
click at [1030, 329] on div "Rate Details Address Type: BUSINESS Packing Details Contents: Product SKU-1 x 1…" at bounding box center [936, 230] width 452 height 390
click at [1031, 314] on span "Holiday Surcharge - Ground Advantage - Zone 5-9 - Weight 0-15.999oz" at bounding box center [1006, 319] width 279 height 15
drag, startPoint x: 1150, startPoint y: 319, endPoint x: 992, endPoint y: 331, distance: 157.7
click at [992, 331] on div "Rate Details Address Type: BUSINESS Packing Details Contents: Product SKU-1 x 1…" at bounding box center [936, 230] width 452 height 390
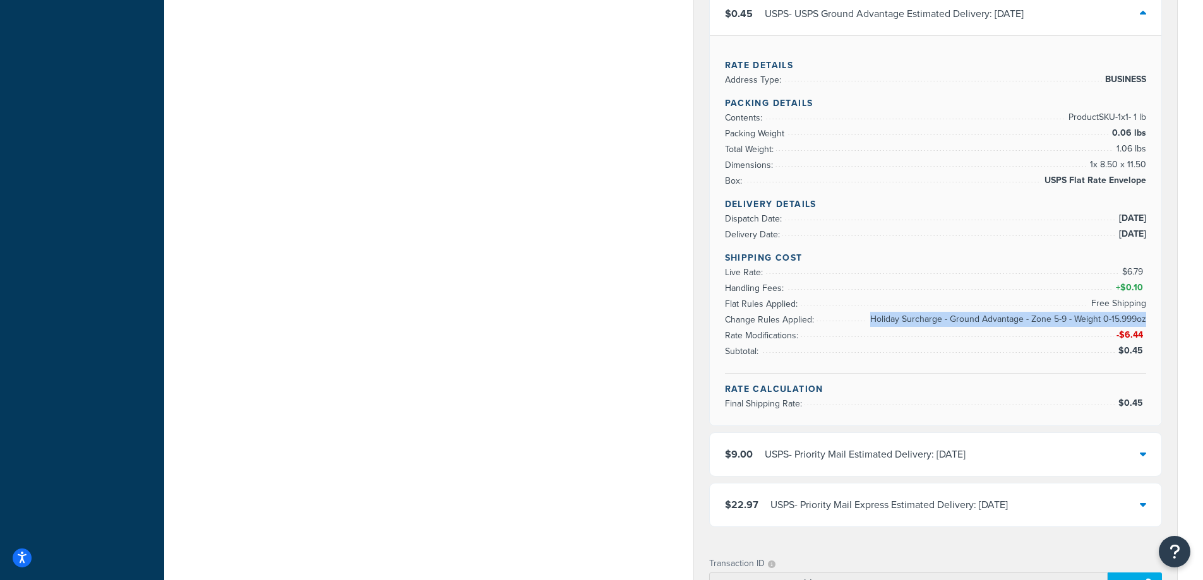
copy li "Holiday Surcharge - Ground Advantage - Zone 5-9 - Weight 0-15.999oz"
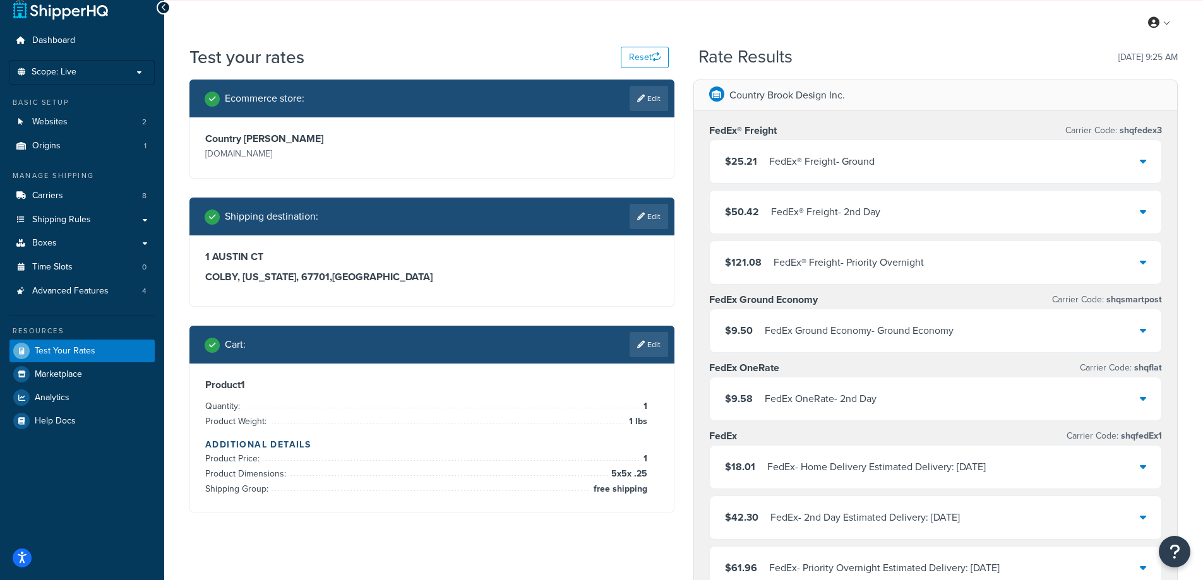
scroll to position [184, 0]
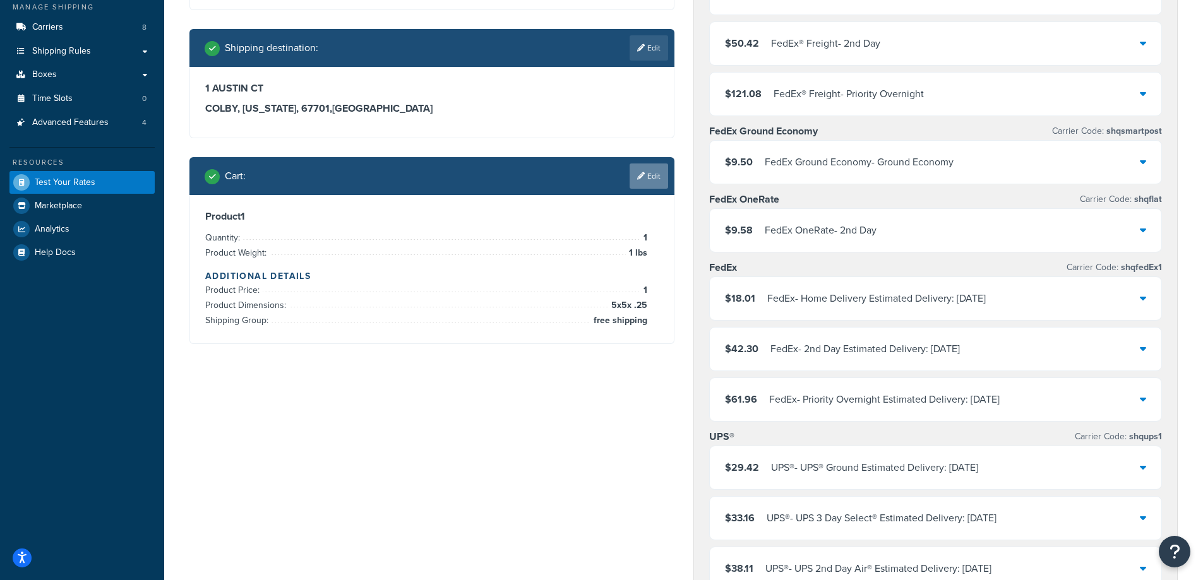
click at [664, 179] on link "Edit" at bounding box center [648, 176] width 39 height 25
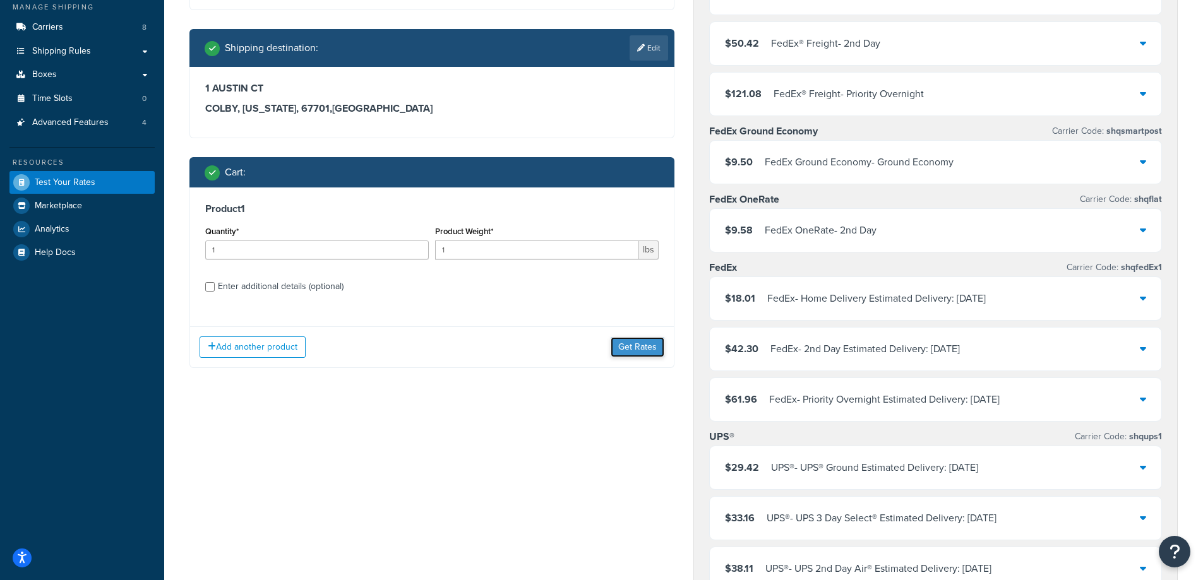
click at [628, 343] on button "Get Rates" at bounding box center [638, 347] width 54 height 20
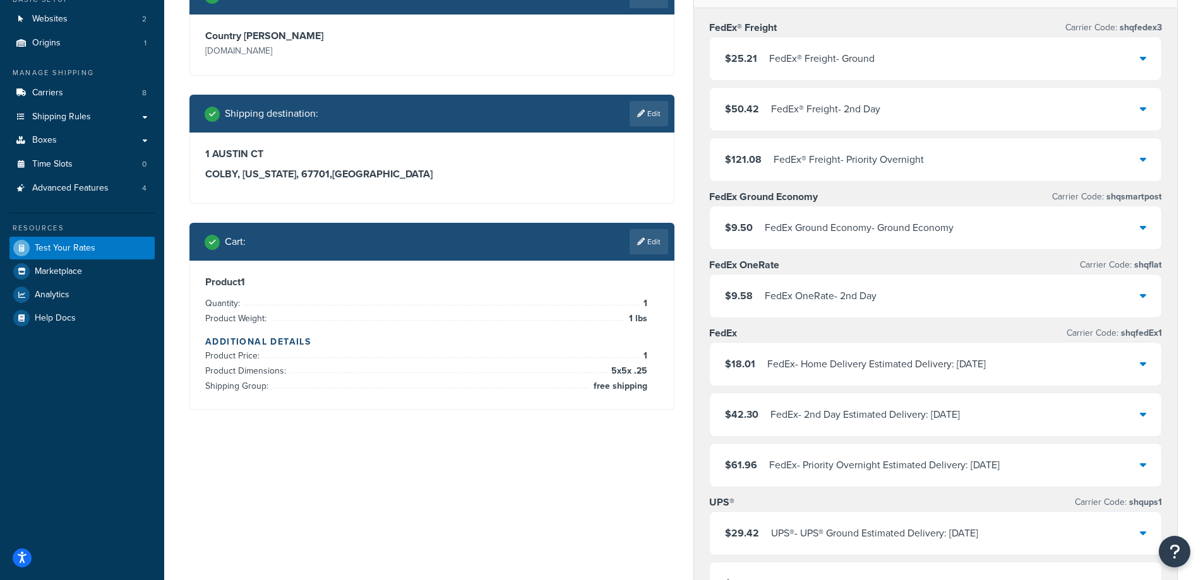
scroll to position [0, 0]
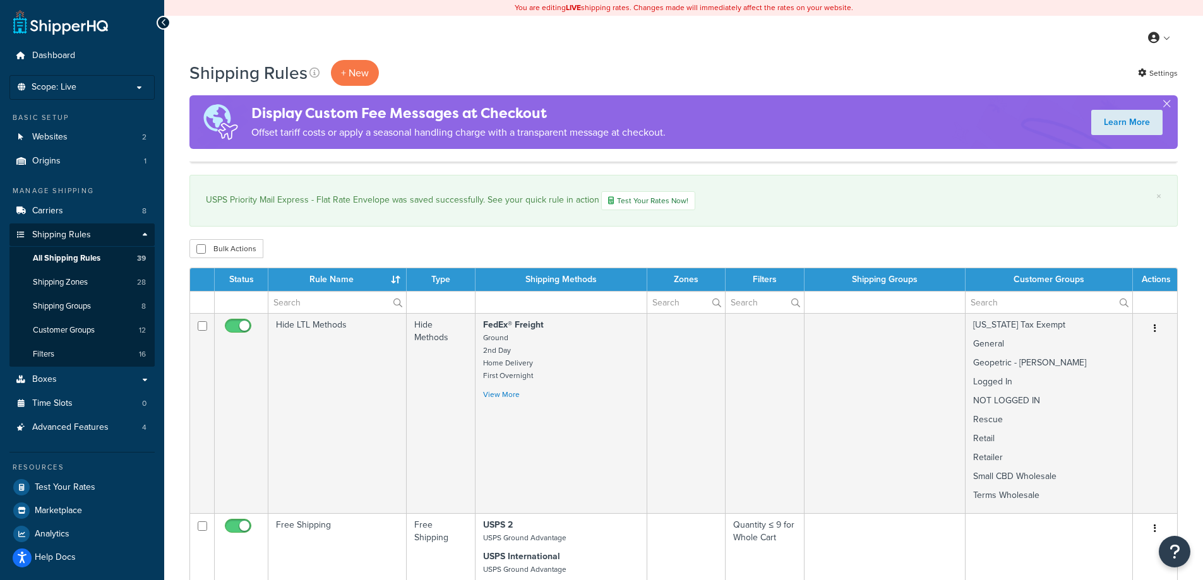
select select "1000"
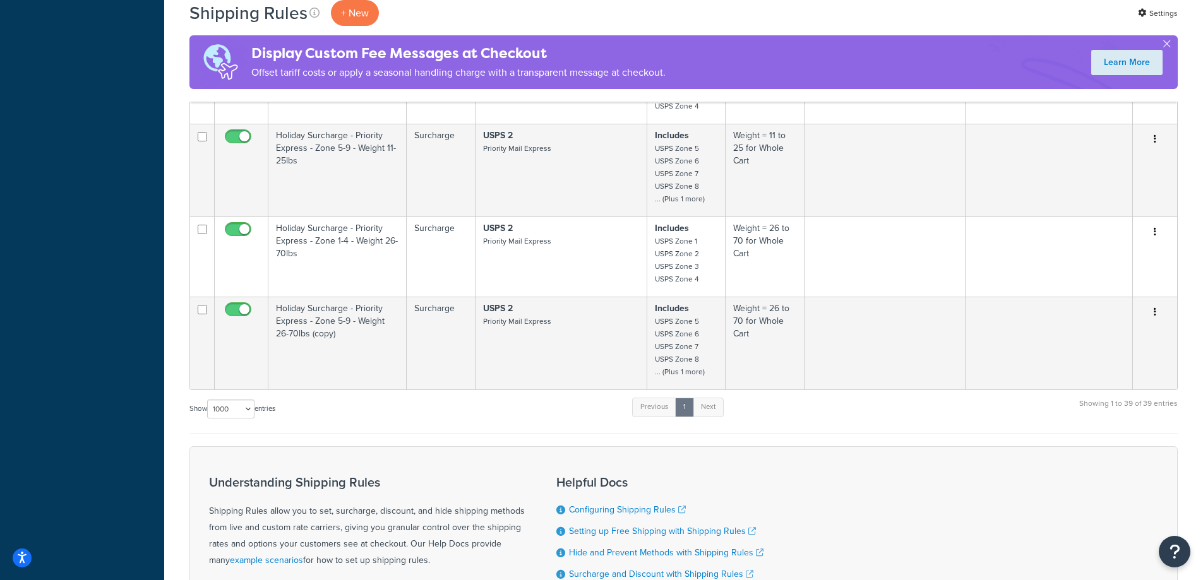
scroll to position [2847, 0]
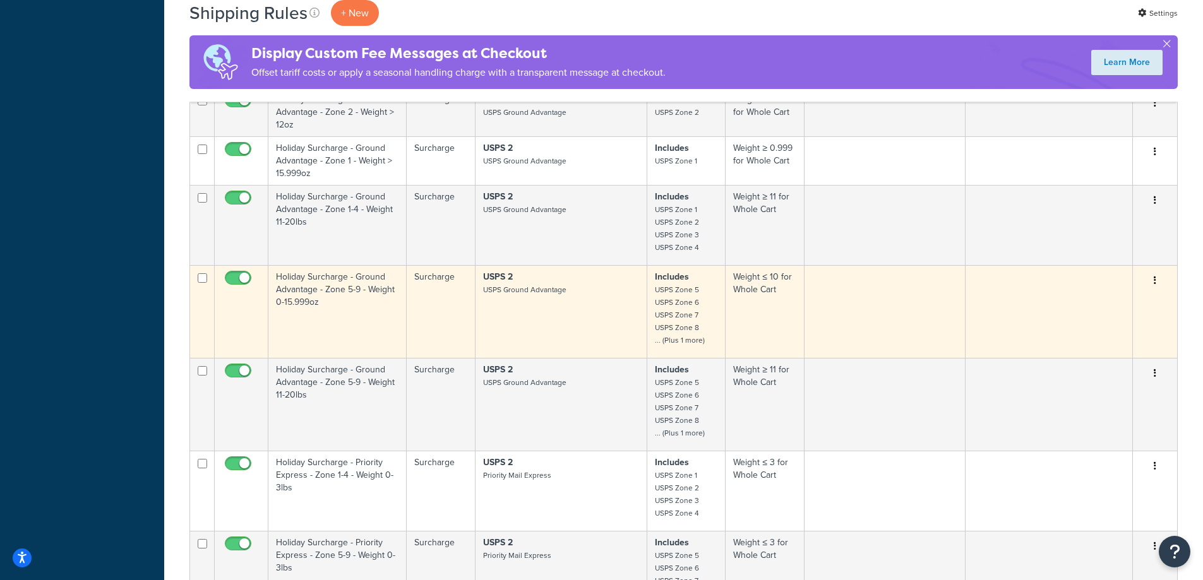
click at [1041, 295] on td at bounding box center [1048, 311] width 167 height 93
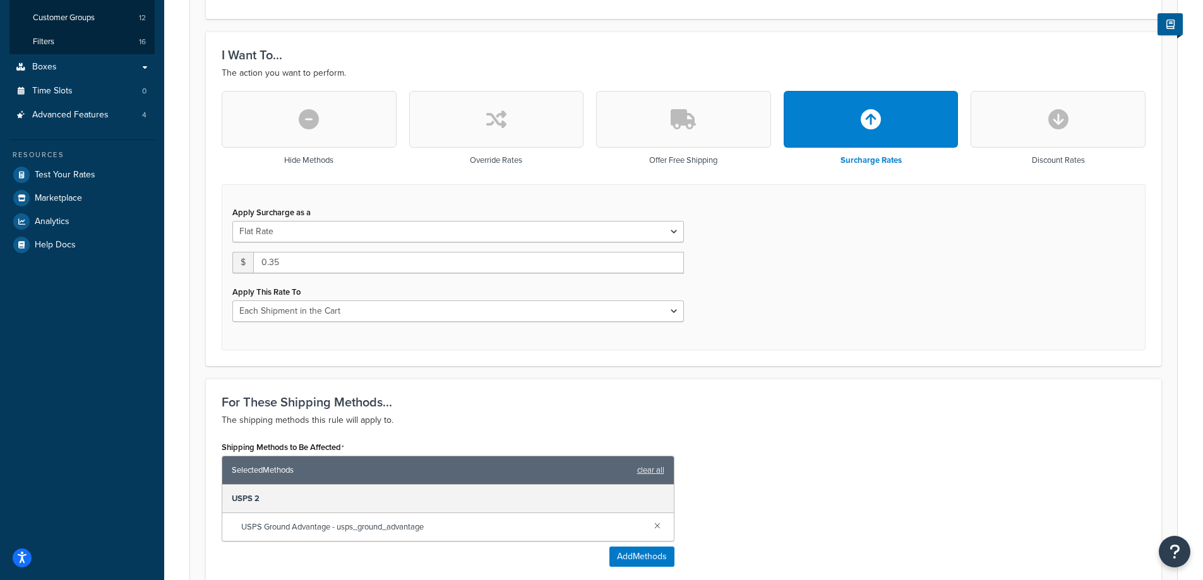
scroll to position [337, 0]
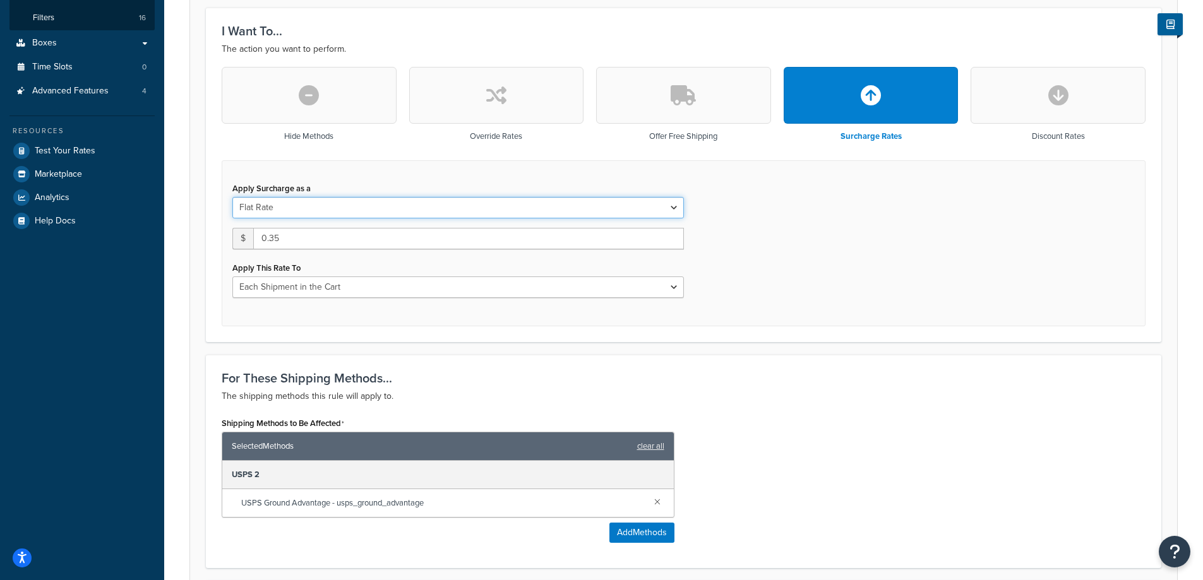
click at [313, 206] on select "Flat Rate Percentage Flat Rate & Percentage" at bounding box center [457, 207] width 451 height 21
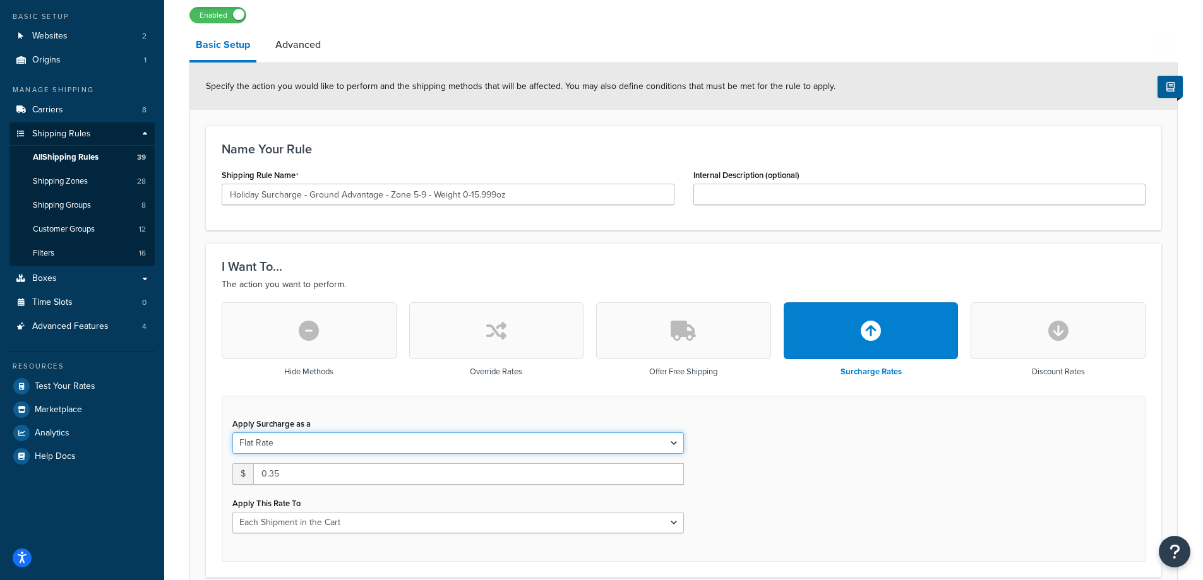
scroll to position [0, 0]
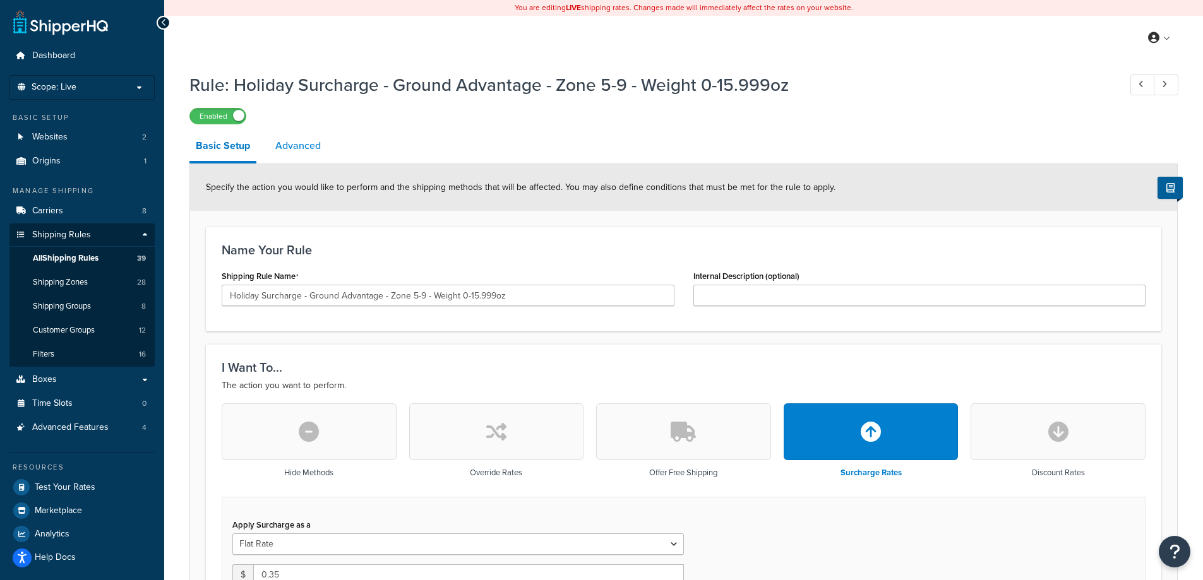
click at [290, 140] on link "Advanced" at bounding box center [298, 146] width 58 height 30
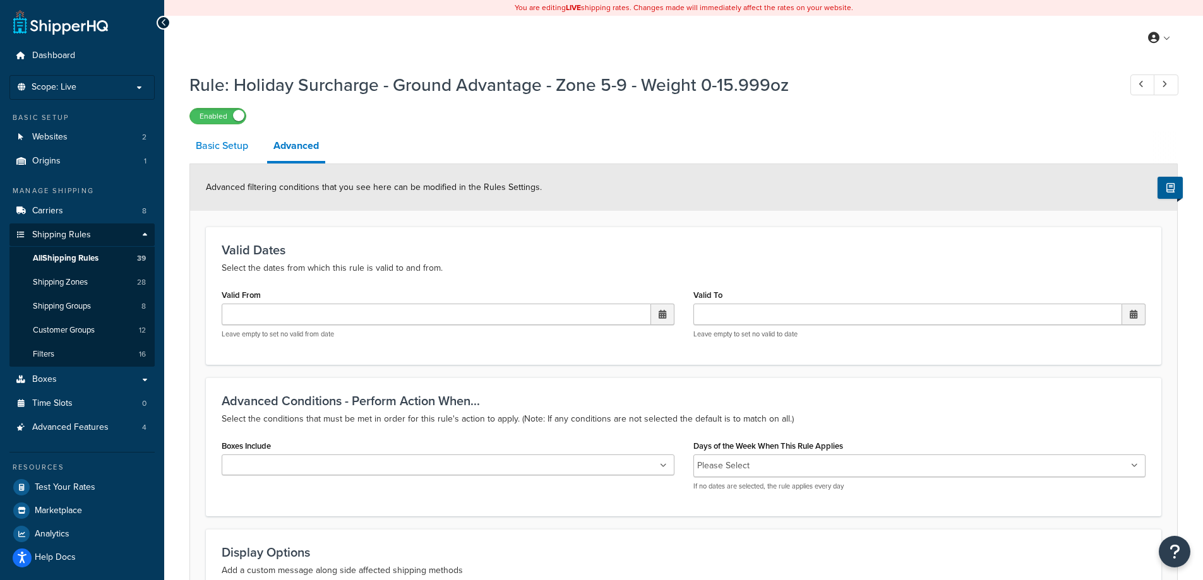
click at [205, 150] on link "Basic Setup" at bounding box center [221, 146] width 65 height 30
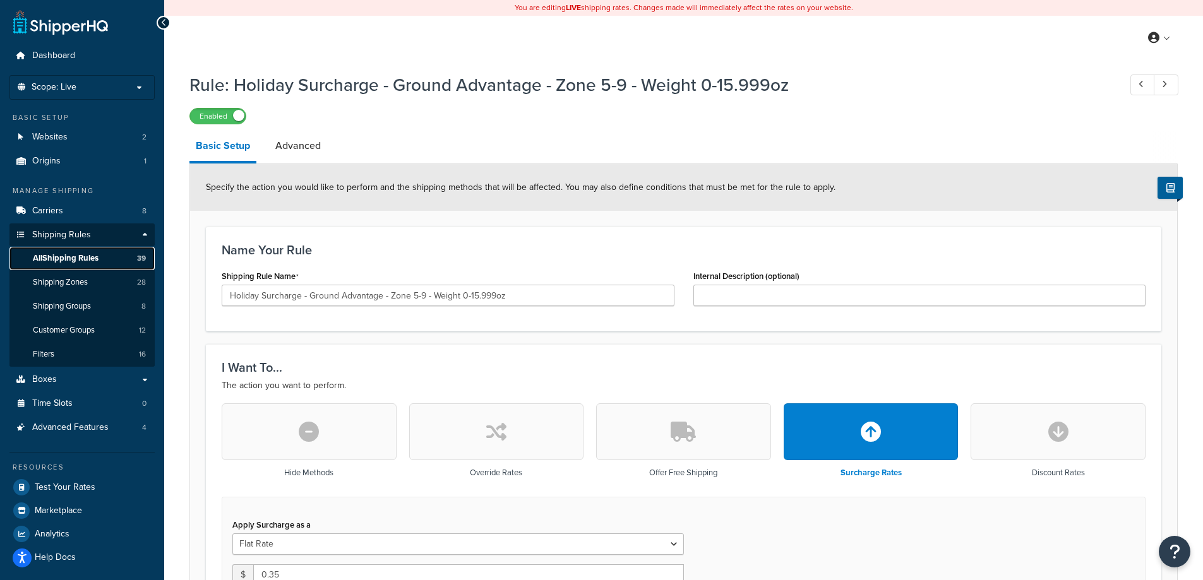
click at [80, 258] on span "All Shipping Rules" at bounding box center [66, 258] width 66 height 11
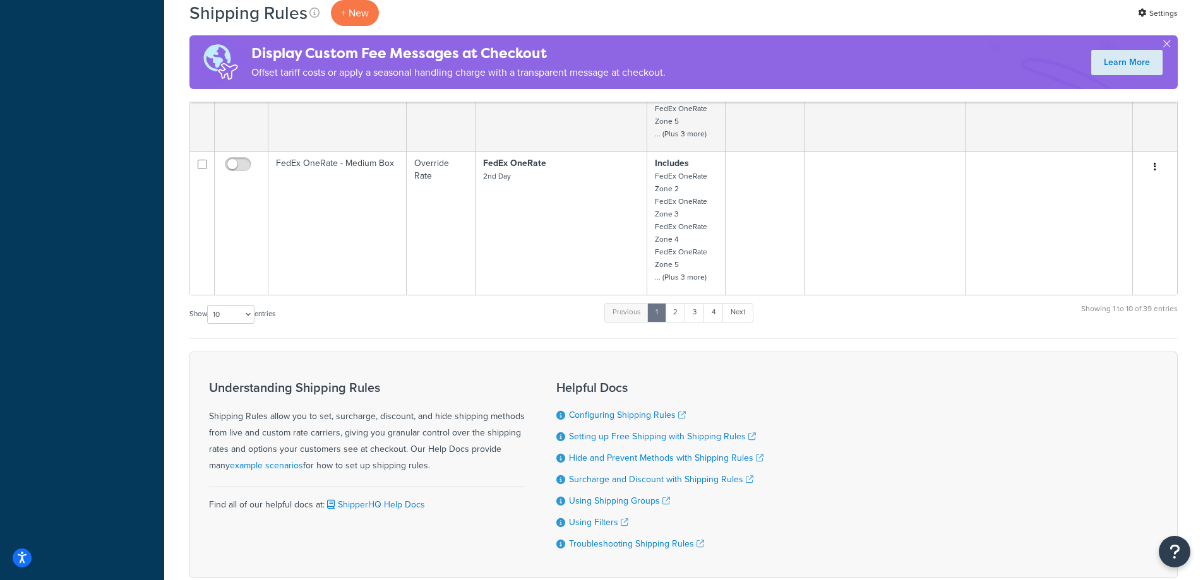
scroll to position [1215, 0]
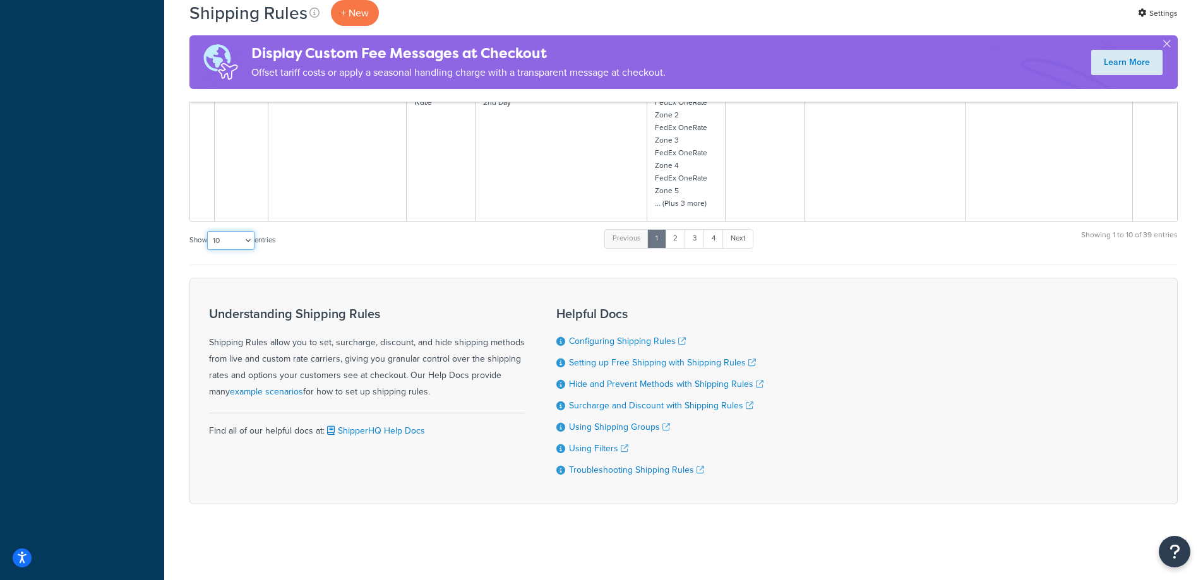
click at [229, 246] on select "10 15 25 50 100 1000" at bounding box center [230, 240] width 47 height 19
select select "1000"
click at [208, 231] on select "10 15 25 50 100 1000" at bounding box center [230, 240] width 47 height 19
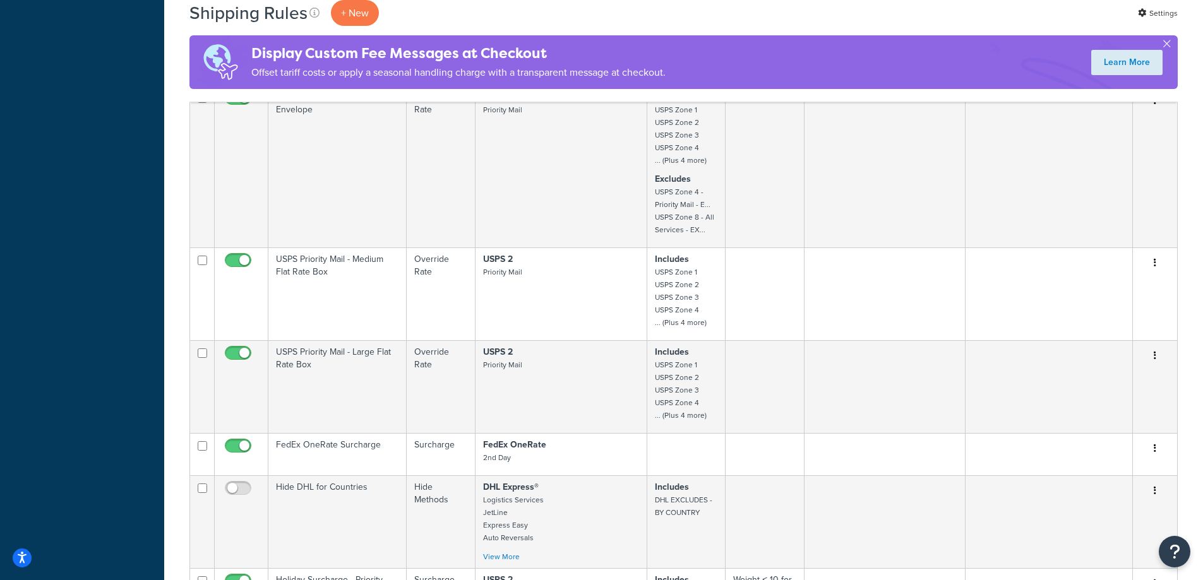
scroll to position [2869, 0]
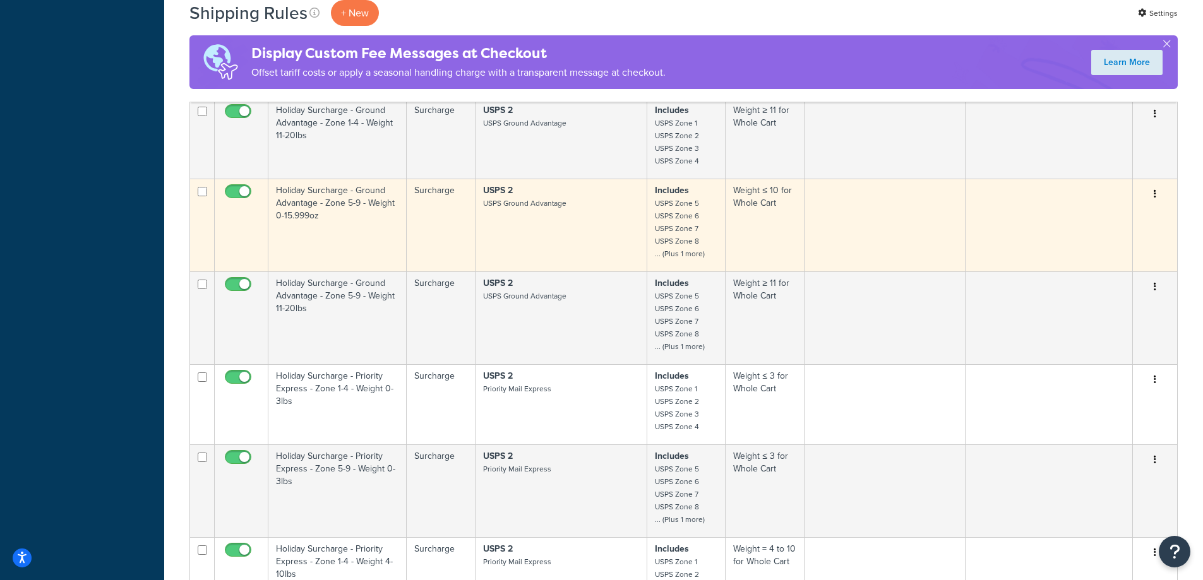
click at [545, 212] on td "USPS 2 USPS Ground Advantage" at bounding box center [561, 225] width 172 height 93
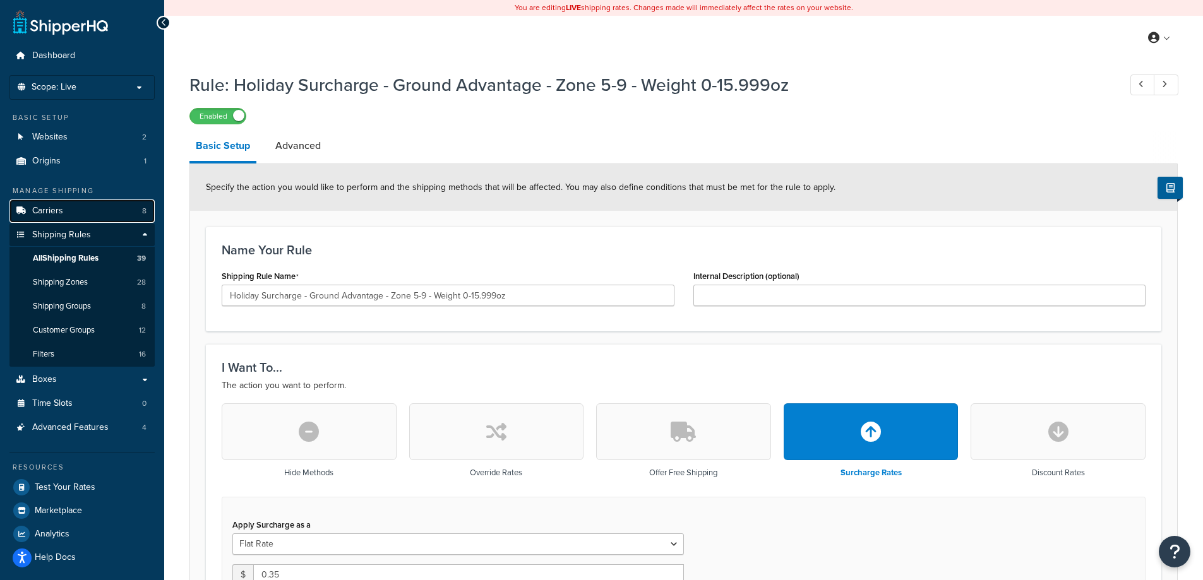
click at [75, 208] on link "Carriers 8" at bounding box center [81, 211] width 145 height 23
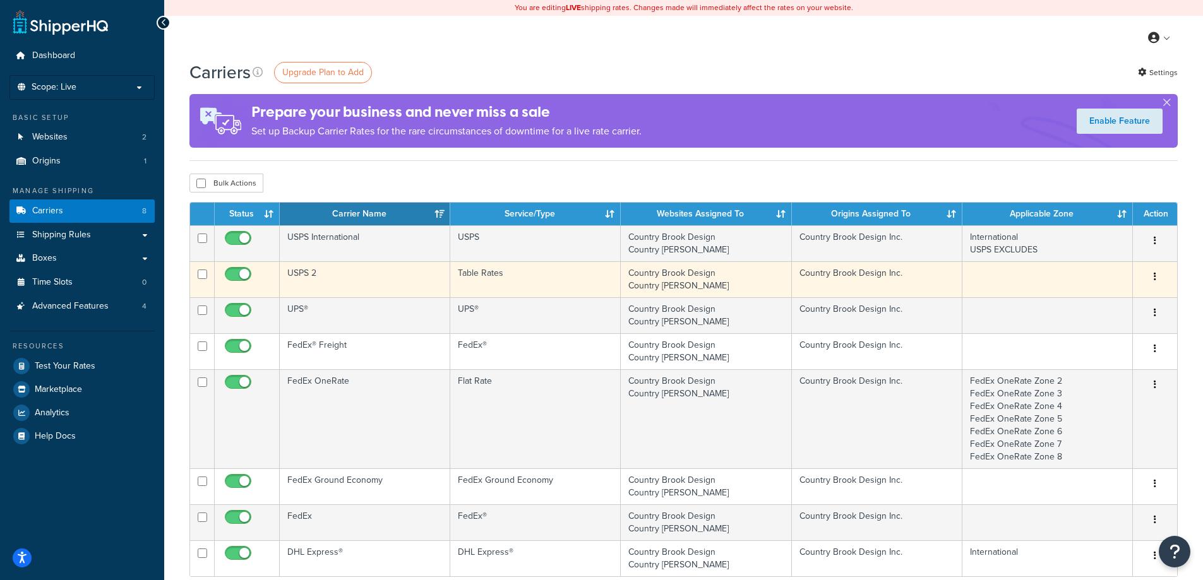
click at [683, 279] on td "Country Brook Design Country [PERSON_NAME]" at bounding box center [706, 279] width 170 height 36
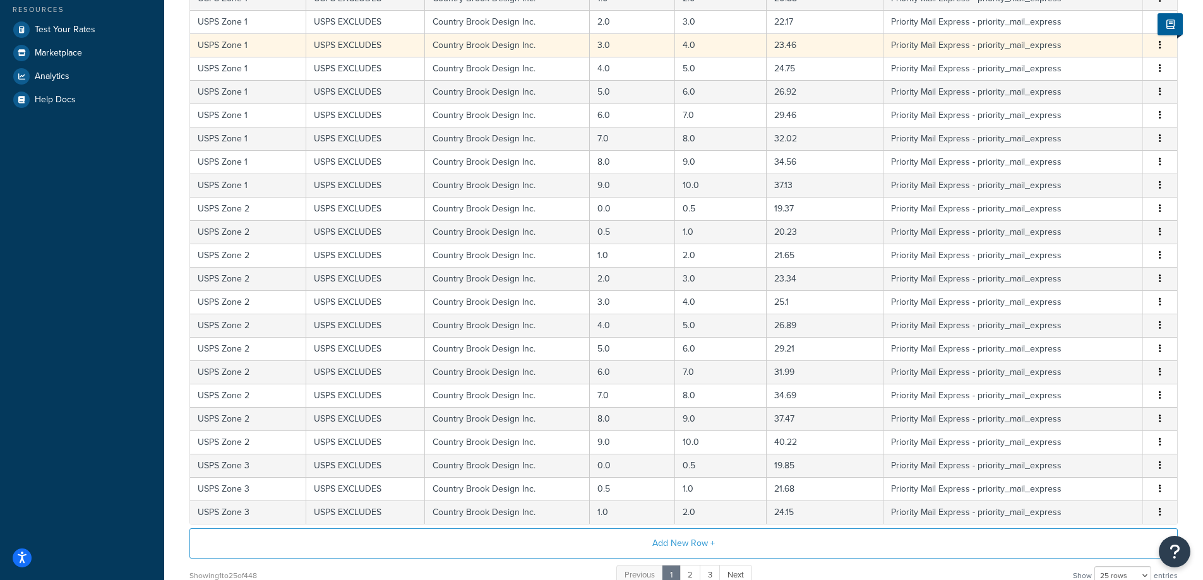
scroll to position [458, 0]
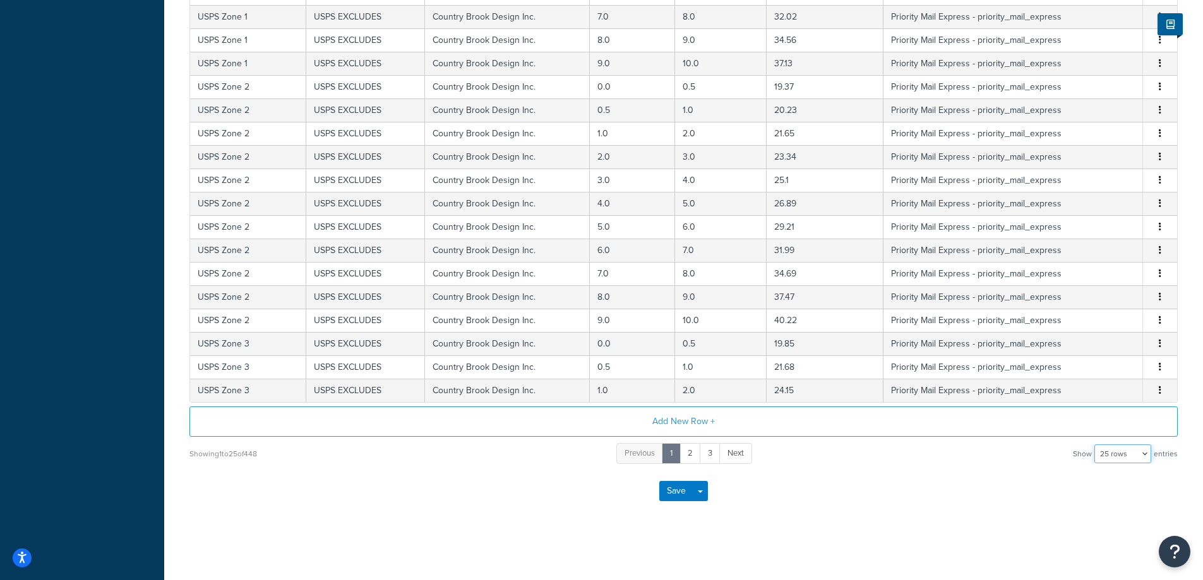
click at [1115, 455] on select "10 rows 15 rows 25 rows 50 rows 100 rows 1000 rows" at bounding box center [1122, 453] width 57 height 19
select select "1000"
click at [1095, 444] on select "10 rows 15 rows 25 rows 50 rows 100 rows 1000 rows" at bounding box center [1122, 453] width 57 height 19
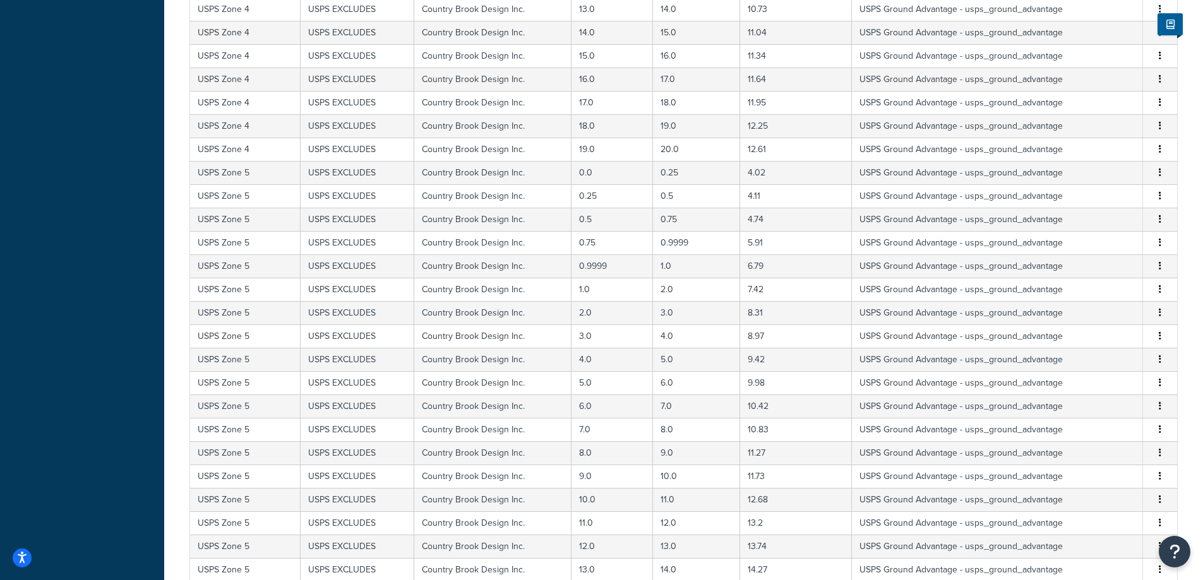
scroll to position [0, 0]
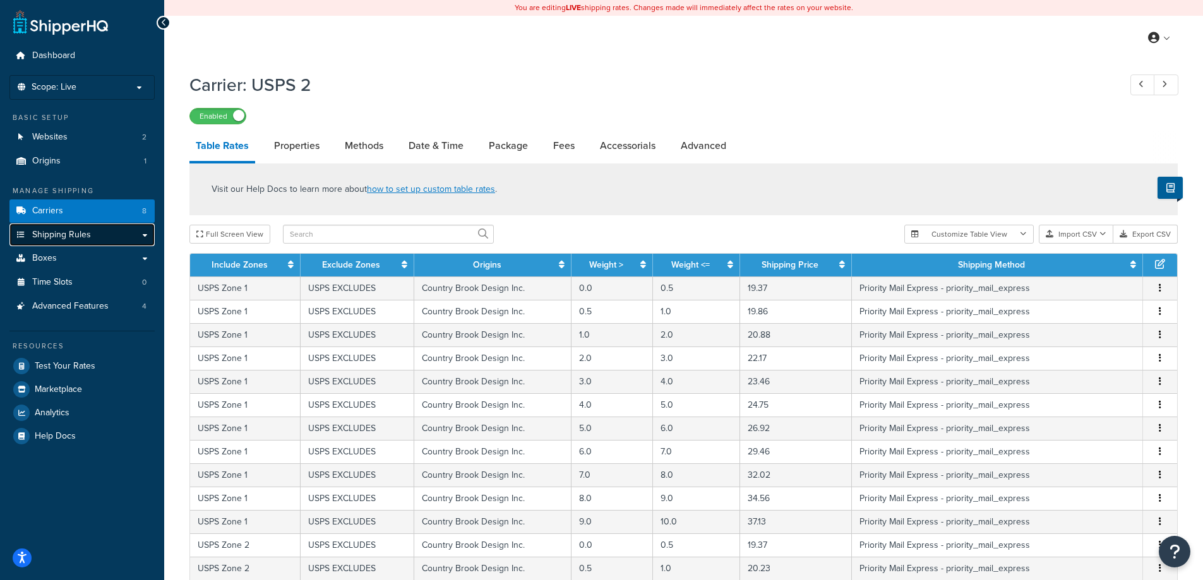
click at [63, 234] on span "Shipping Rules" at bounding box center [61, 235] width 59 height 11
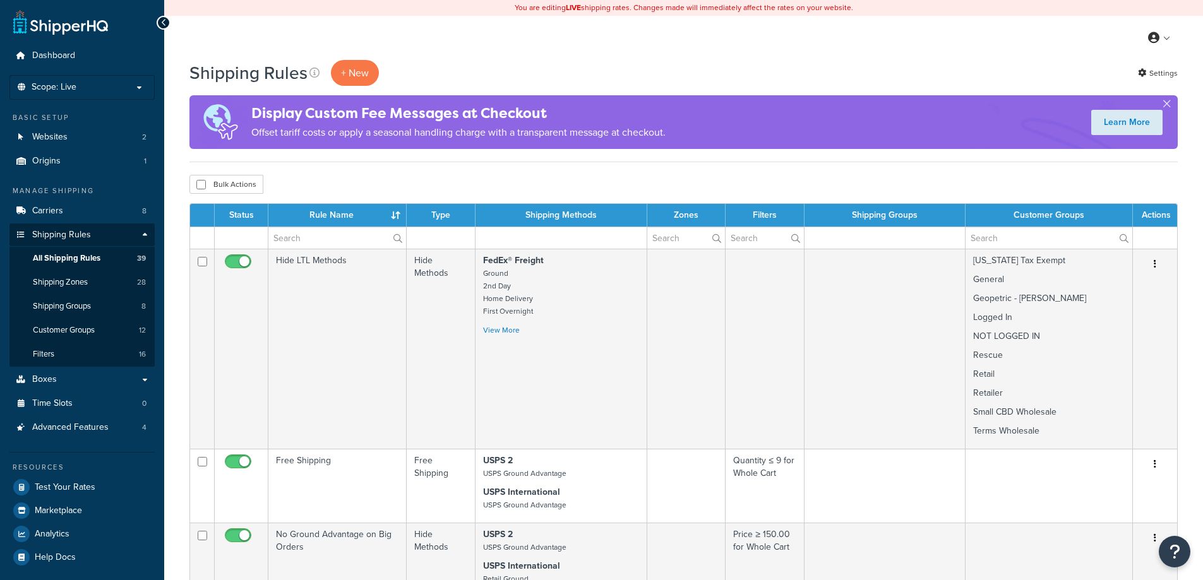
select select "1000"
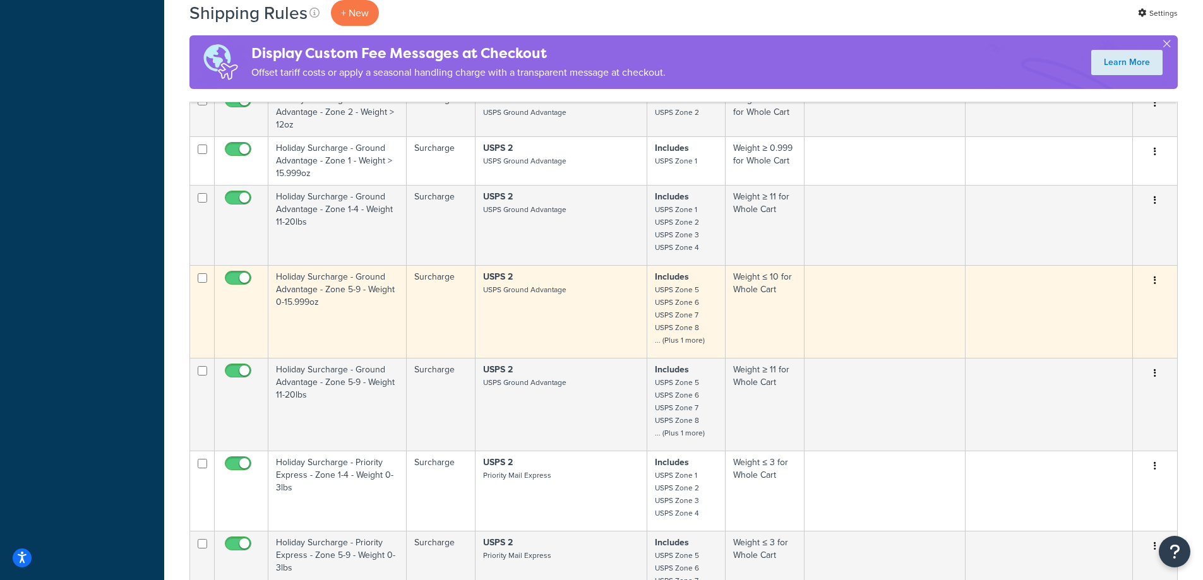
click at [724, 320] on td "Includes USPS Zone 5 USPS Zone 6 USPS Zone 7 USPS Zone 8 ... (Plus 1 more)" at bounding box center [686, 311] width 79 height 93
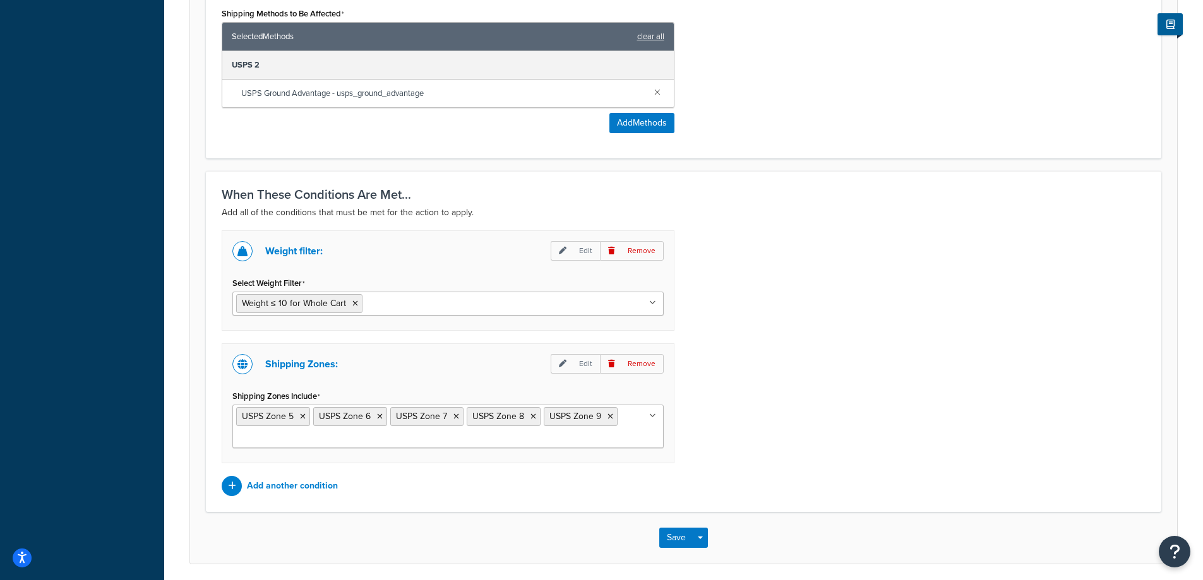
scroll to position [794, 0]
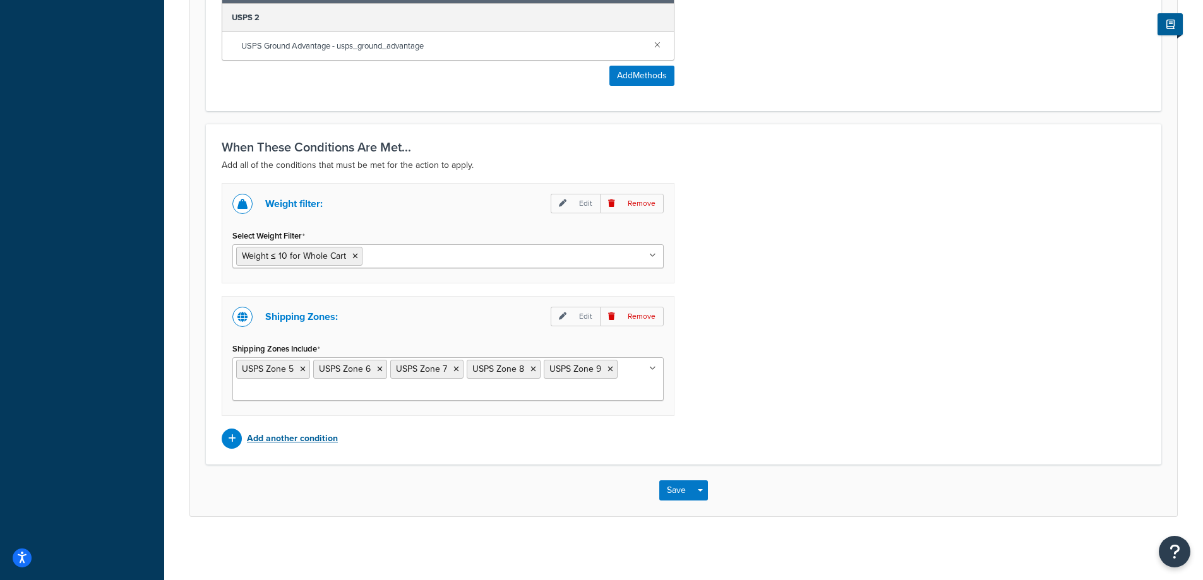
click at [273, 439] on p "Add another condition" at bounding box center [292, 439] width 91 height 18
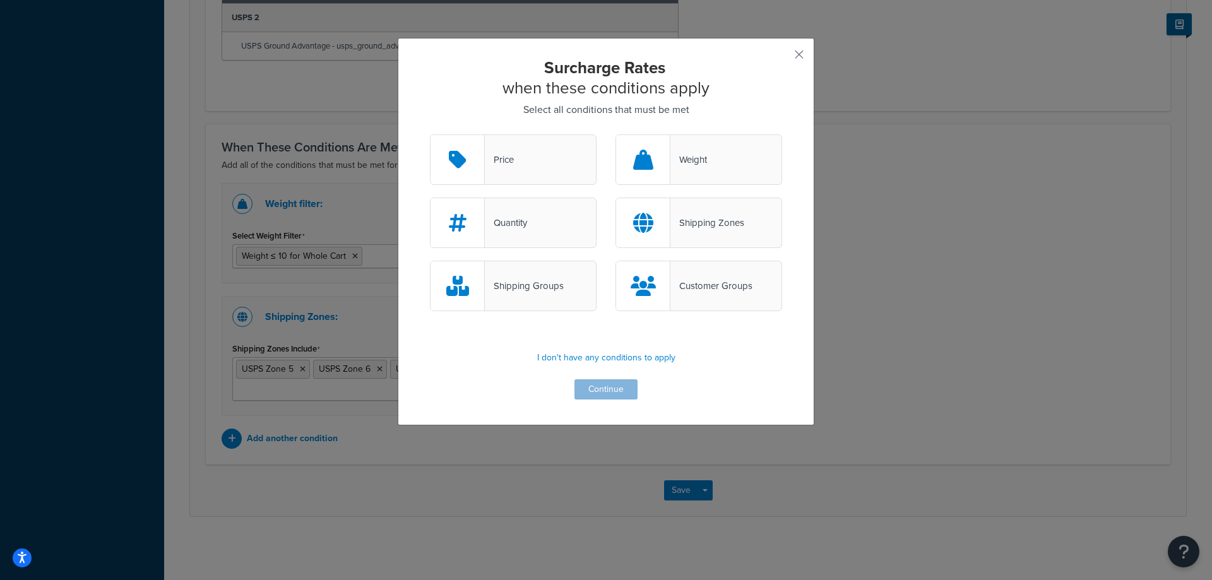
click at [536, 290] on div "Shipping Groups" at bounding box center [524, 286] width 79 height 18
click at [0, 0] on input "Shipping Groups" at bounding box center [0, 0] width 0 height 0
click at [594, 385] on button "Continue" at bounding box center [606, 389] width 63 height 20
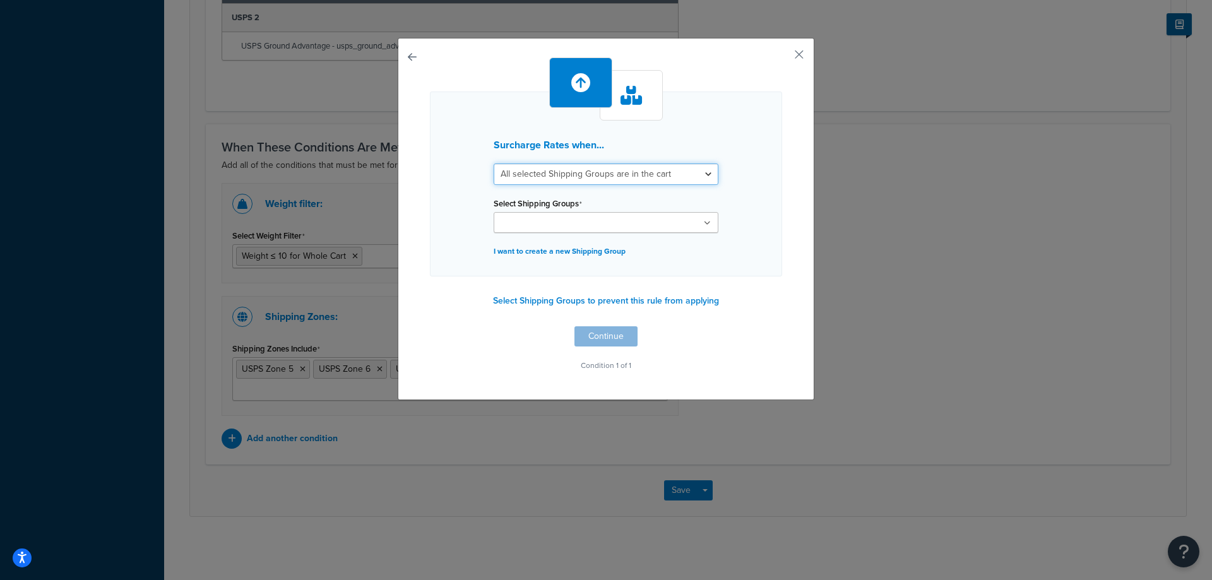
click at [629, 179] on select "All selected Shipping Groups are in the cart Any selected Shipping Groups are i…" at bounding box center [606, 174] width 225 height 21
click at [628, 166] on select "All selected Shipping Groups are in the cart Any selected Shipping Groups are i…" at bounding box center [606, 174] width 225 height 21
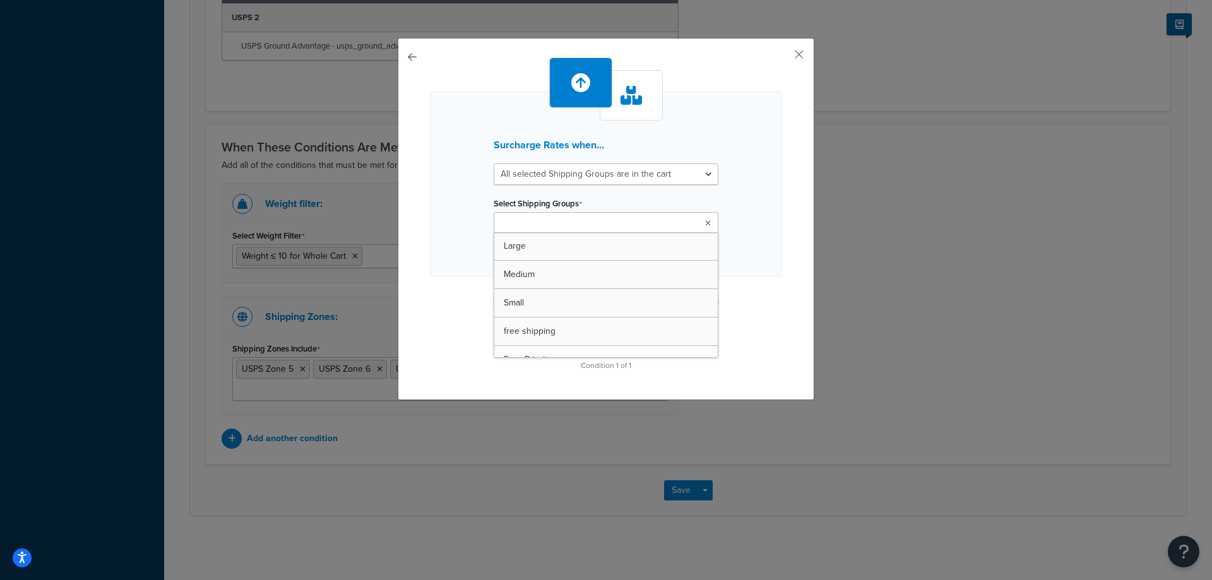
click at [647, 230] on ul at bounding box center [606, 222] width 225 height 21
click at [647, 181] on select "All selected Shipping Groups are in the cart Any selected Shipping Groups are i…" at bounding box center [606, 174] width 225 height 21
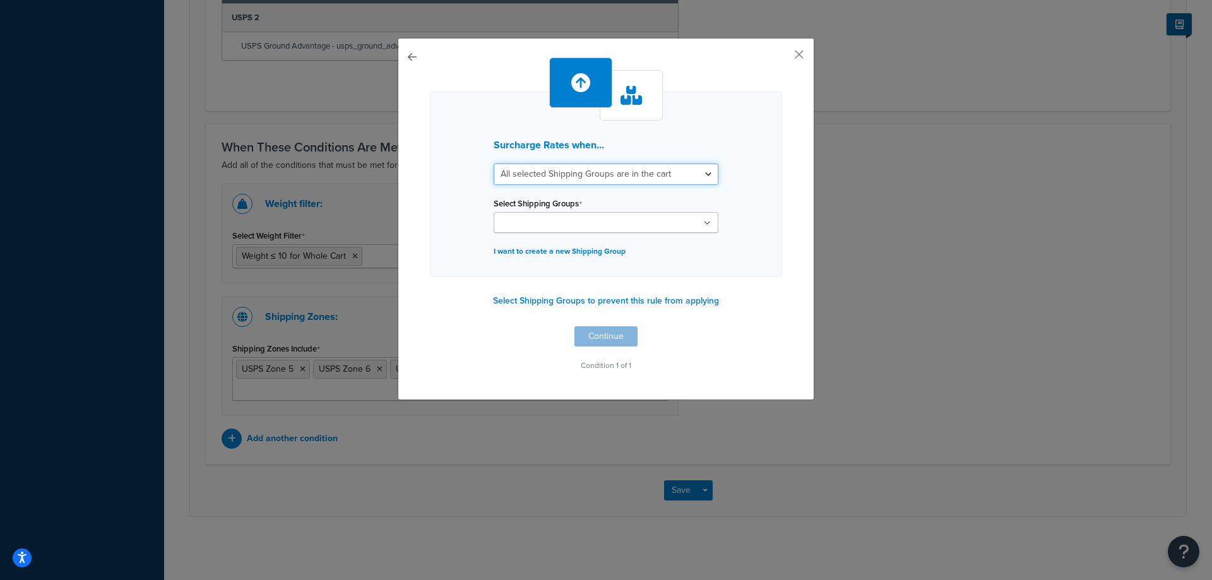
click at [647, 181] on select "All selected Shipping Groups are in the cart Any selected Shipping Groups are i…" at bounding box center [606, 174] width 225 height 21
click at [609, 303] on button "Select Shipping Groups to prevent this rule from applying" at bounding box center [606, 301] width 234 height 19
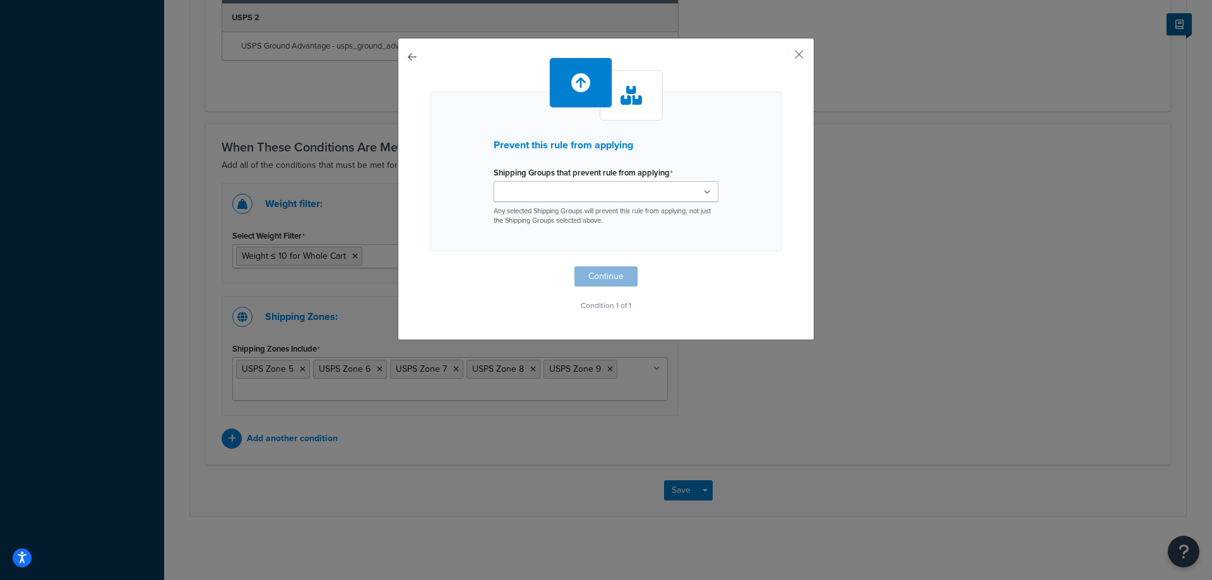
click at [696, 194] on ul at bounding box center [606, 191] width 225 height 21
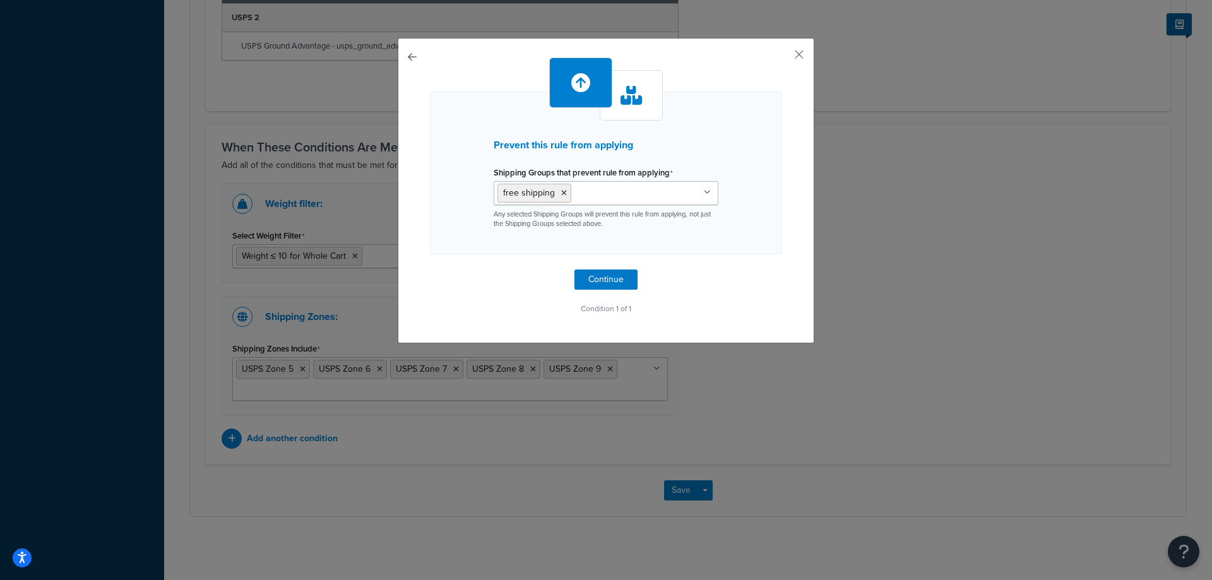
click at [720, 436] on div "Prevent this rule from applying Shipping Groups that prevent rule from applying…" at bounding box center [606, 290] width 1212 height 580
click at [604, 275] on button "Continue" at bounding box center [606, 280] width 63 height 20
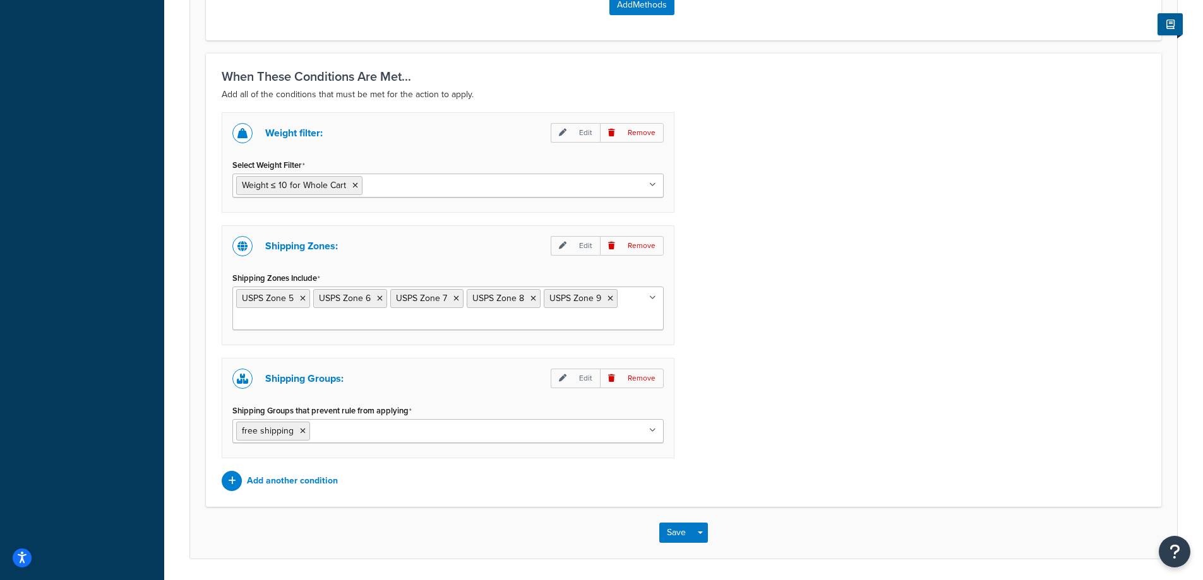
scroll to position [907, 0]
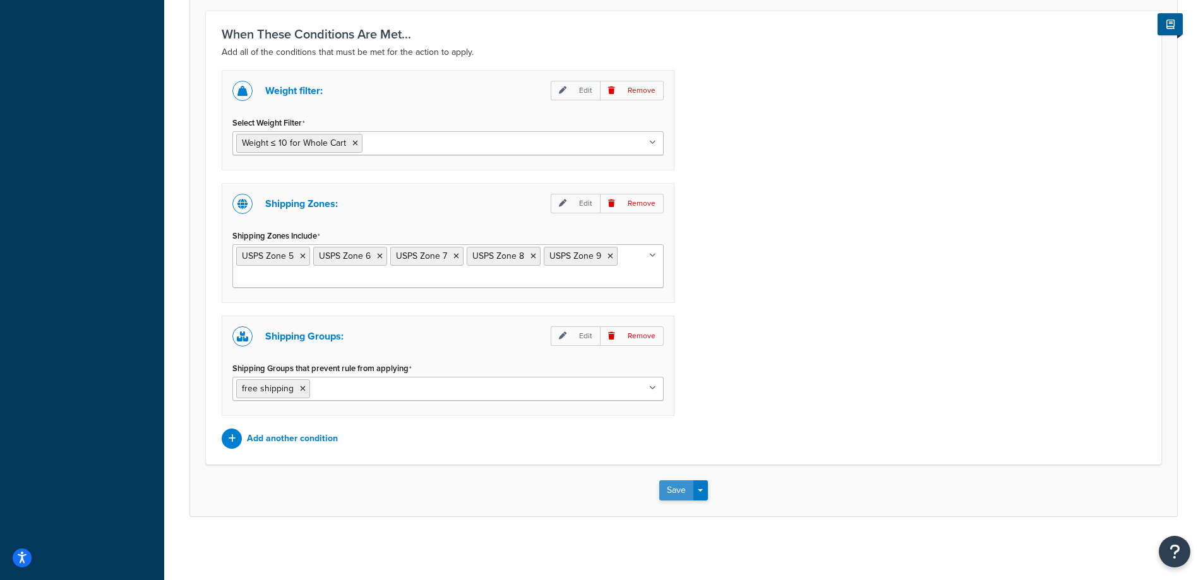
click at [669, 482] on button "Save" at bounding box center [676, 490] width 34 height 20
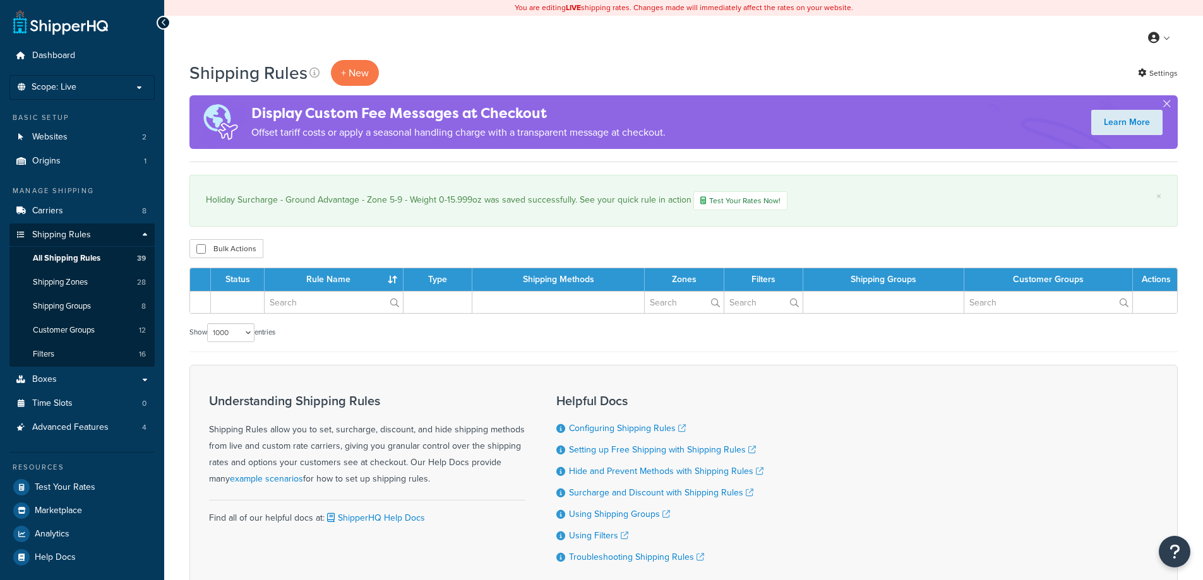
select select "1000"
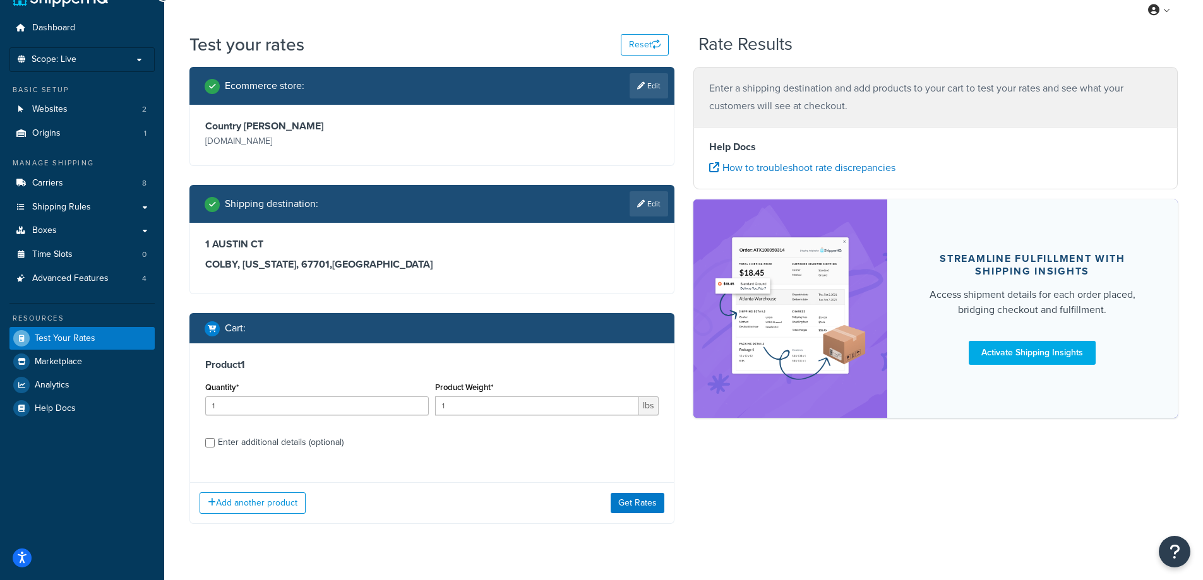
scroll to position [54, 0]
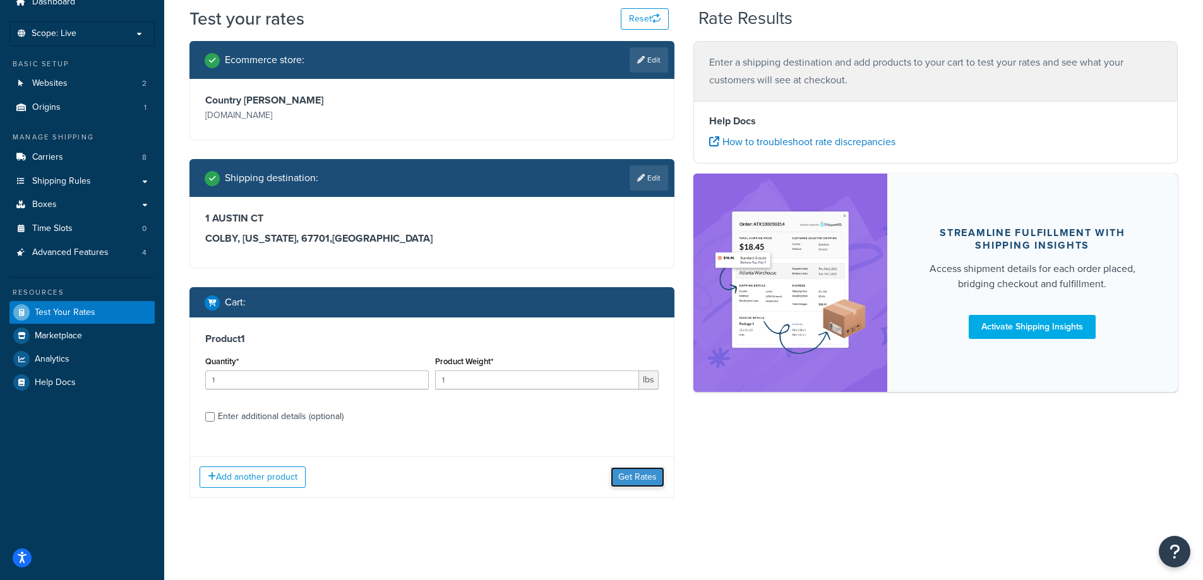
click at [652, 476] on button "Get Rates" at bounding box center [638, 477] width 54 height 20
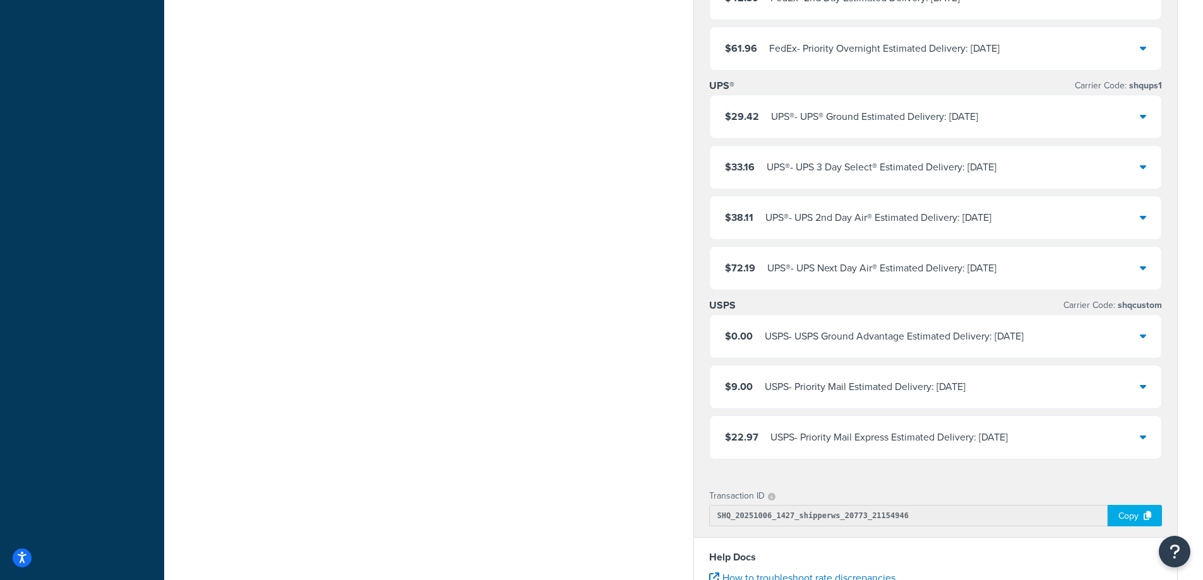
scroll to position [559, 0]
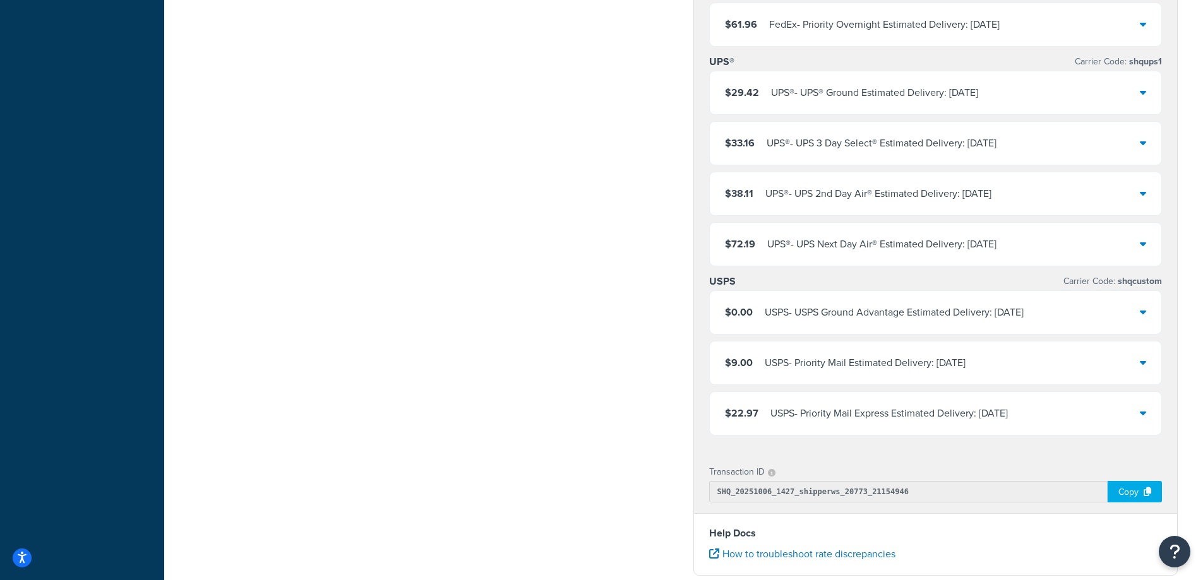
click at [998, 318] on div "USPS - USPS Ground Advantage Estimated Delivery: [DATE]" at bounding box center [894, 313] width 259 height 18
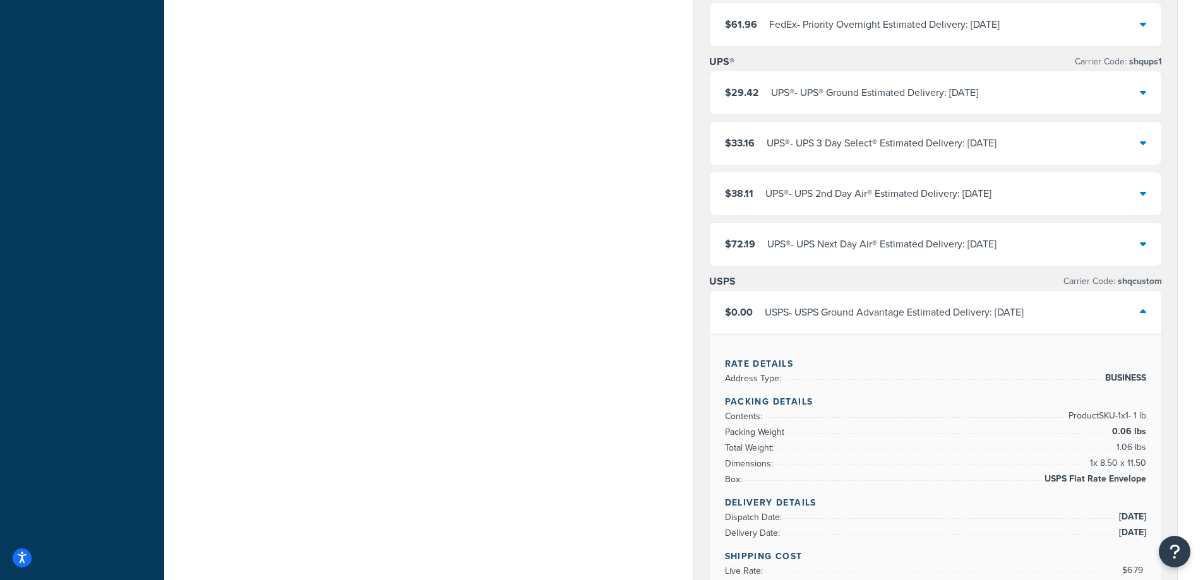
click at [998, 318] on div "USPS - USPS Ground Advantage Estimated Delivery: [DATE]" at bounding box center [894, 313] width 259 height 18
